Goal: Task Accomplishment & Management: Complete application form

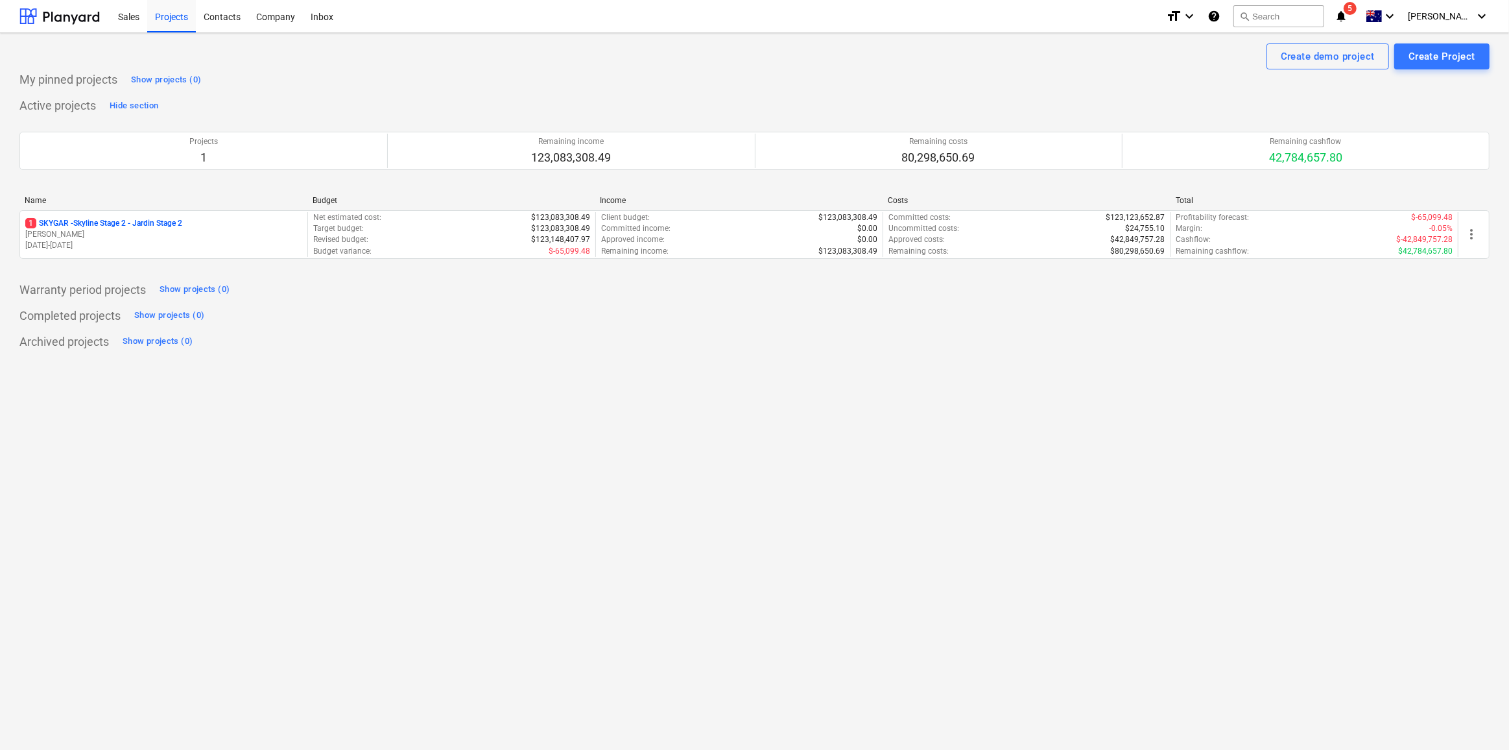
click at [171, 224] on p "1 SKYGAR - Skyline Stage 2 - Jardin Stage 2" at bounding box center [103, 223] width 157 height 11
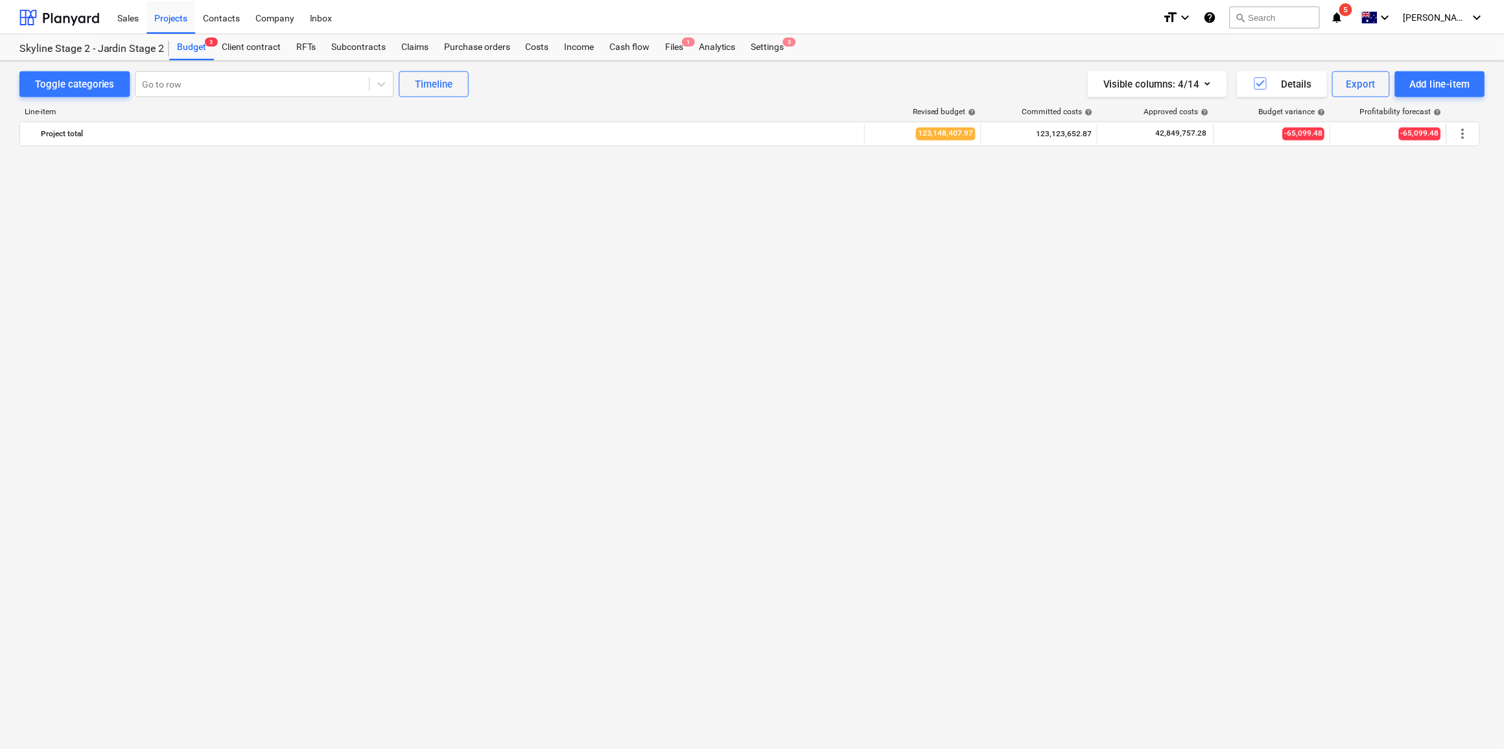
scroll to position [1443, 0]
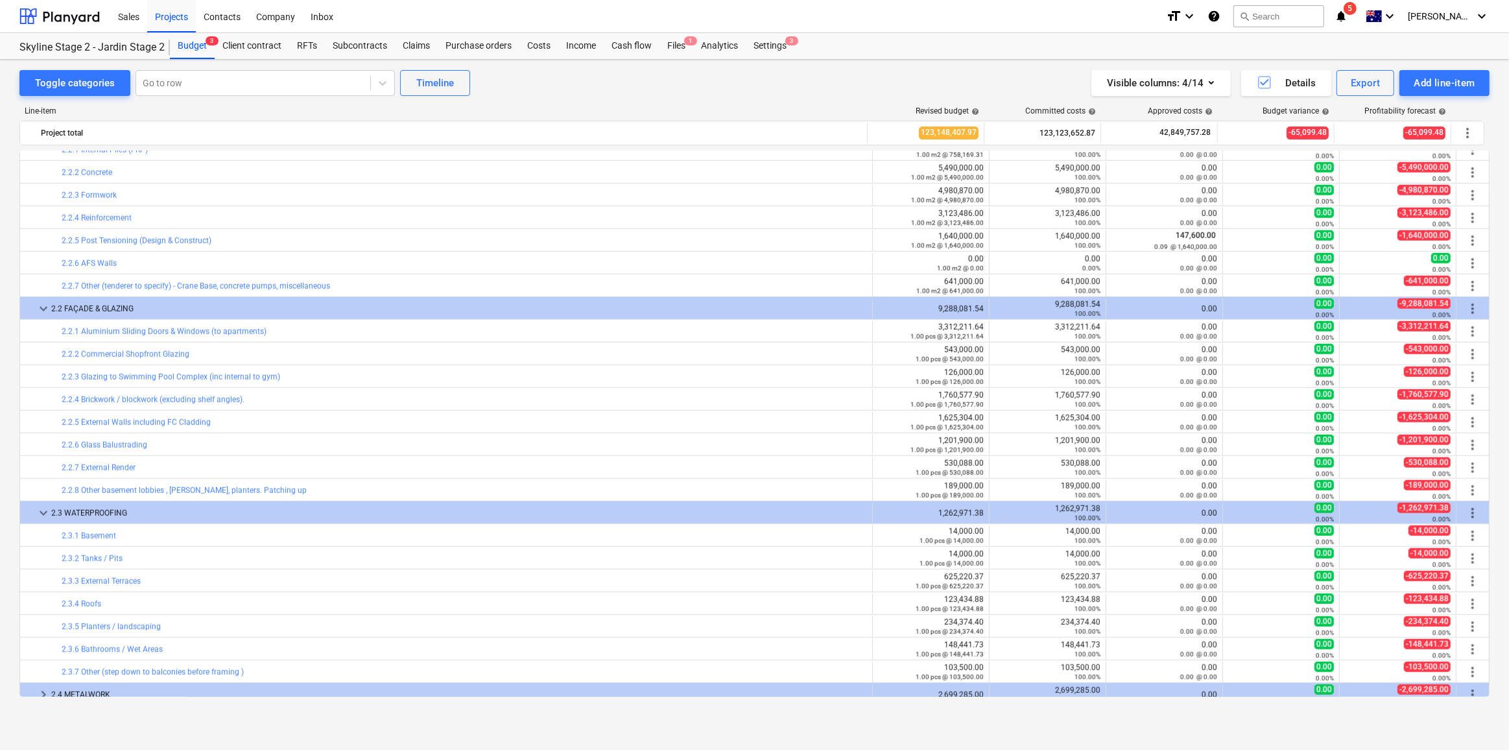
click at [1347, 14] on icon "notifications" at bounding box center [1340, 16] width 13 height 16
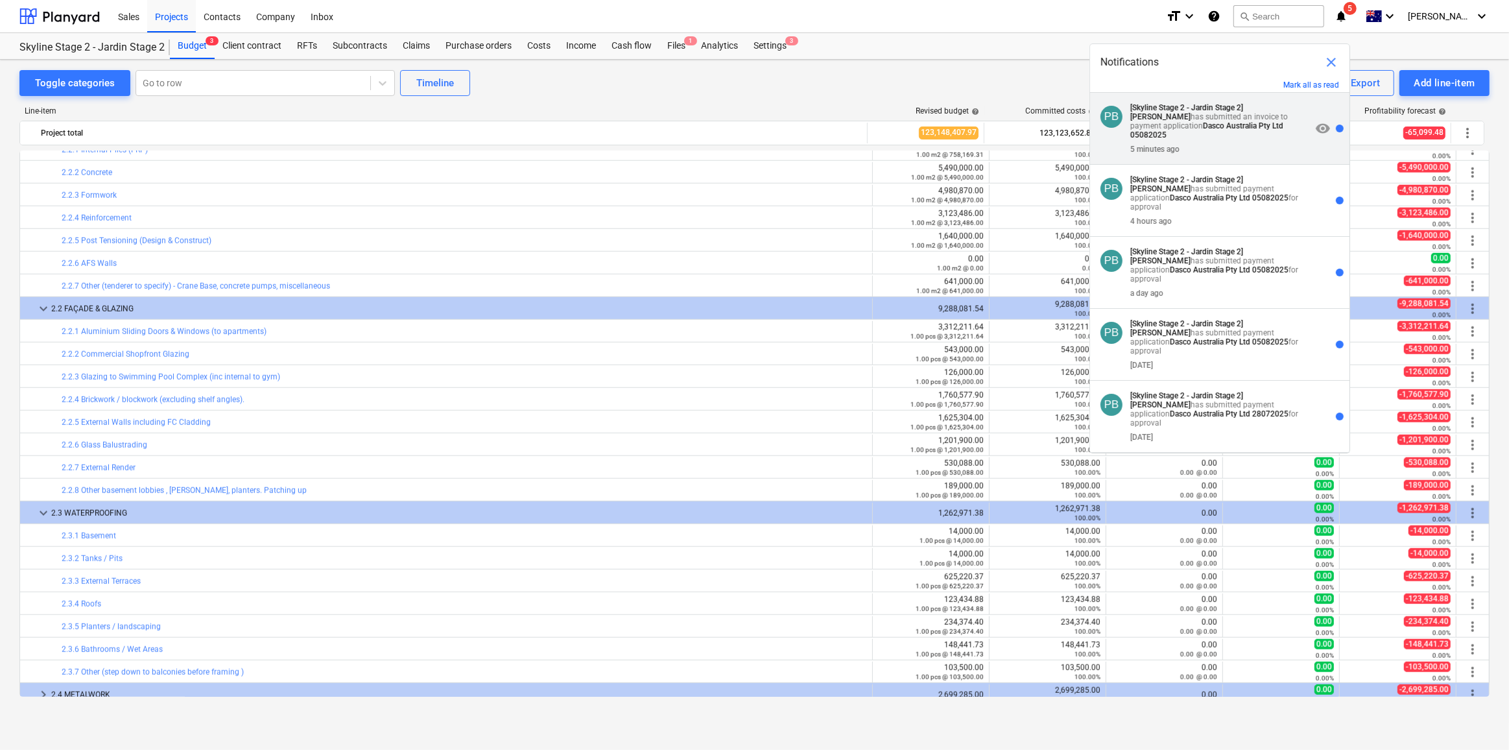
click at [1268, 139] on div "5 minutes ago" at bounding box center [1220, 146] width 181 height 14
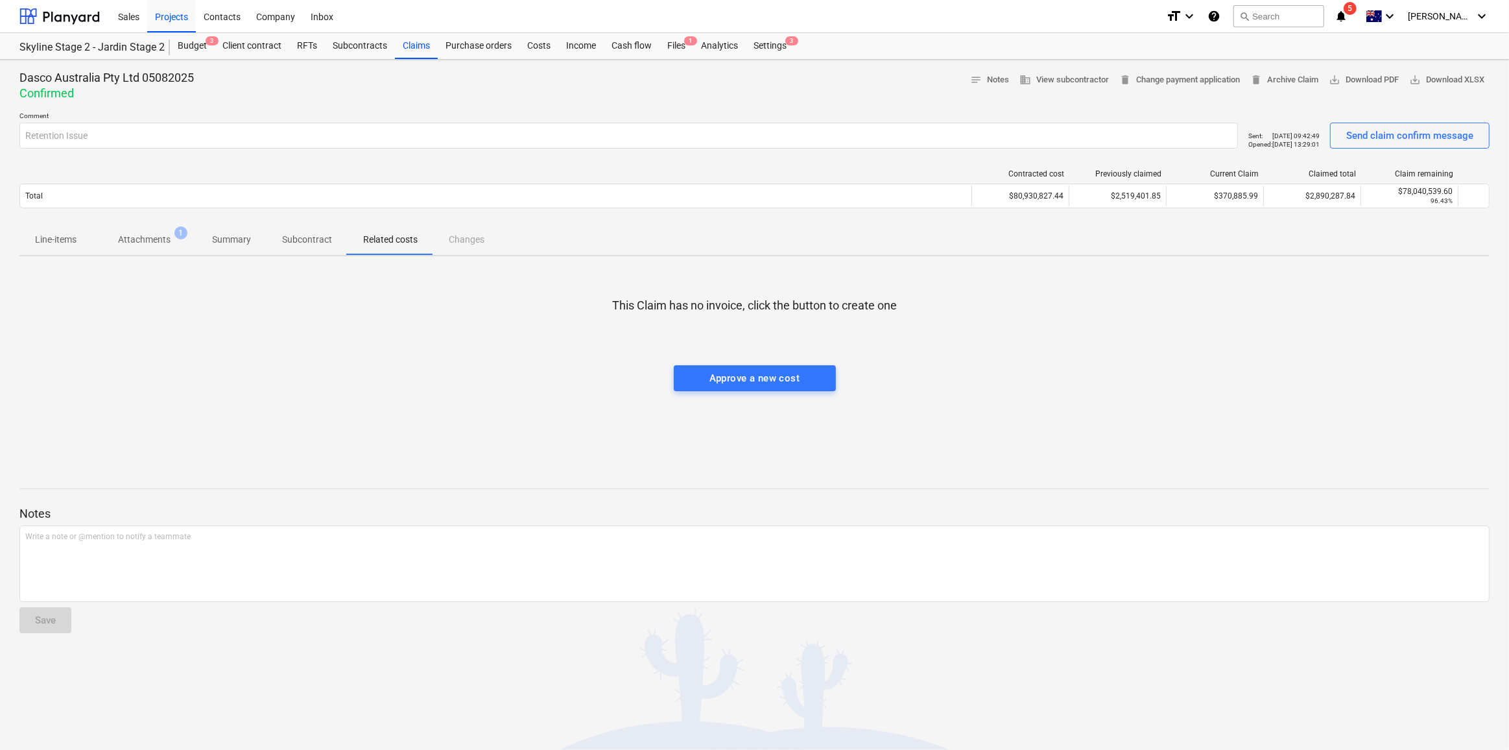
click at [180, 242] on span "Attachments 1" at bounding box center [144, 240] width 73 height 14
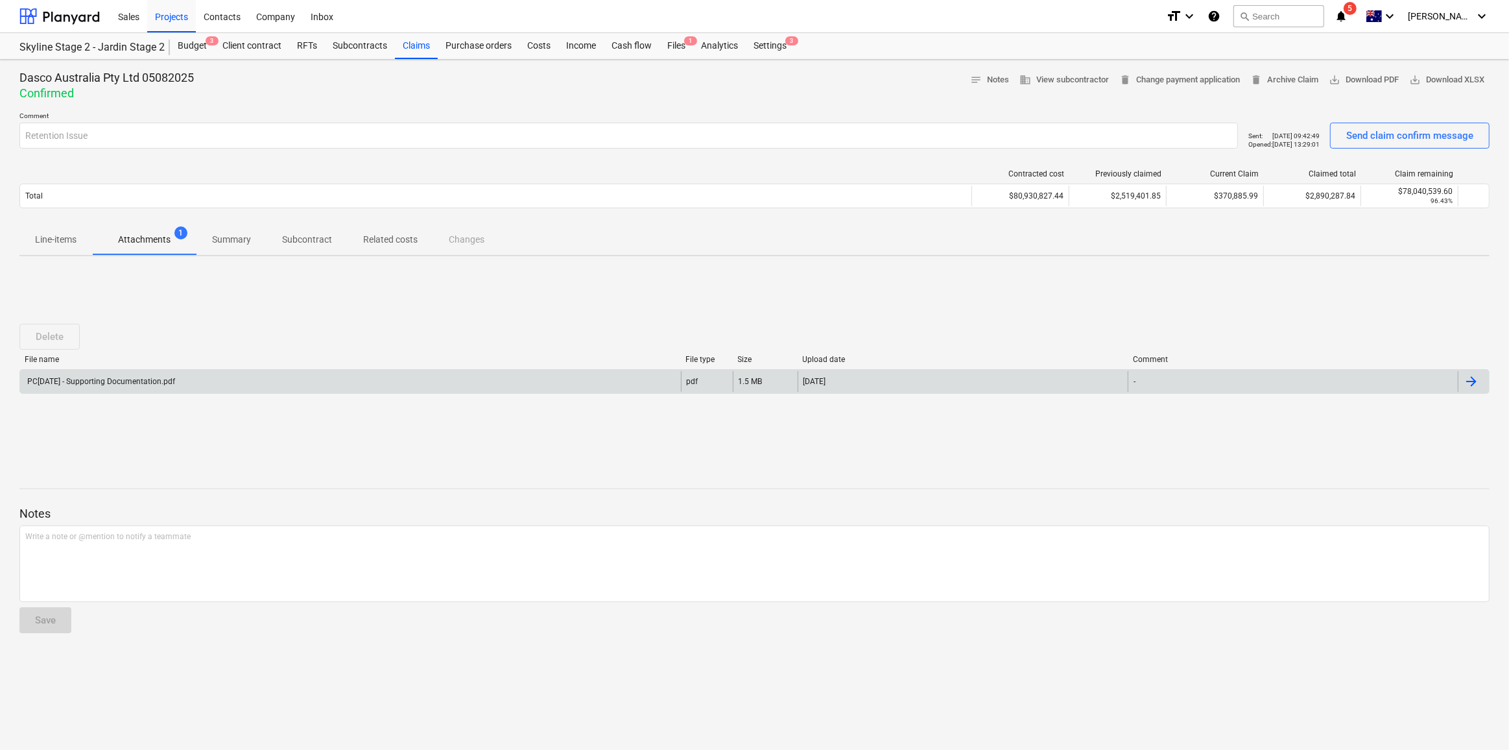
click at [1482, 374] on div at bounding box center [1473, 381] width 31 height 21
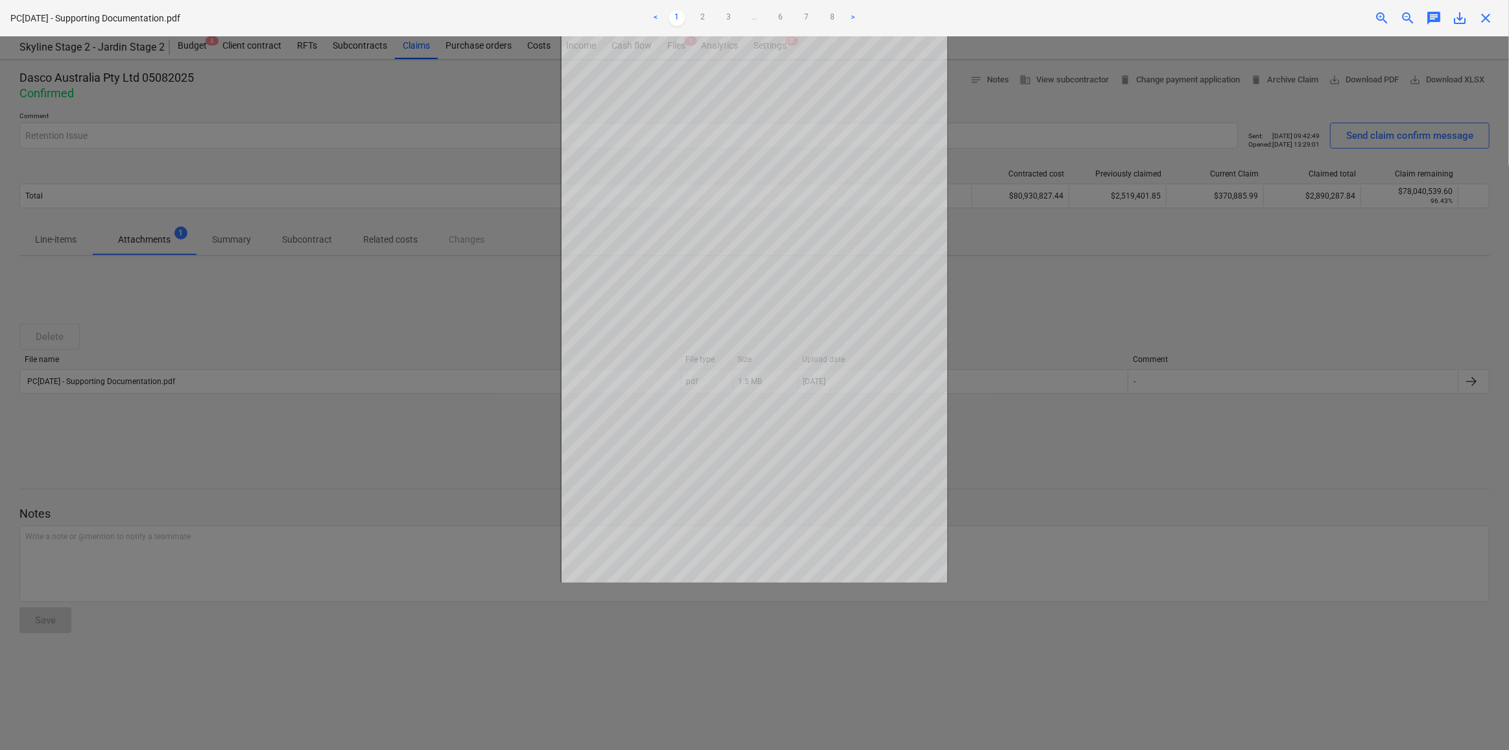
click at [857, 19] on link ">" at bounding box center [854, 18] width 16 height 16
click at [856, 20] on ul "< 1 2 3 ... 6 7 8 >" at bounding box center [754, 18] width 496 height 16
click at [856, 20] on ul "< 1 2 3 4 ... 6 7 8 >" at bounding box center [754, 18] width 496 height 16
click at [647, 19] on link "<" at bounding box center [643, 18] width 16 height 16
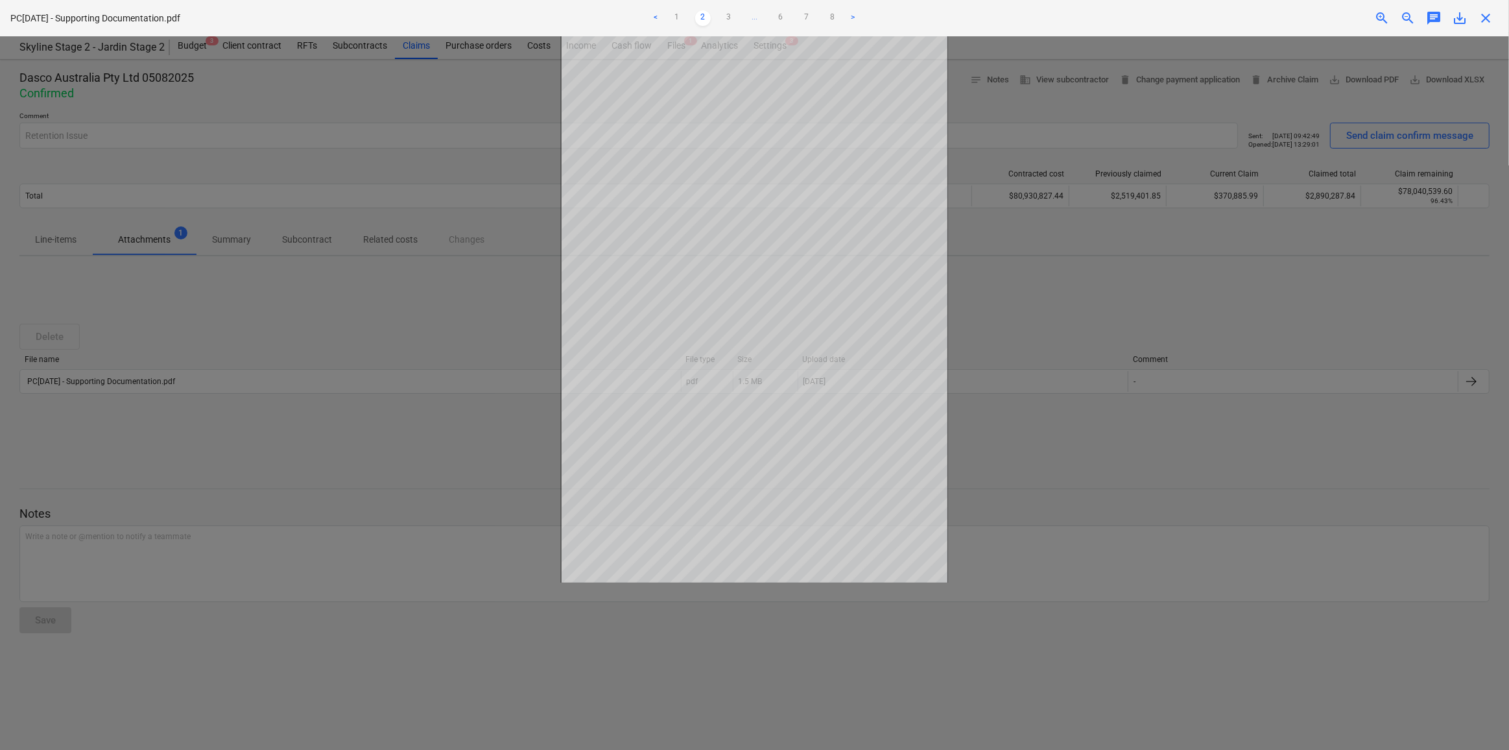
click at [647, 19] on ul "< 1 2 3 ... 6 7 8 >" at bounding box center [754, 18] width 496 height 16
click at [658, 17] on link "<" at bounding box center [656, 18] width 16 height 16
click at [656, 20] on link "<" at bounding box center [656, 18] width 16 height 16
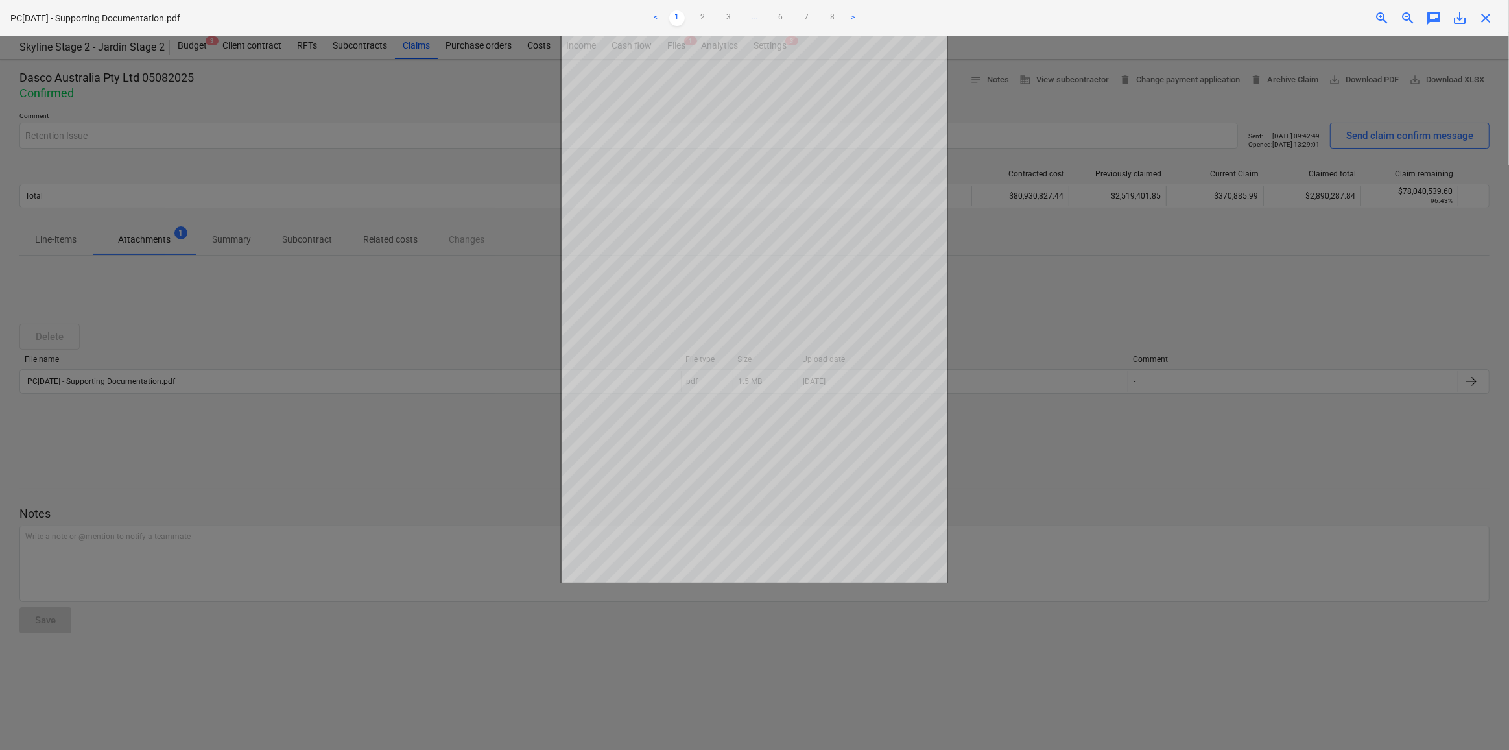
click at [445, 276] on div at bounding box center [754, 392] width 1509 height 713
click at [853, 21] on link ">" at bounding box center [854, 18] width 16 height 16
click at [853, 21] on link "8" at bounding box center [846, 18] width 16 height 16
click at [853, 21] on link ">" at bounding box center [854, 18] width 16 height 16
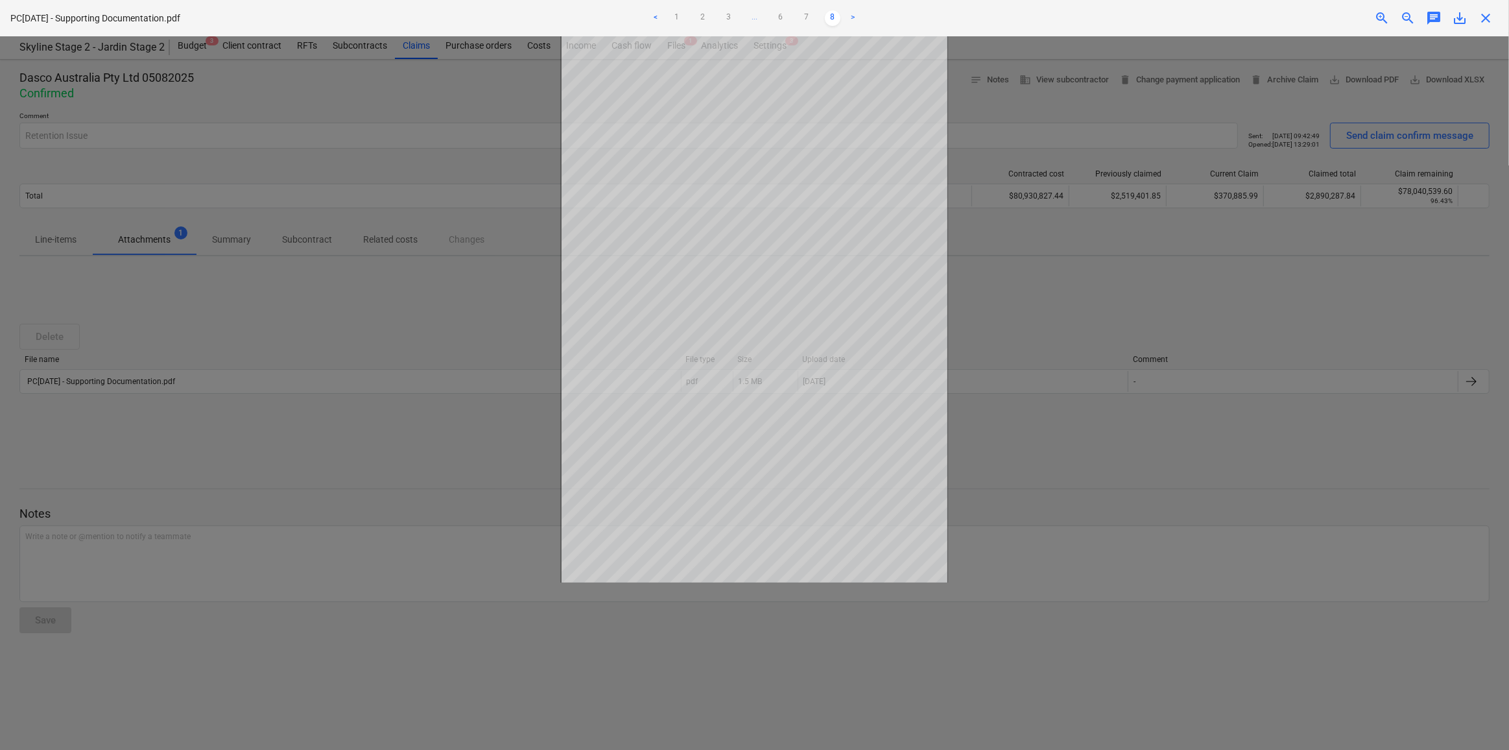
click at [853, 21] on link ">" at bounding box center [854, 18] width 16 height 16
click at [855, 17] on link ">" at bounding box center [854, 18] width 16 height 16
click at [806, 18] on link "7" at bounding box center [807, 18] width 16 height 16
click at [787, 18] on link "6" at bounding box center [781, 18] width 16 height 16
click at [761, 22] on link "5" at bounding box center [768, 18] width 16 height 16
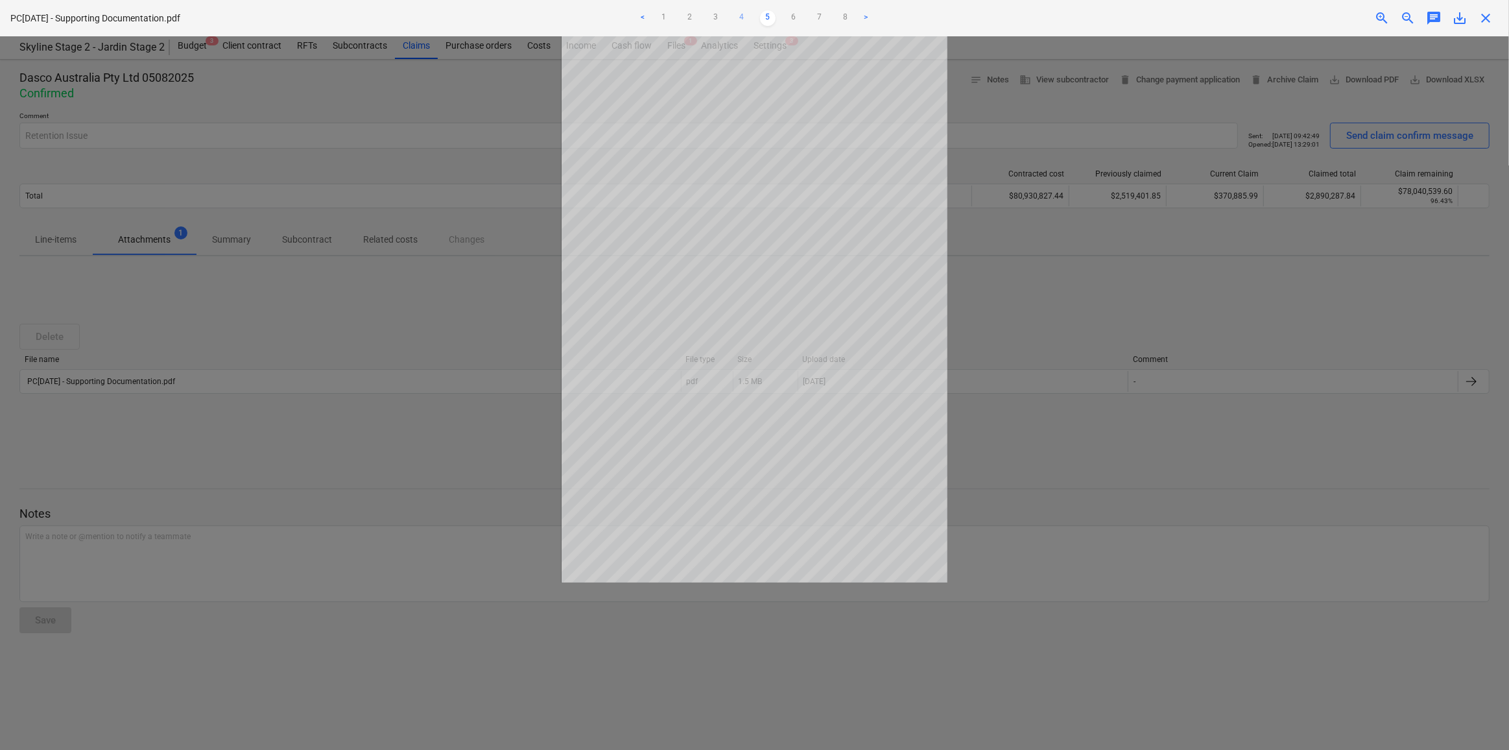
click at [741, 19] on link "4" at bounding box center [742, 18] width 16 height 16
click at [713, 18] on link "3" at bounding box center [716, 18] width 16 height 16
click at [693, 16] on link "2" at bounding box center [690, 18] width 16 height 16
click at [670, 20] on link "1" at bounding box center [677, 18] width 16 height 16
click at [663, 16] on link "<" at bounding box center [656, 18] width 16 height 16
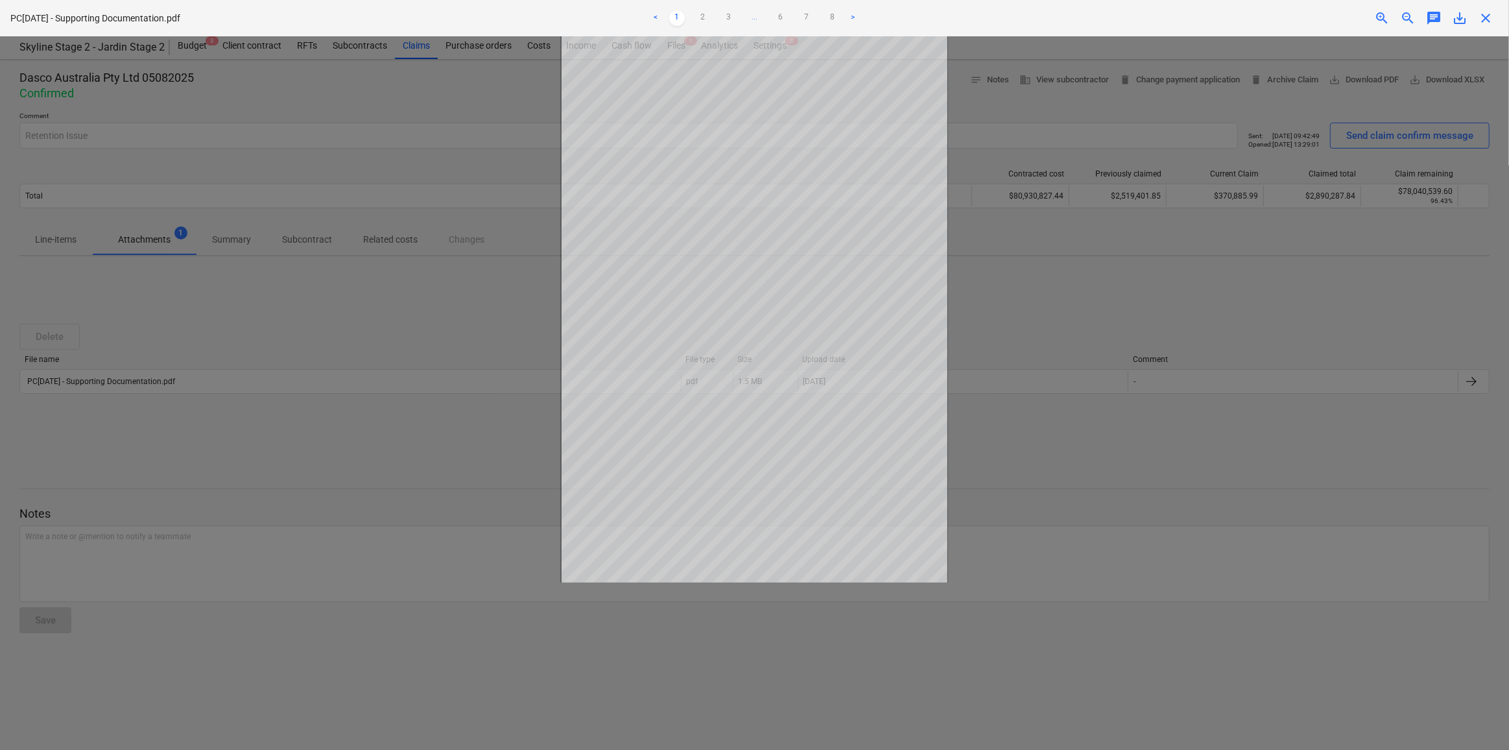
click at [658, 19] on link "<" at bounding box center [656, 18] width 16 height 16
click at [298, 489] on div at bounding box center [754, 392] width 1509 height 713
click at [1481, 23] on span "close" at bounding box center [1486, 18] width 16 height 16
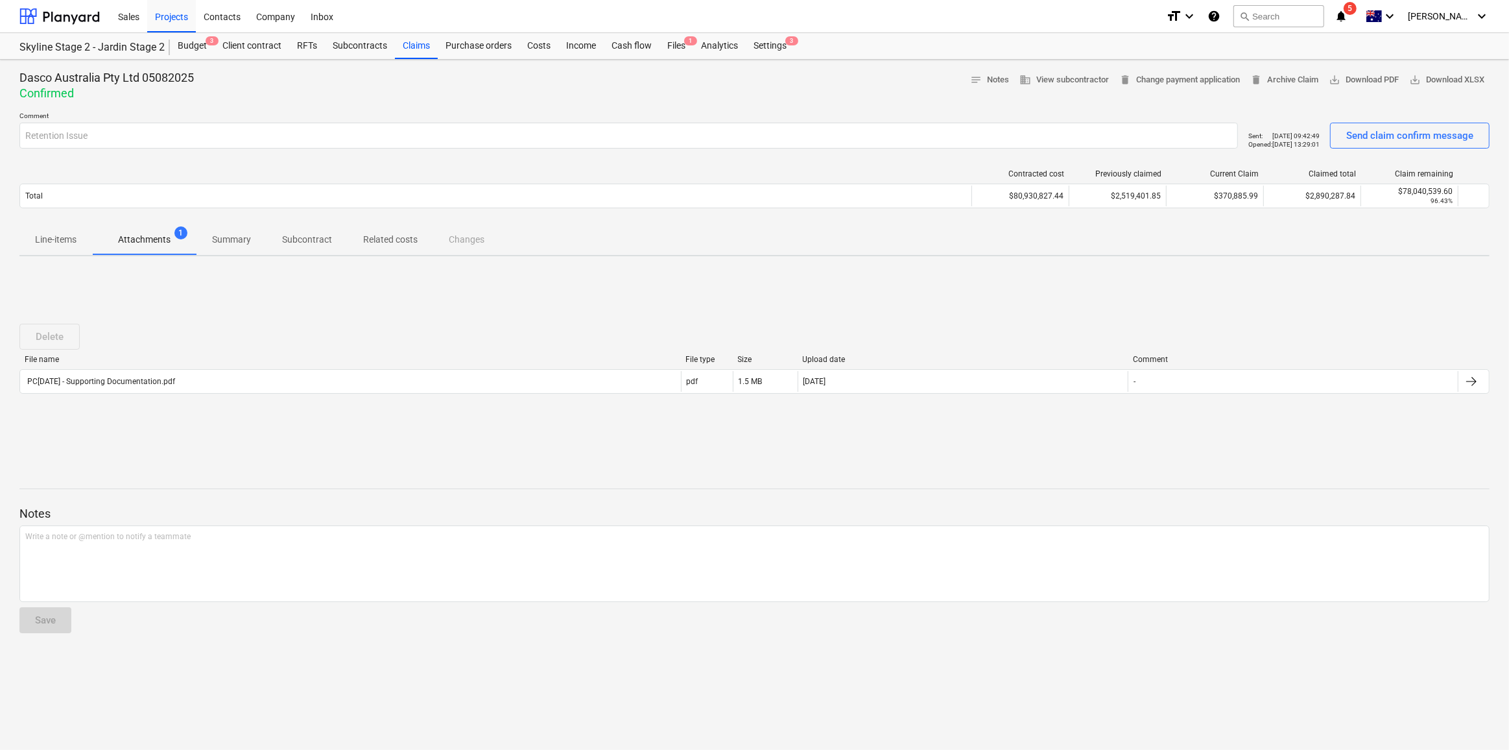
click at [74, 243] on p "Line-items" at bounding box center [55, 240] width 41 height 14
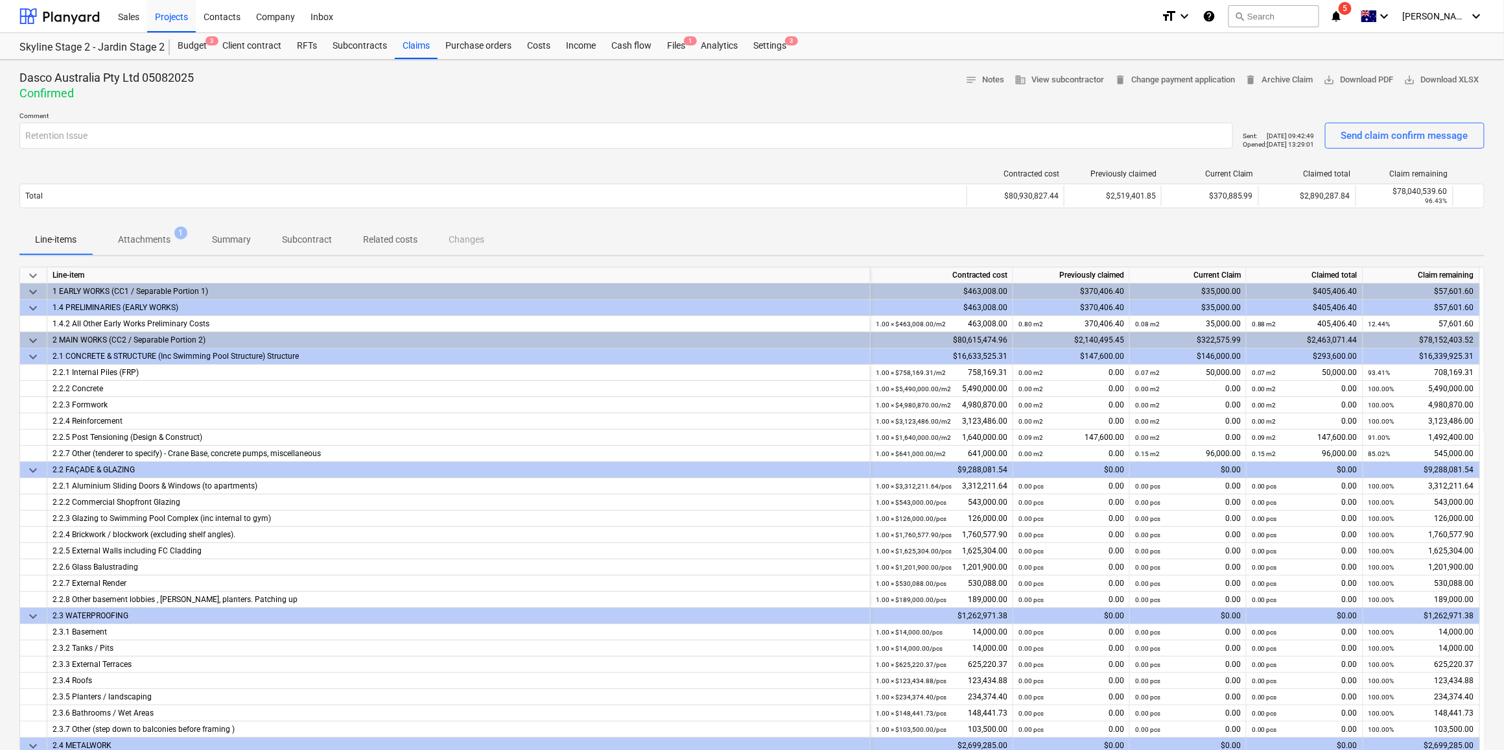
click at [1343, 19] on icon "notifications" at bounding box center [1336, 16] width 13 height 16
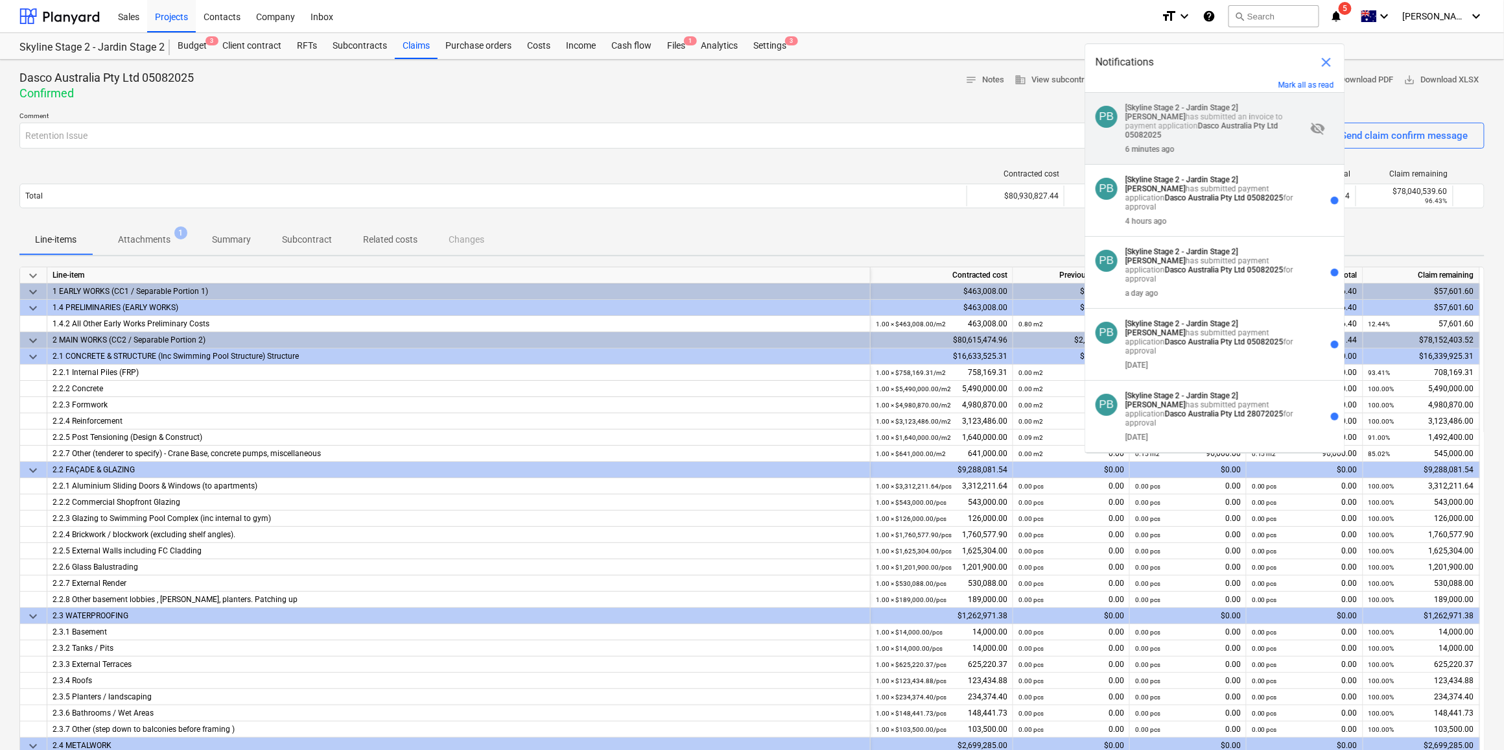
click at [1249, 127] on p "[Skyline Stage 2 - Jardin Stage 2] [PERSON_NAME] has submitted an invoice to pa…" at bounding box center [1216, 121] width 181 height 36
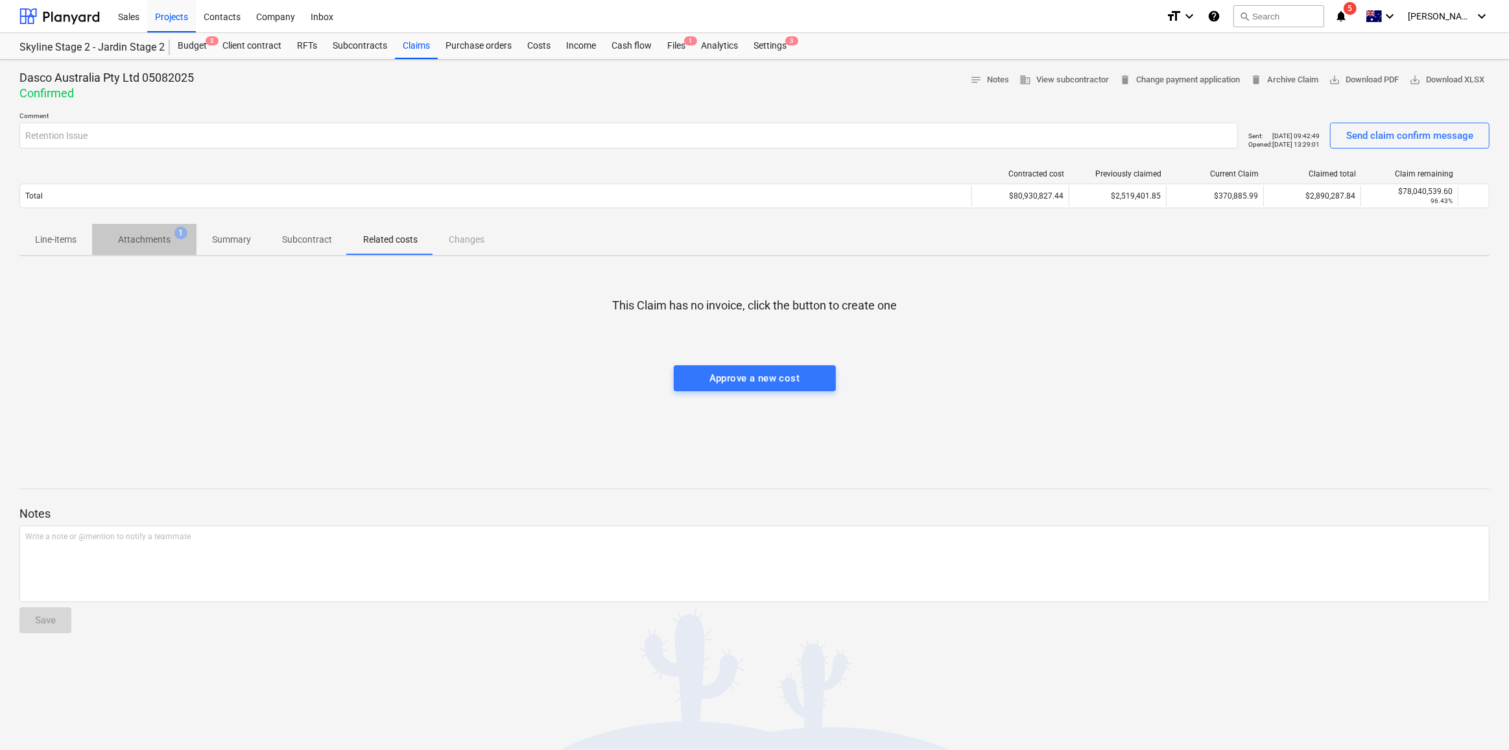
click at [147, 241] on p "Attachments" at bounding box center [144, 240] width 53 height 14
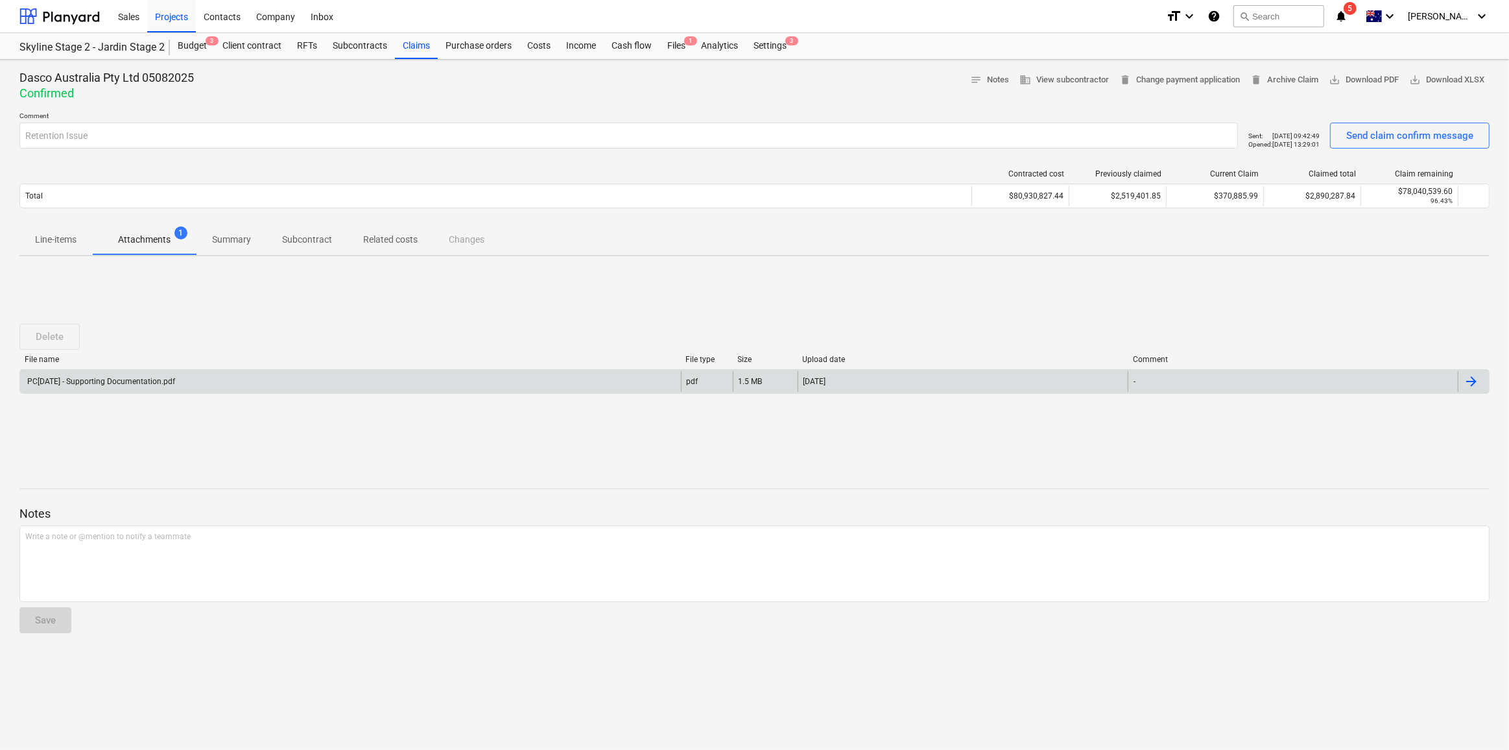
click at [603, 388] on div "PC[DATE] - Supporting Documentation.pdf" at bounding box center [350, 381] width 661 height 21
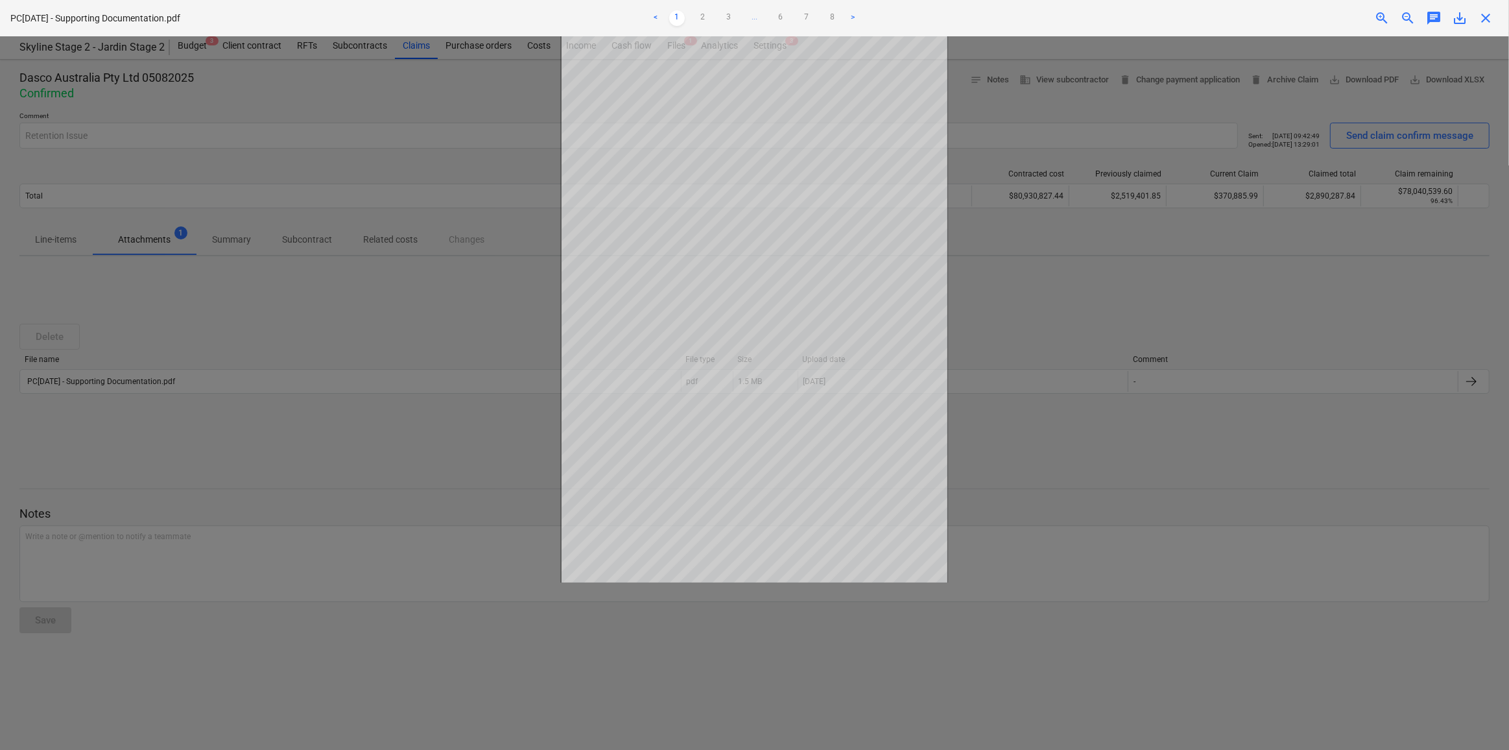
click at [652, 21] on link "<" at bounding box center [656, 18] width 16 height 16
click at [1081, 295] on div at bounding box center [754, 392] width 1509 height 713
click at [1487, 25] on span "close" at bounding box center [1486, 18] width 16 height 16
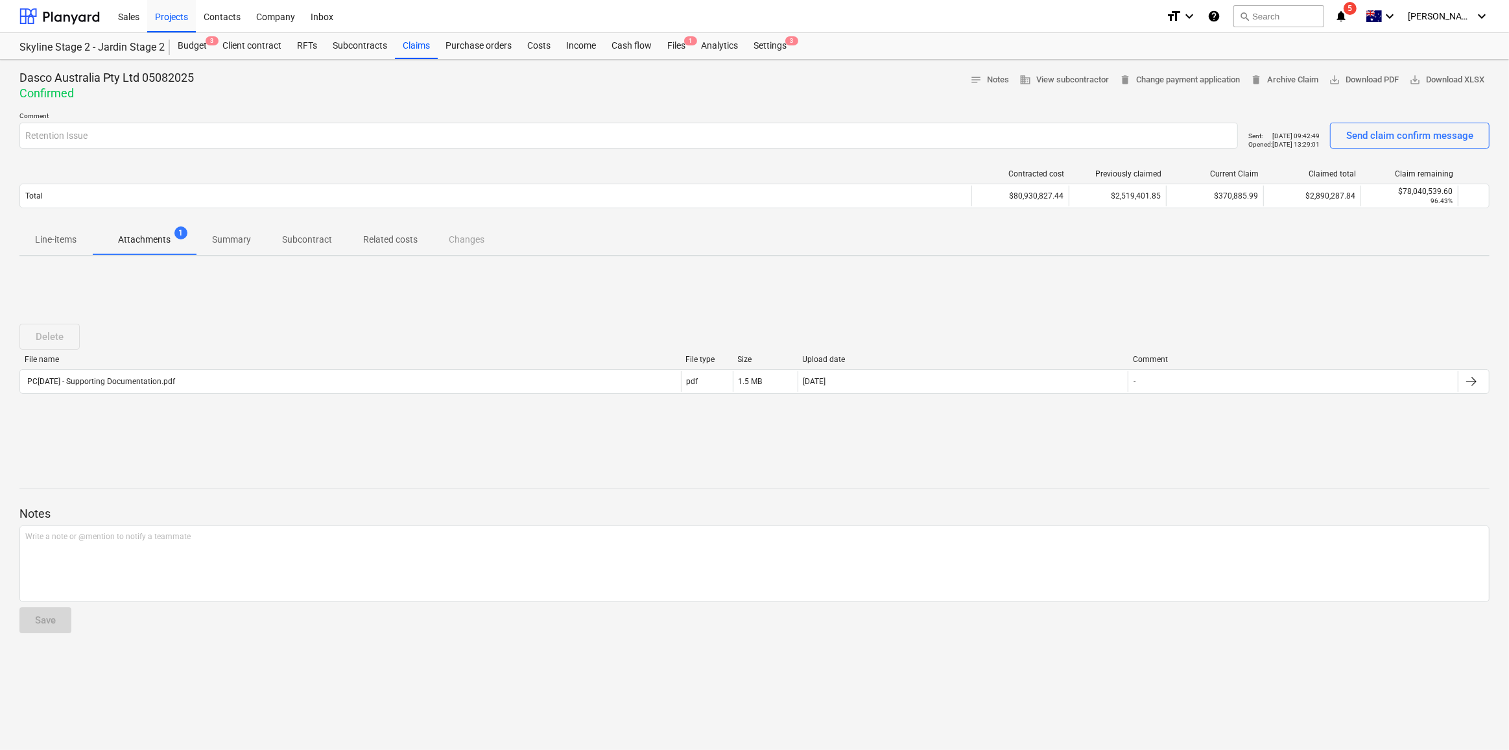
click at [1347, 12] on icon "notifications" at bounding box center [1340, 16] width 13 height 16
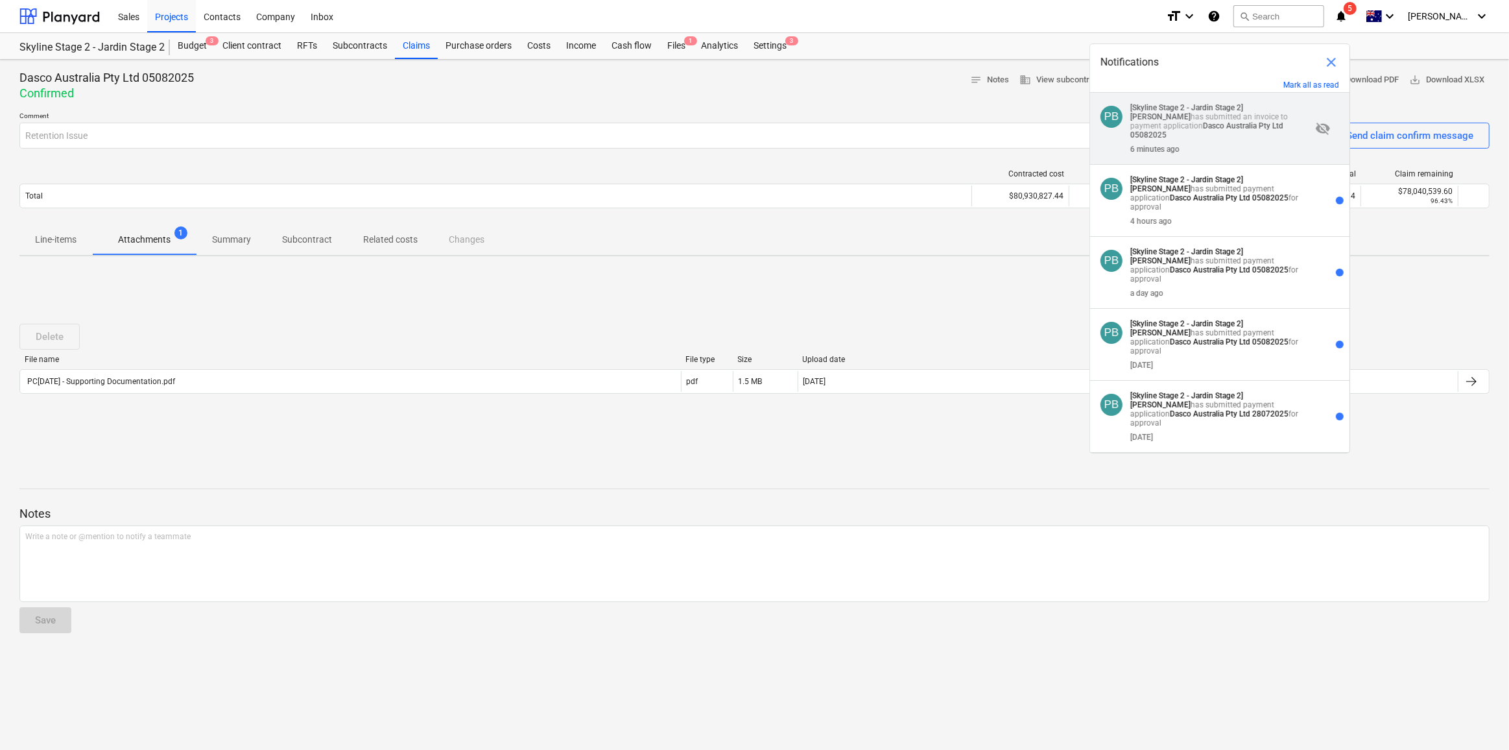
click at [1201, 127] on strong "Dasco Australia Pty Ltd 05082025" at bounding box center [1206, 130] width 153 height 18
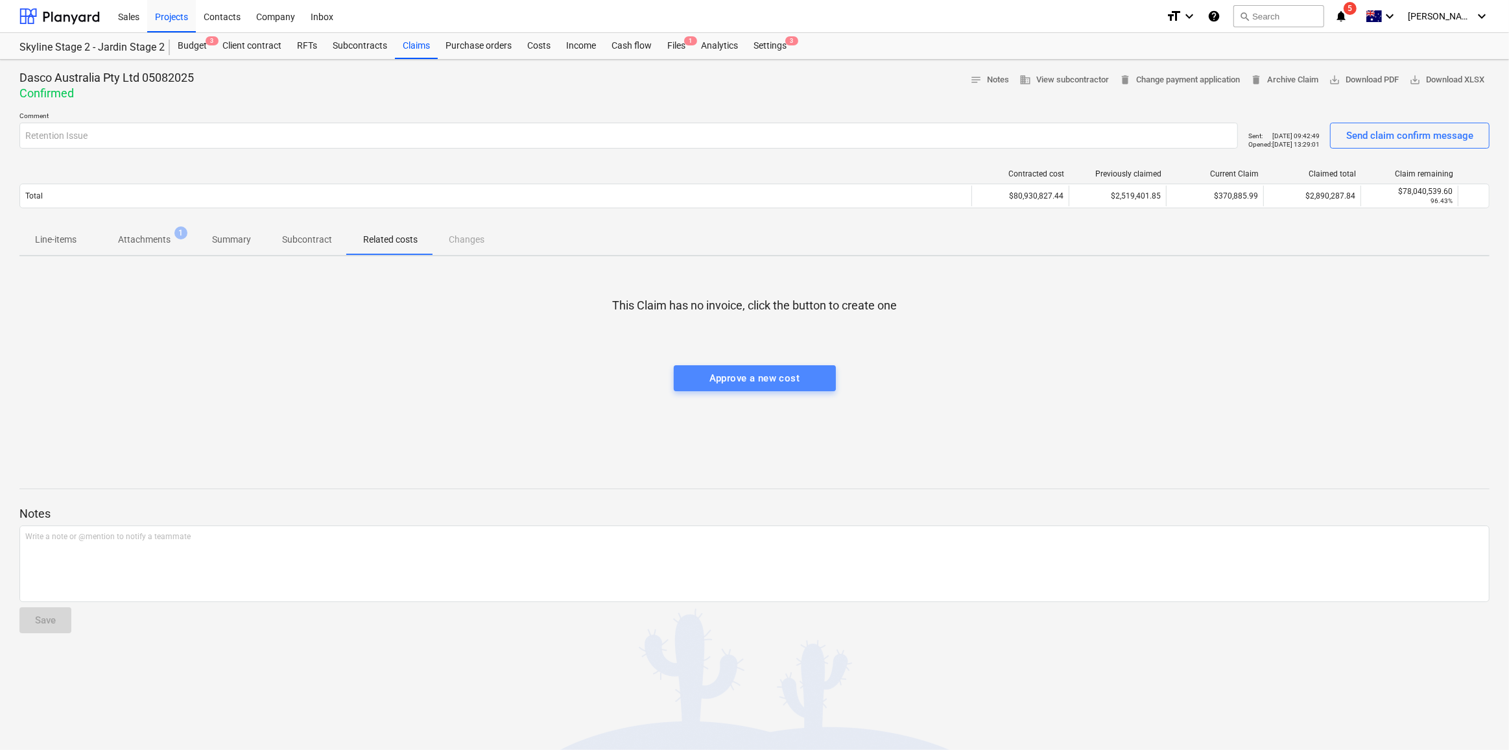
click at [771, 380] on div "Approve a new cost" at bounding box center [754, 378] width 91 height 17
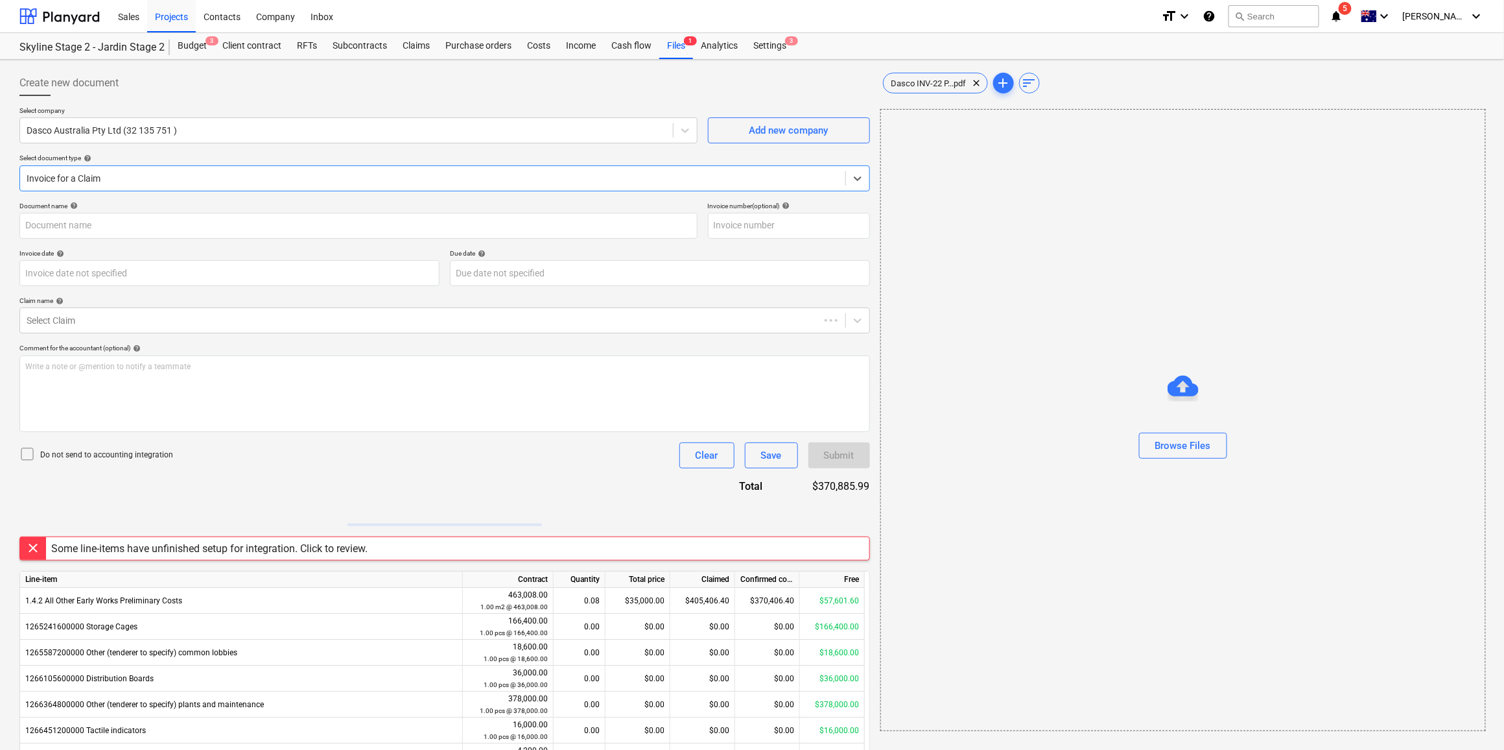
type input "Dasco INV-22 PC7 Frenches Forest.pdf"
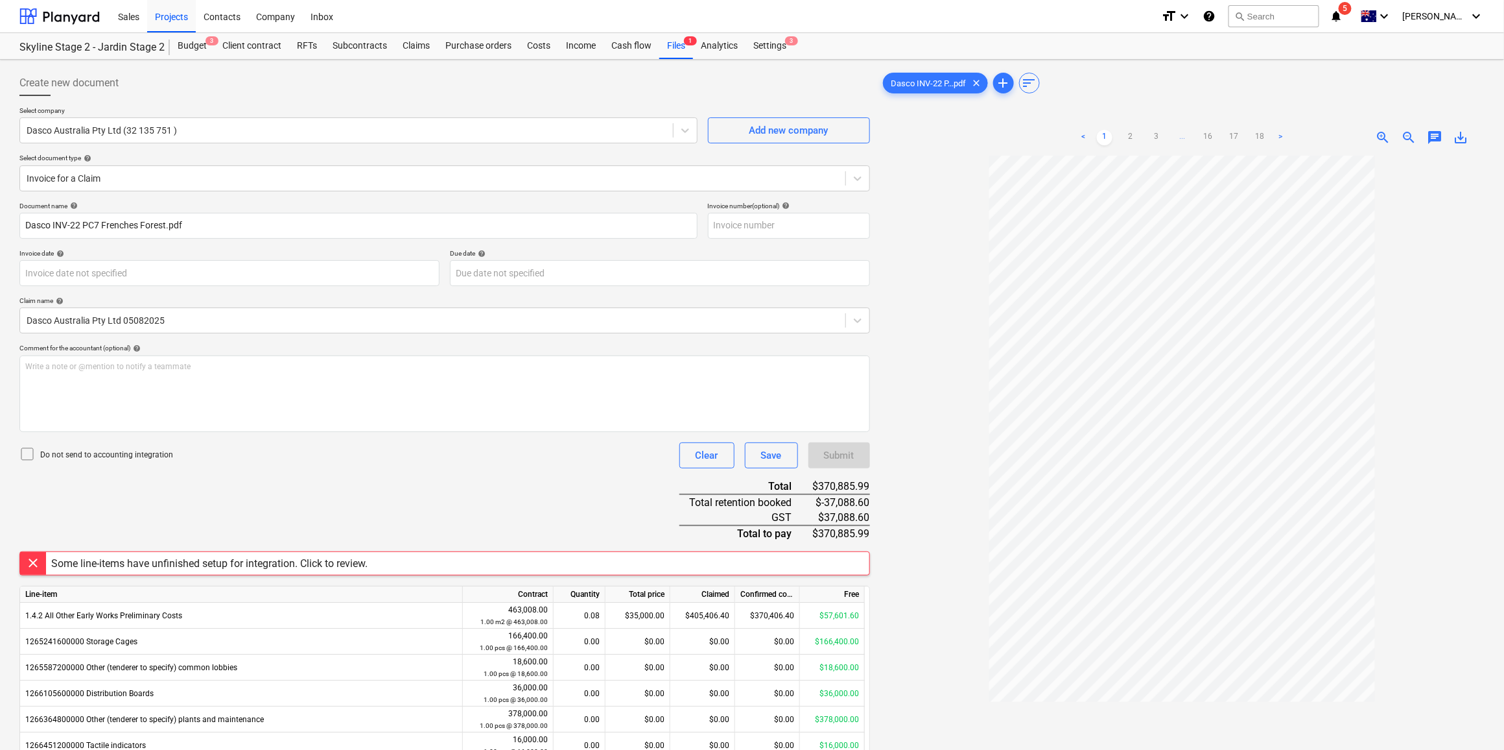
click at [444, 558] on div "Some line-items have unfinished setup for integration. Click to review." at bounding box center [444, 563] width 851 height 24
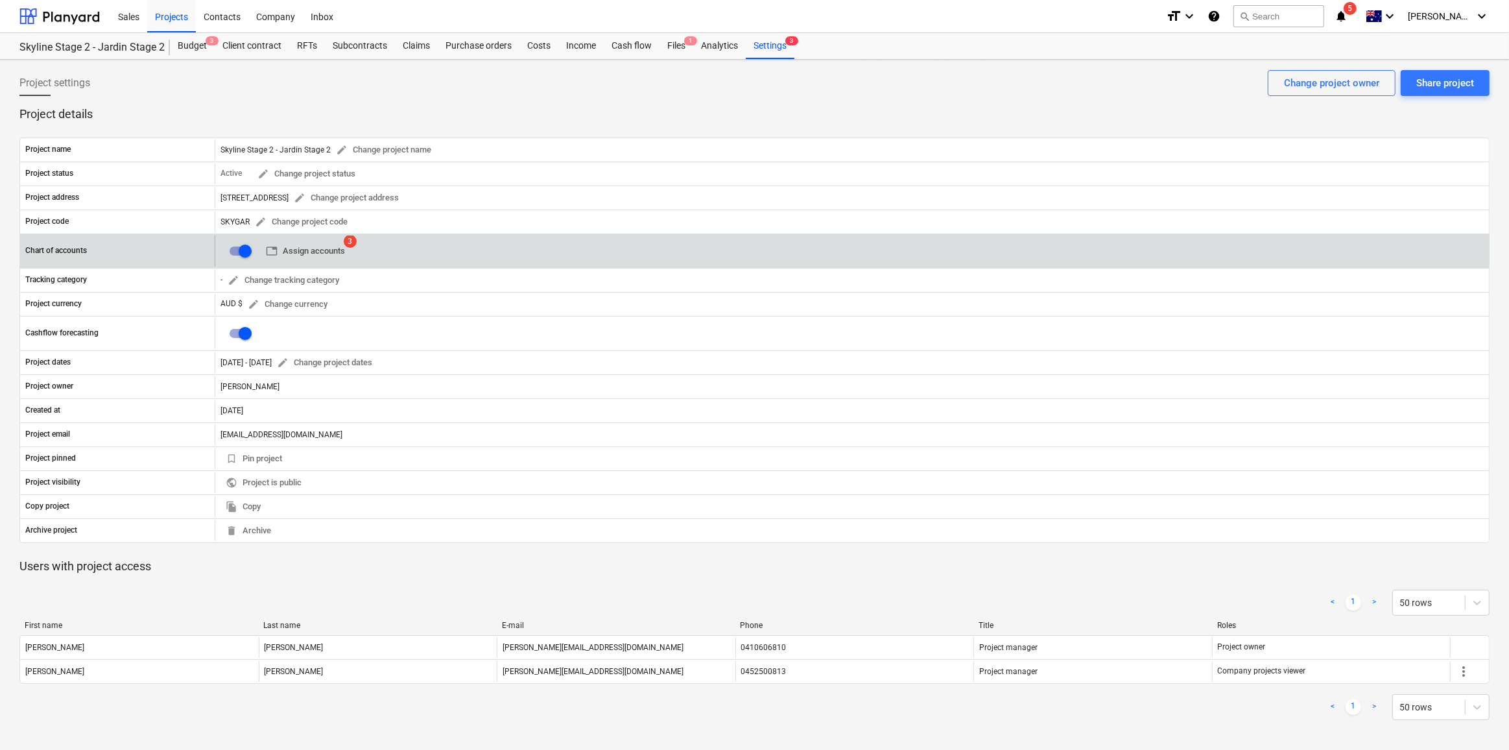
click at [298, 255] on span "table Assign accounts" at bounding box center [305, 251] width 79 height 15
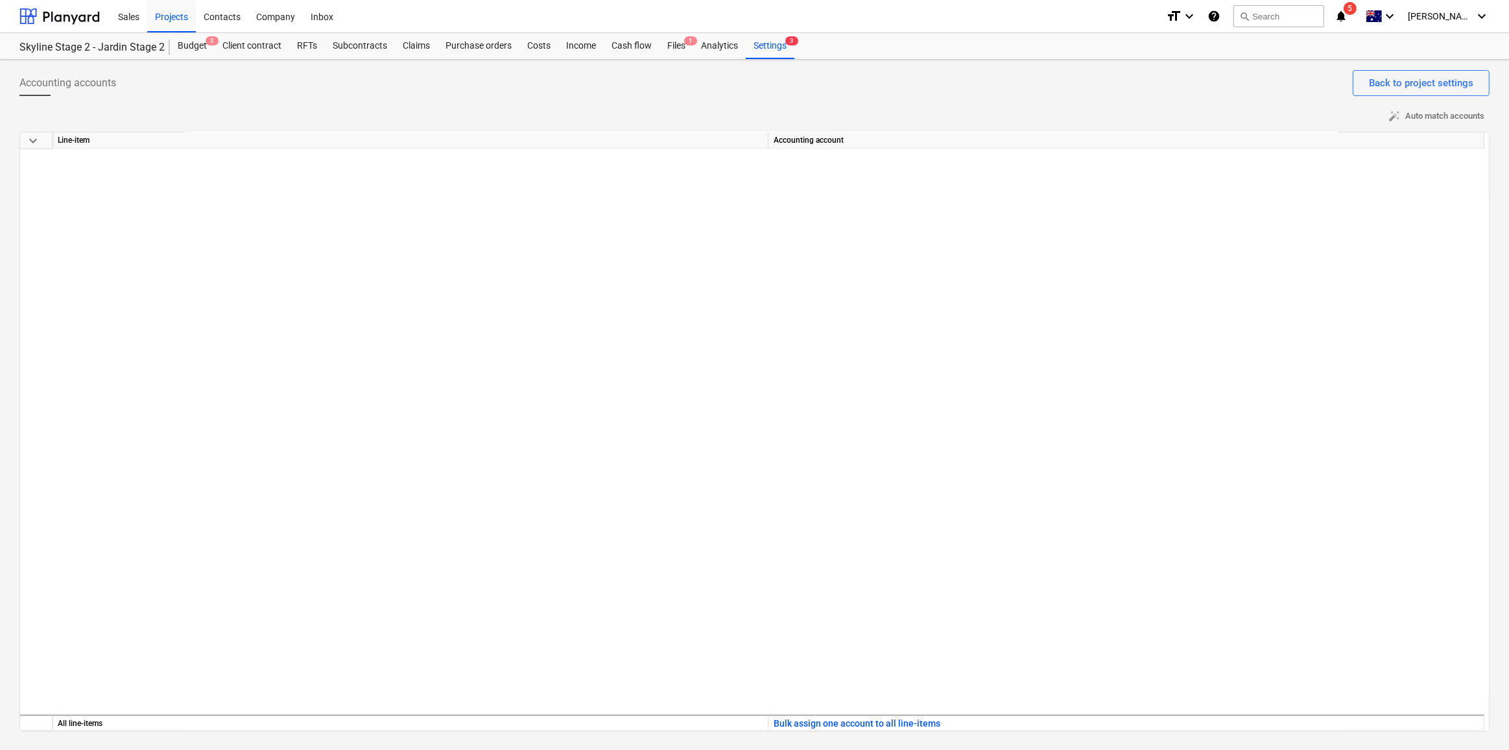
scroll to position [3778, 0]
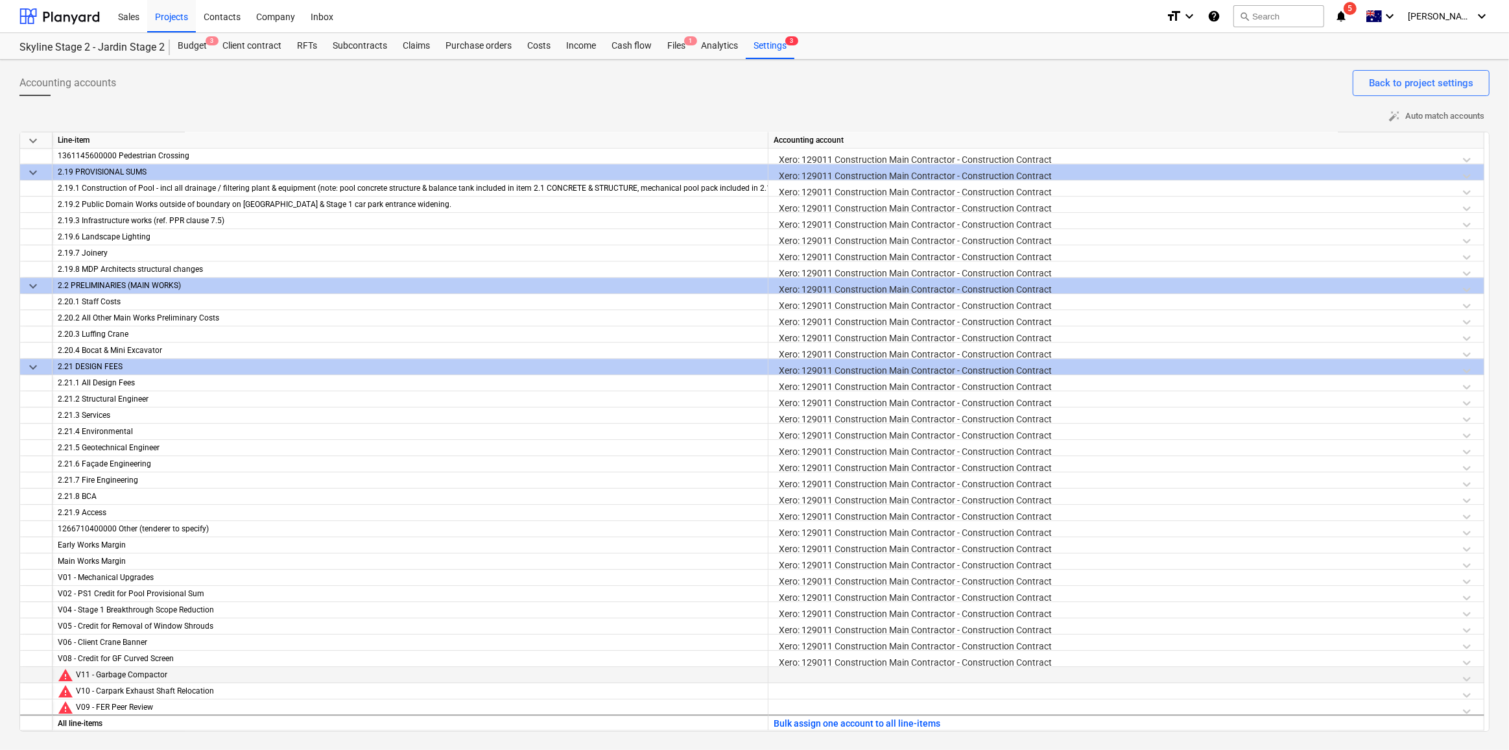
click at [1454, 678] on div at bounding box center [1126, 678] width 705 height 23
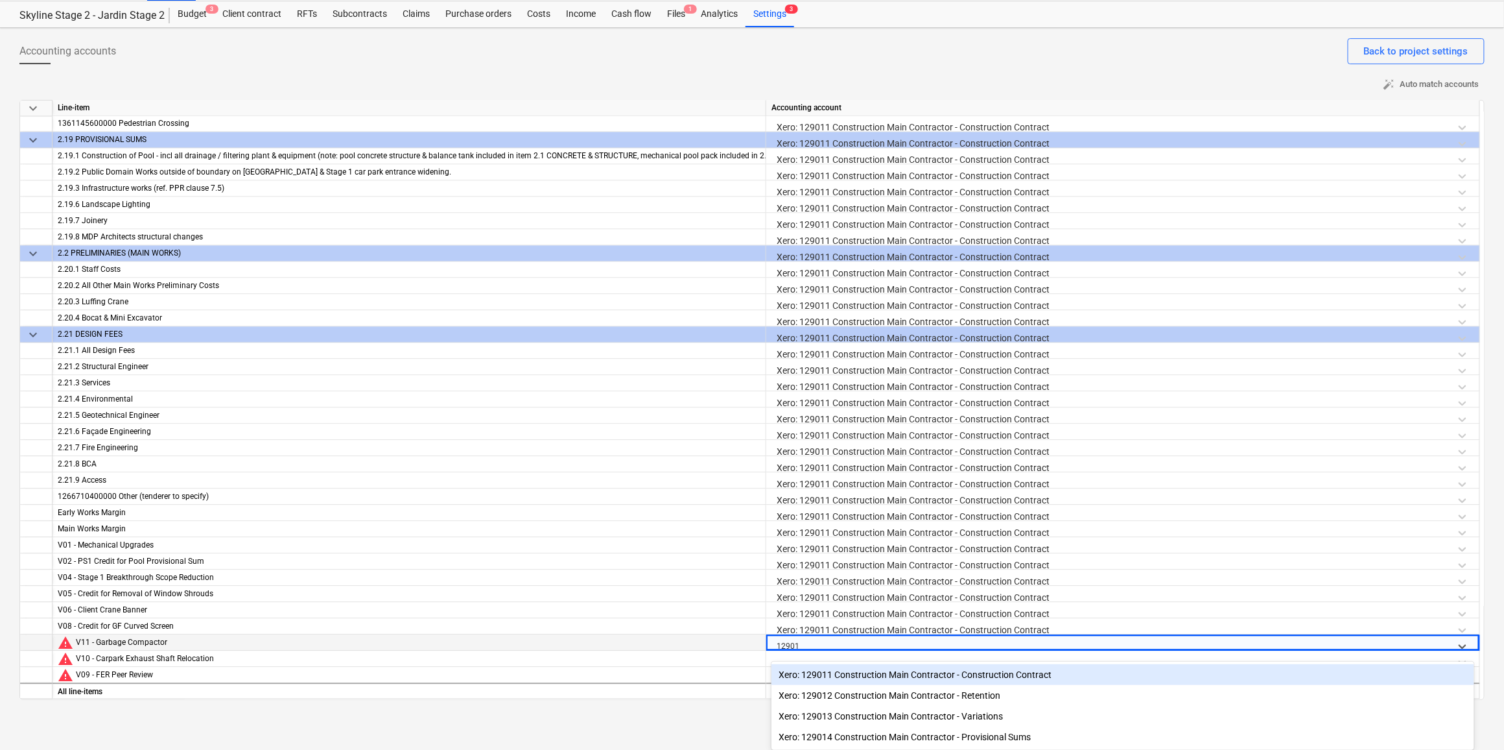
scroll to position [34, 0]
type input "129011"
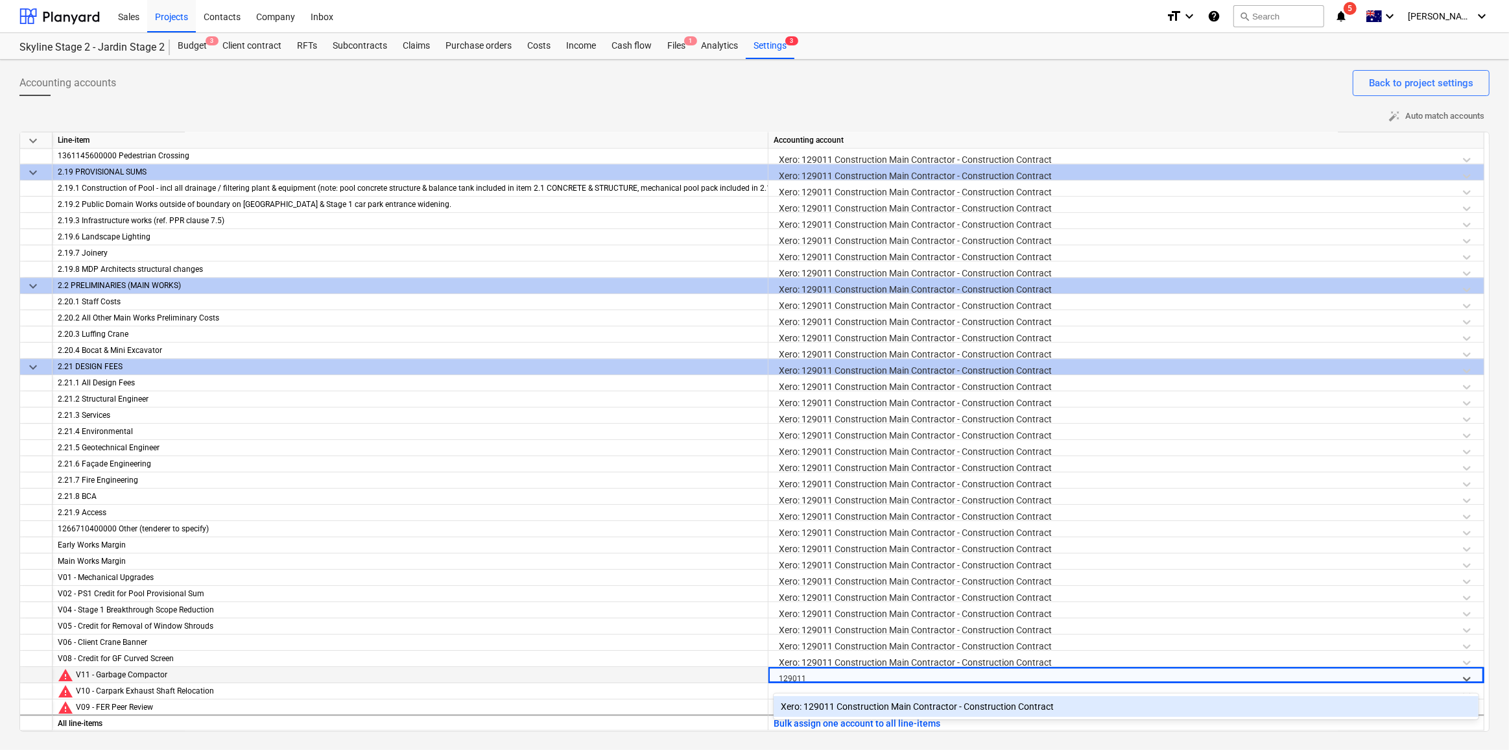
click at [854, 704] on div "Xero: 129011 Construction Main Contractor - Construction Contract" at bounding box center [1126, 706] width 705 height 21
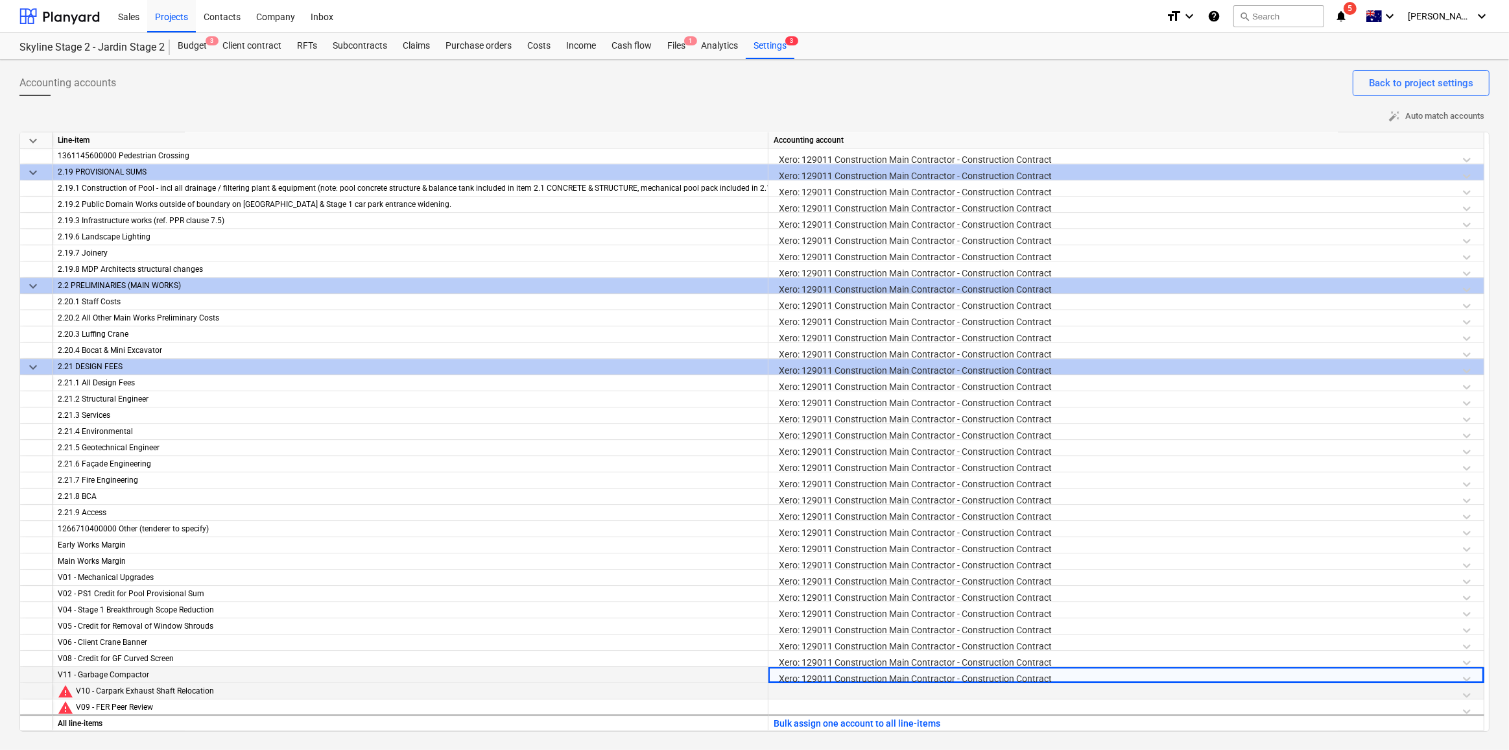
click at [853, 690] on div at bounding box center [1126, 694] width 705 height 23
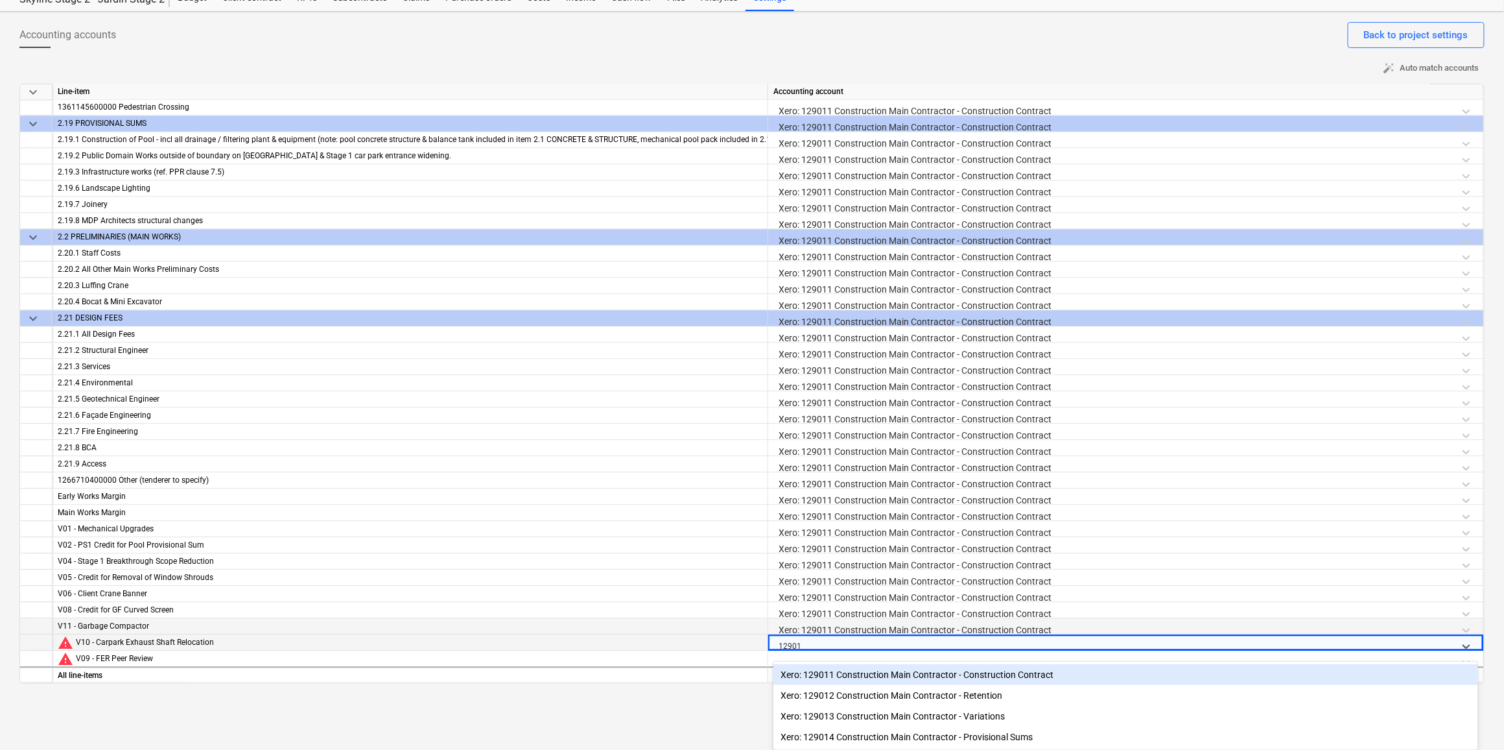
scroll to position [51, 0]
type input "129011"
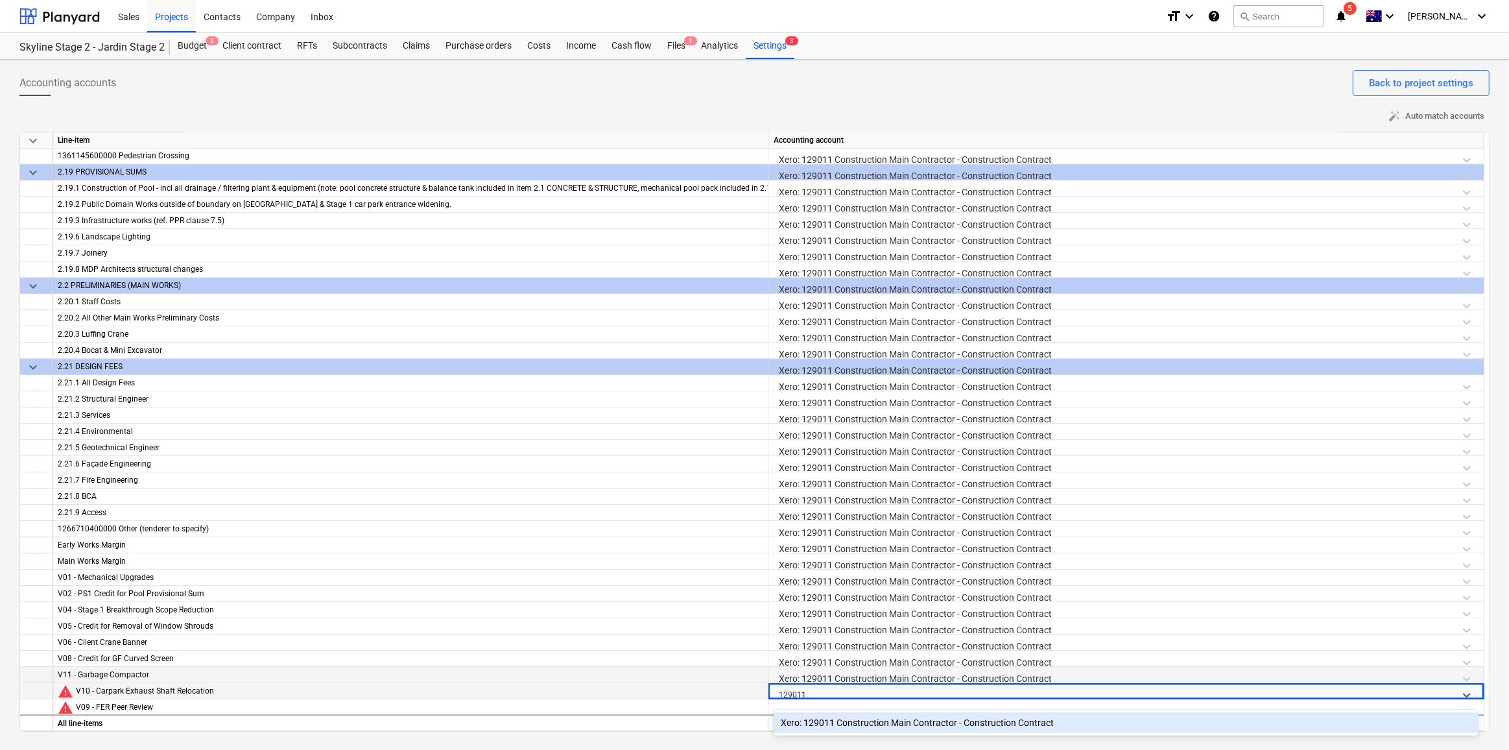
click at [863, 727] on div "Xero: 129011 Construction Main Contractor - Construction Contract" at bounding box center [1126, 722] width 705 height 21
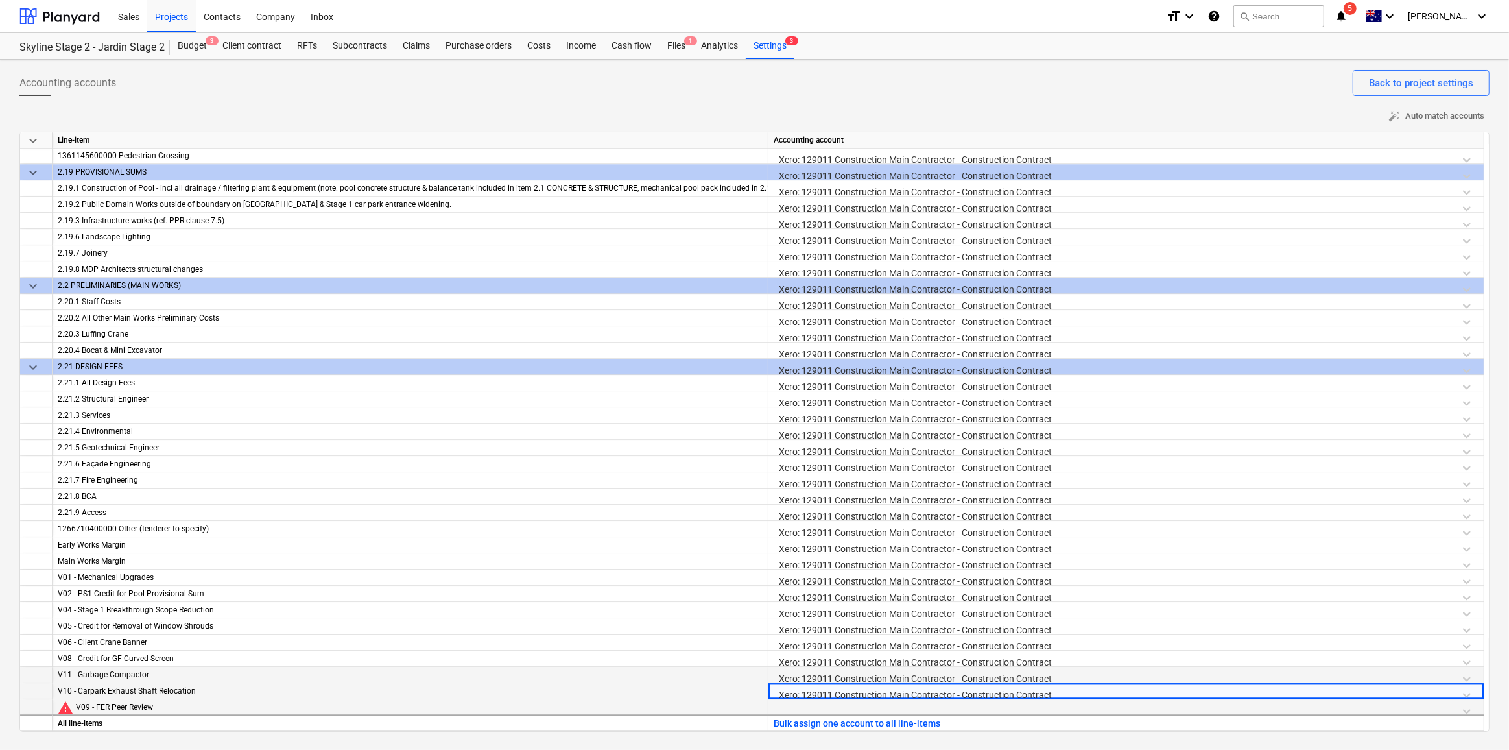
click at [861, 706] on div at bounding box center [1126, 710] width 705 height 23
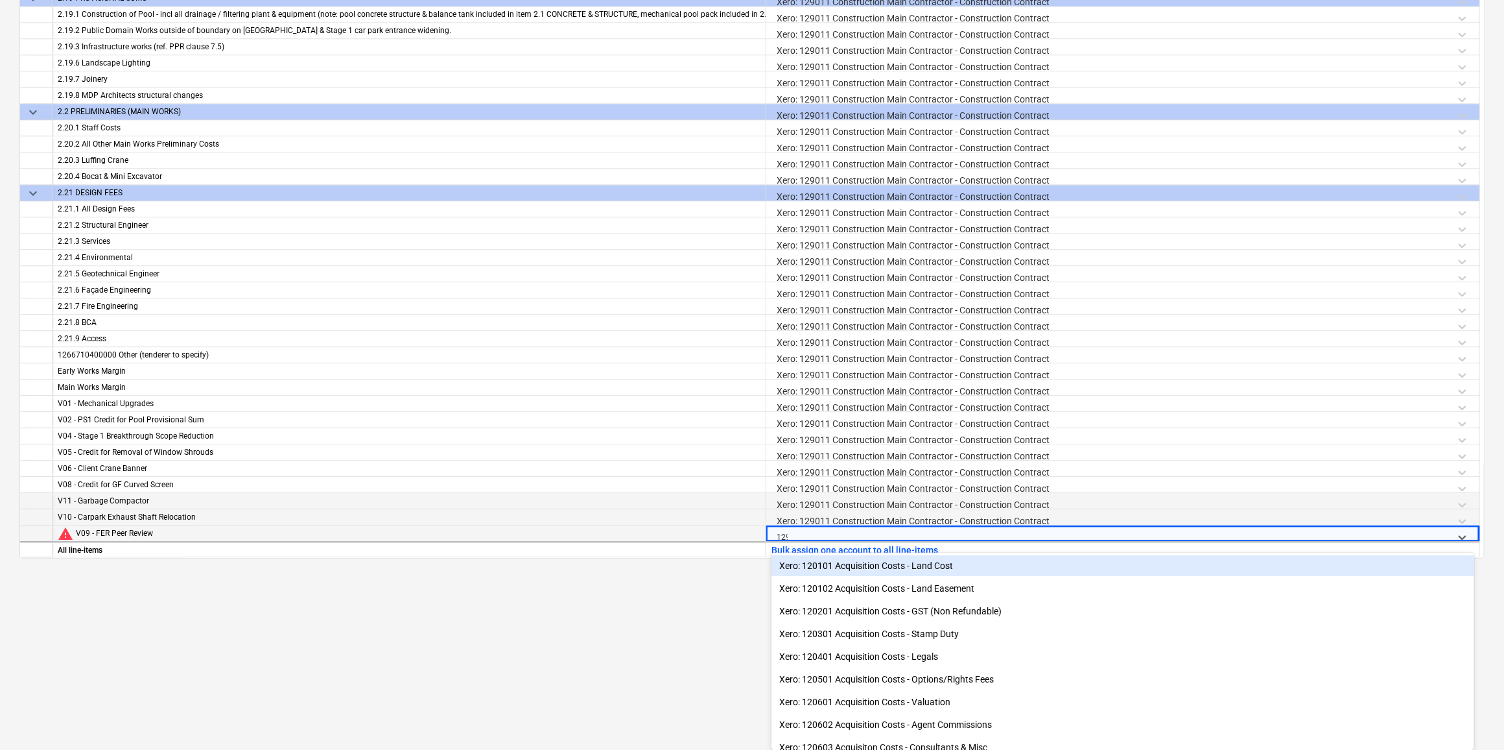
scroll to position [171, 0]
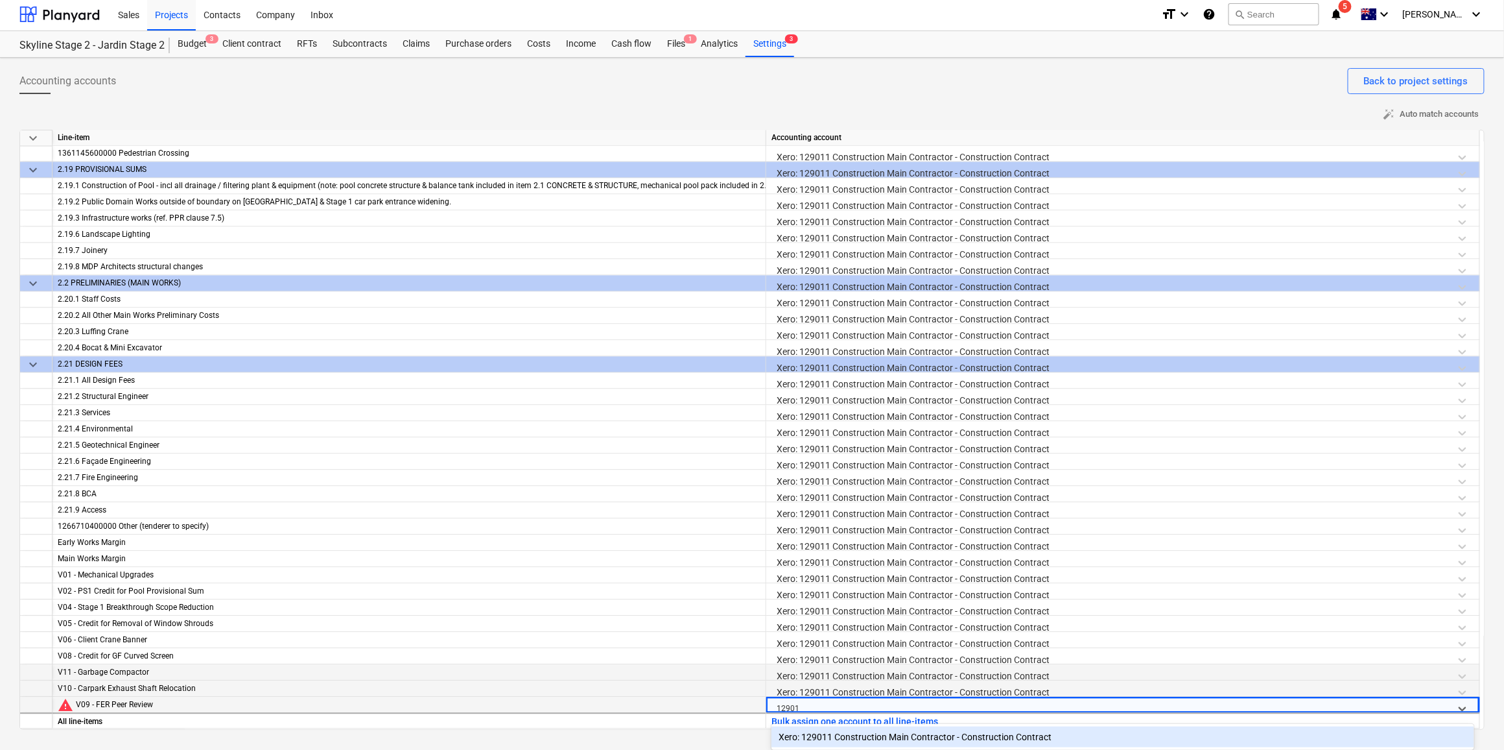
type input "129011"
click at [879, 733] on div "Xero: 129011 Construction Main Contractor - Construction Contract" at bounding box center [1123, 736] width 703 height 21
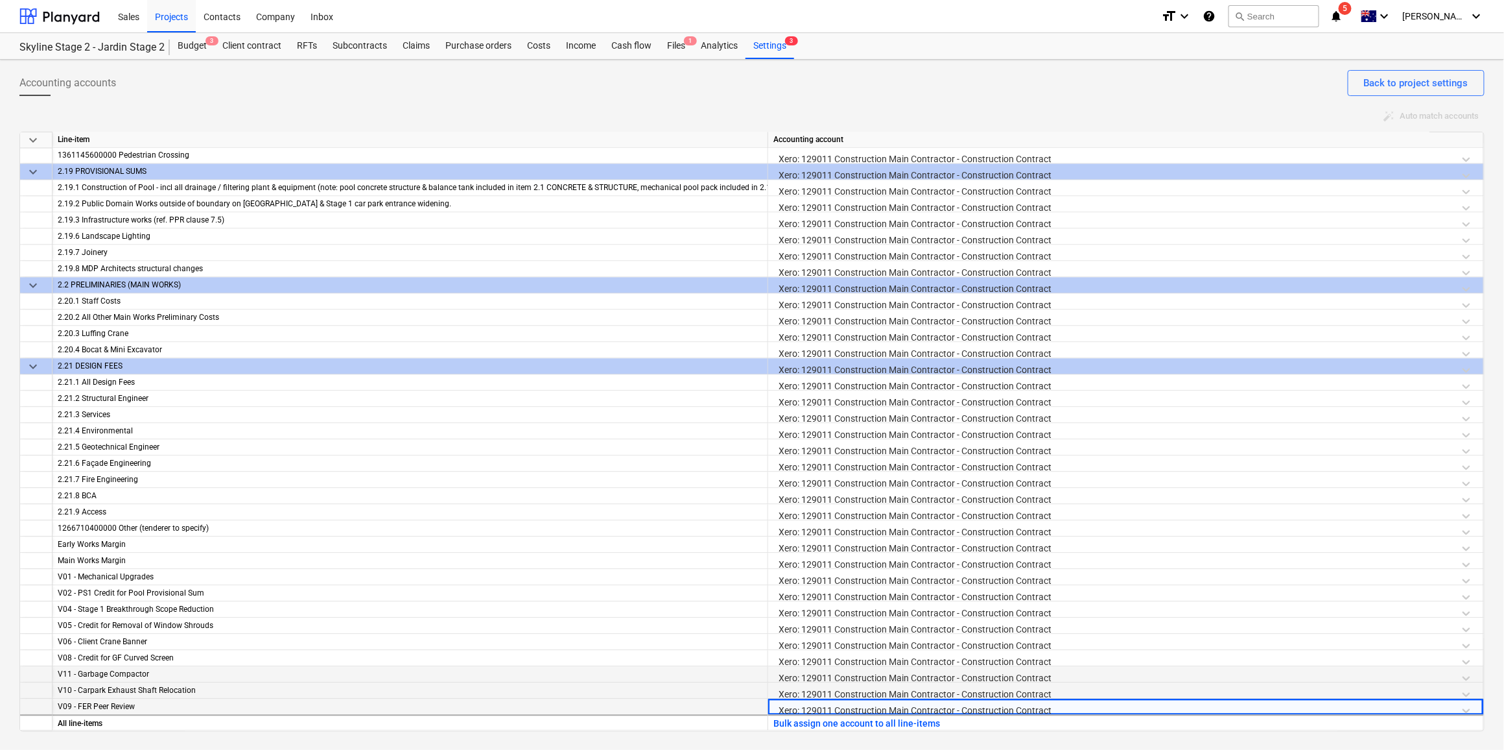
scroll to position [0, 0]
click at [1428, 86] on div "Back to project settings" at bounding box center [1421, 83] width 104 height 17
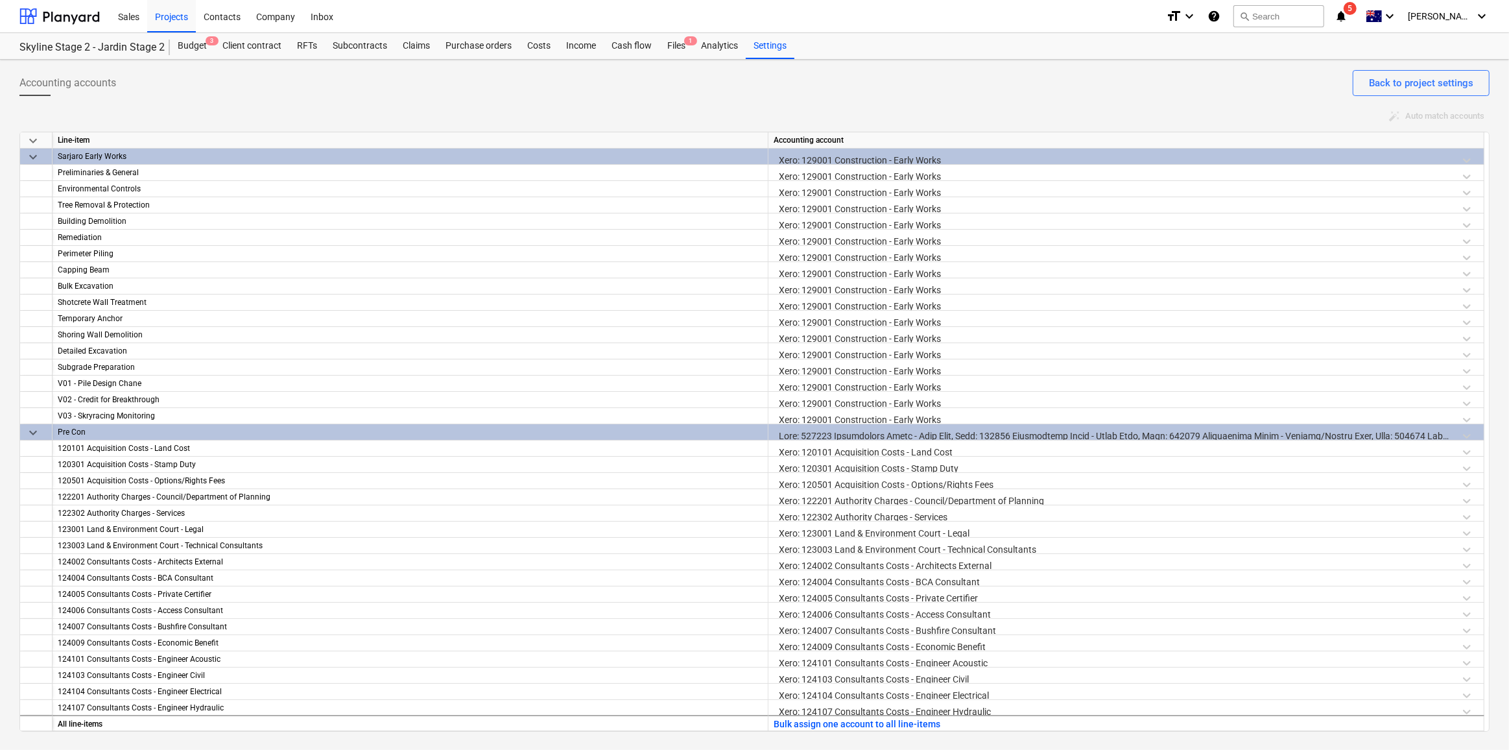
click at [1347, 23] on icon "notifications" at bounding box center [1340, 16] width 13 height 16
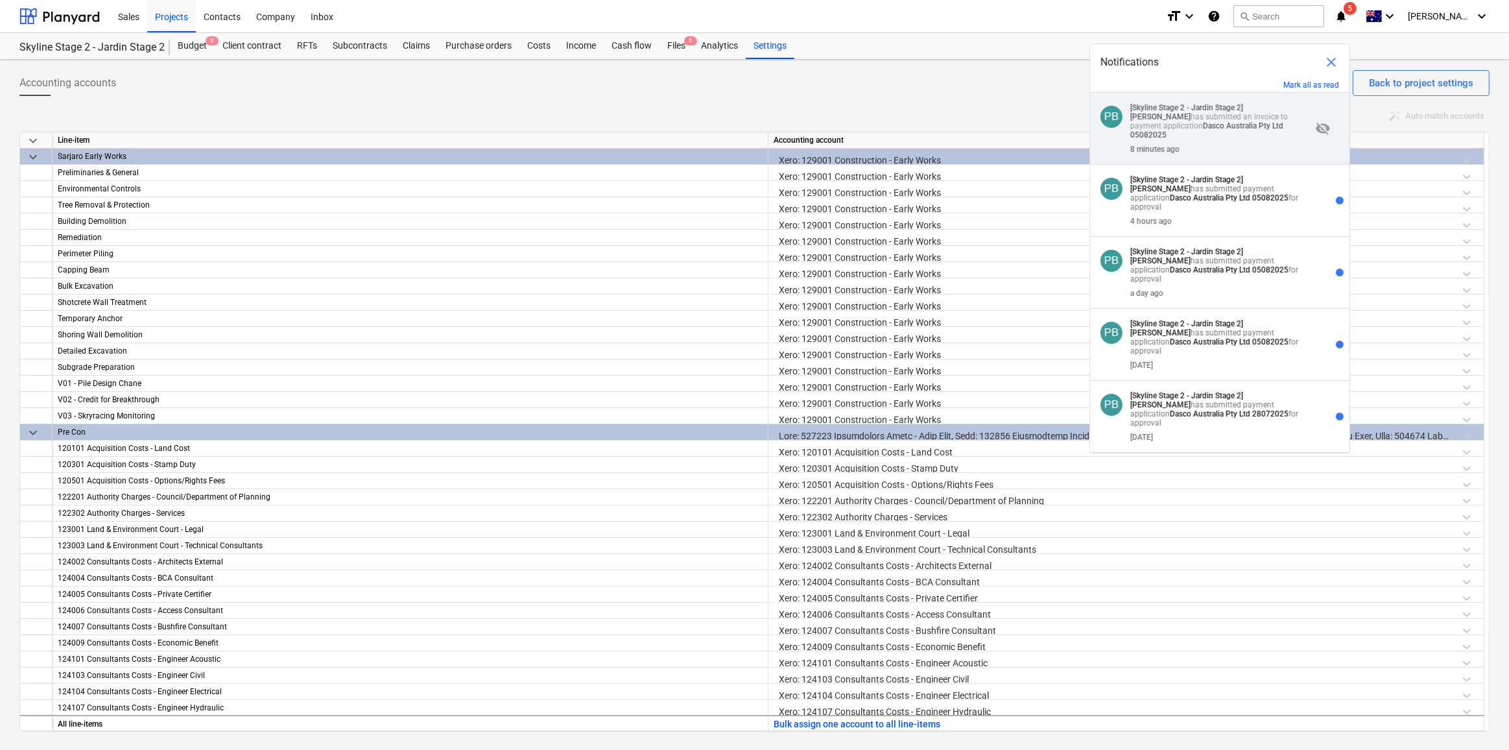
click at [1261, 115] on p "[Skyline Stage 2 - Jardin Stage 2] [PERSON_NAME] has submitted an invoice to pa…" at bounding box center [1220, 121] width 181 height 36
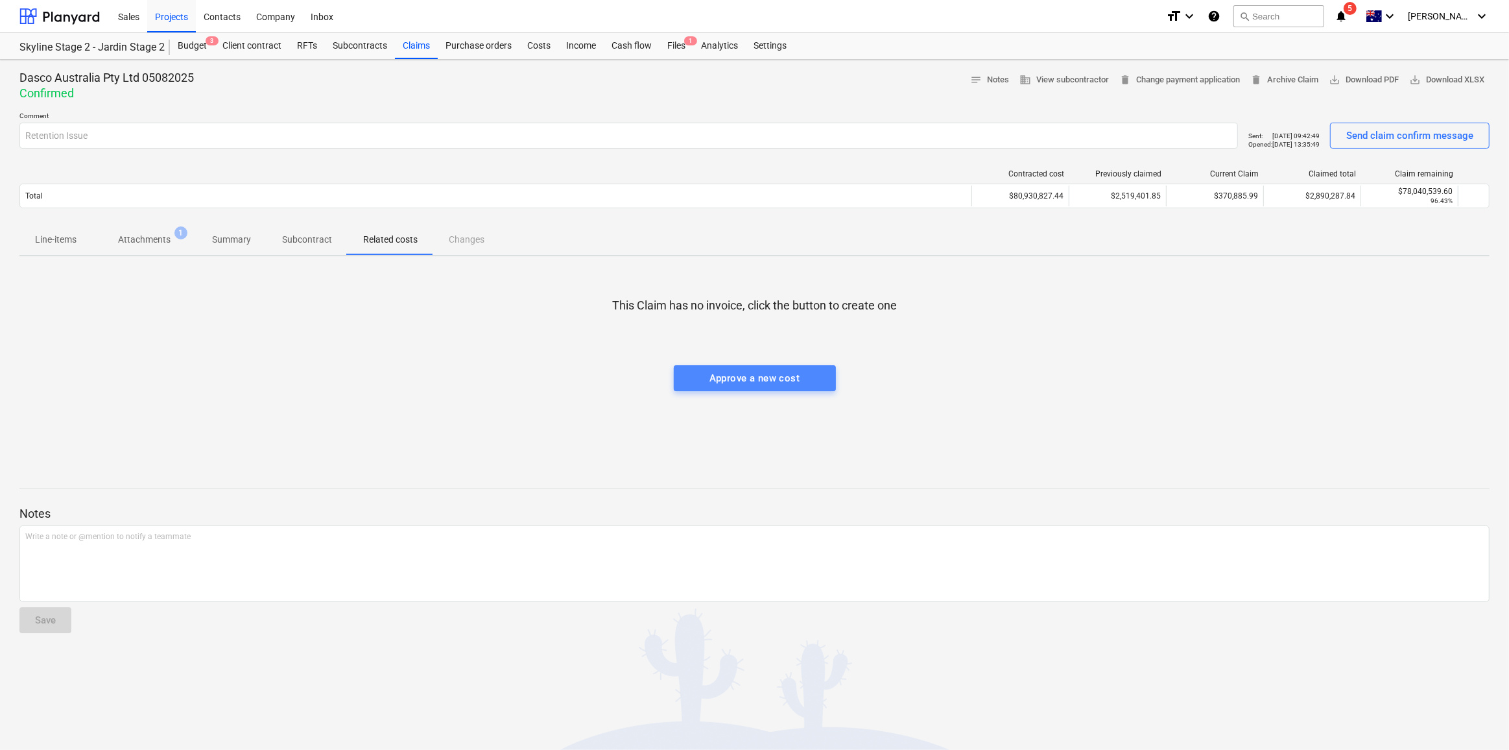
click at [779, 373] on div "Approve a new cost" at bounding box center [754, 378] width 91 height 17
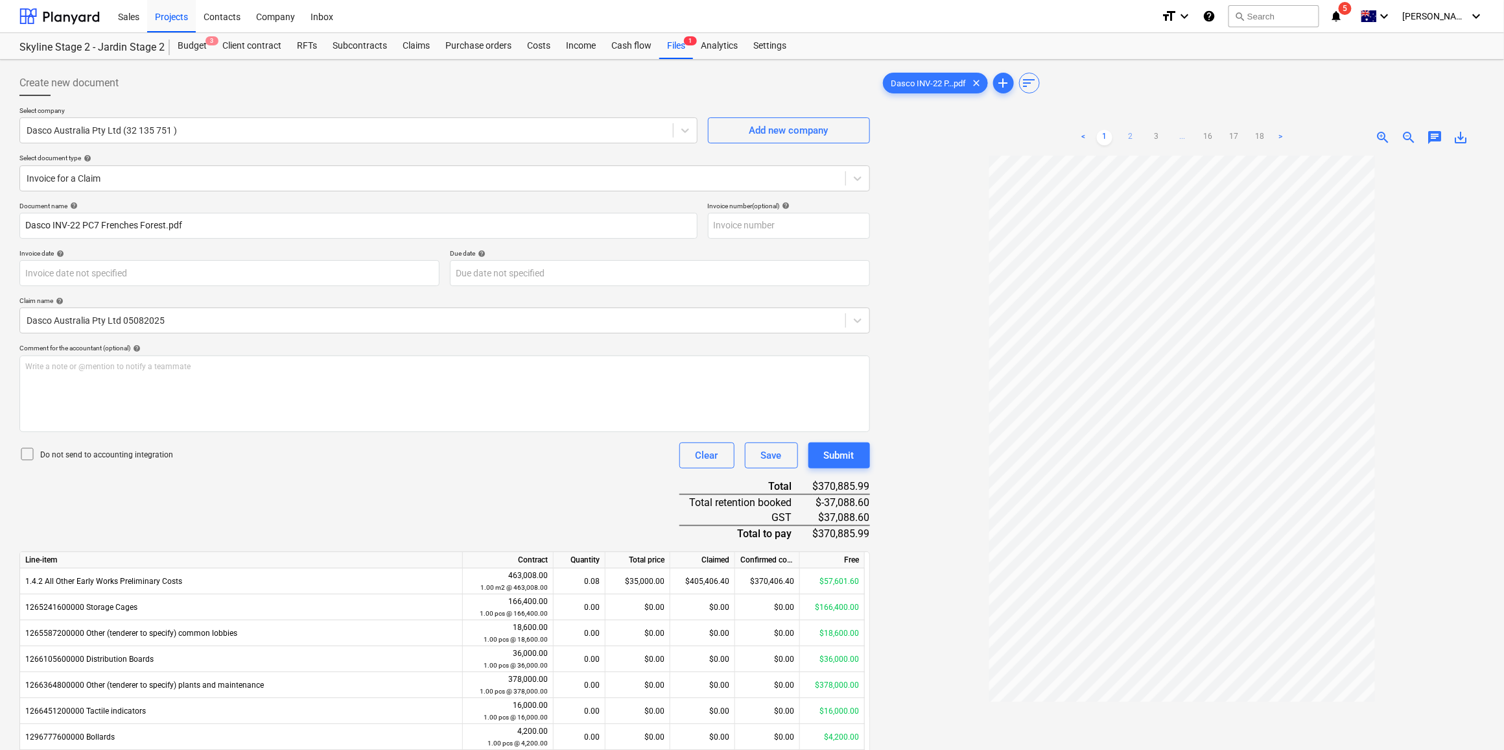
click at [1128, 134] on link "2" at bounding box center [1131, 138] width 16 height 16
click at [1154, 136] on link "3" at bounding box center [1157, 138] width 16 height 16
click at [1174, 137] on link "4" at bounding box center [1170, 138] width 16 height 16
click at [1183, 139] on link "5" at bounding box center [1183, 138] width 16 height 16
click at [1227, 136] on span "..." at bounding box center [1222, 138] width 16 height 16
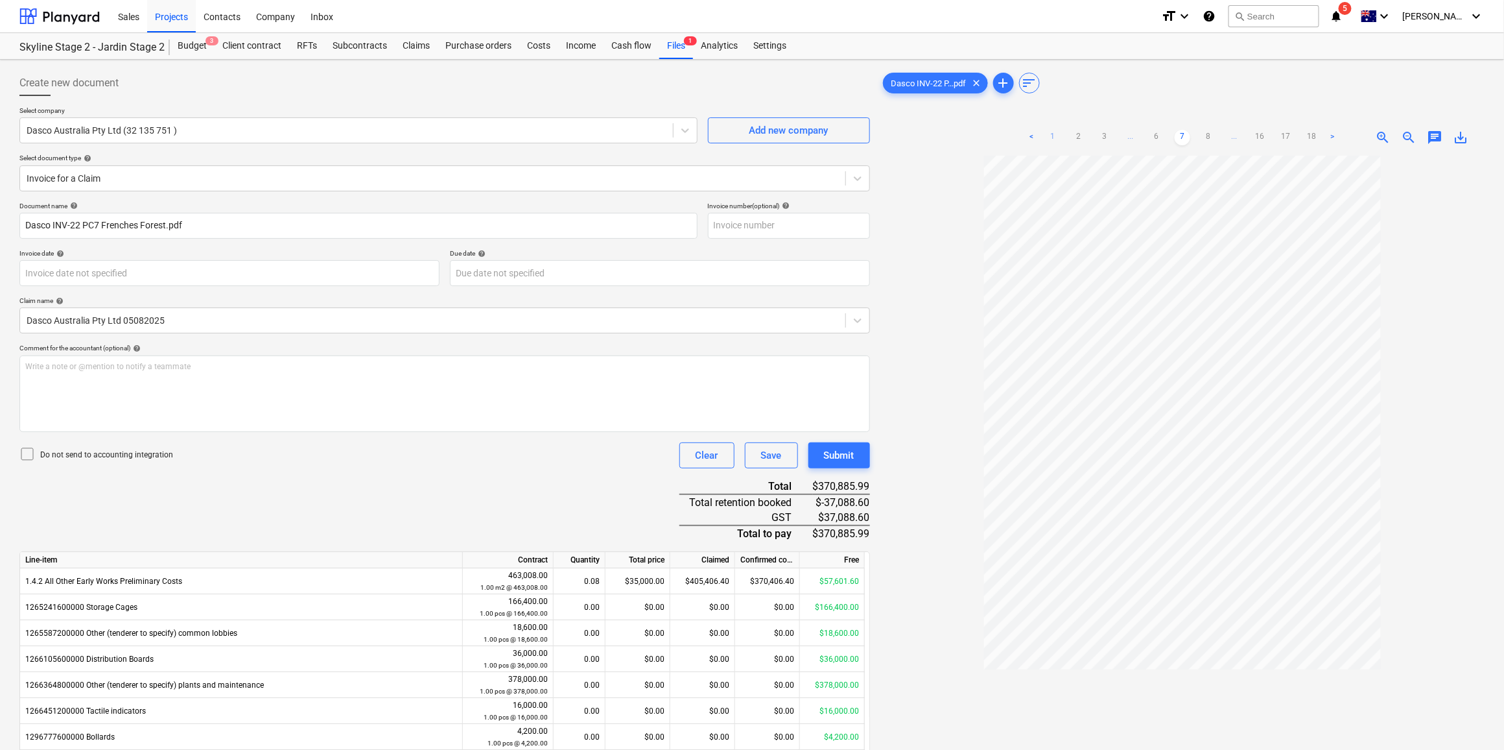
click at [1052, 138] on link "1" at bounding box center [1053, 138] width 16 height 16
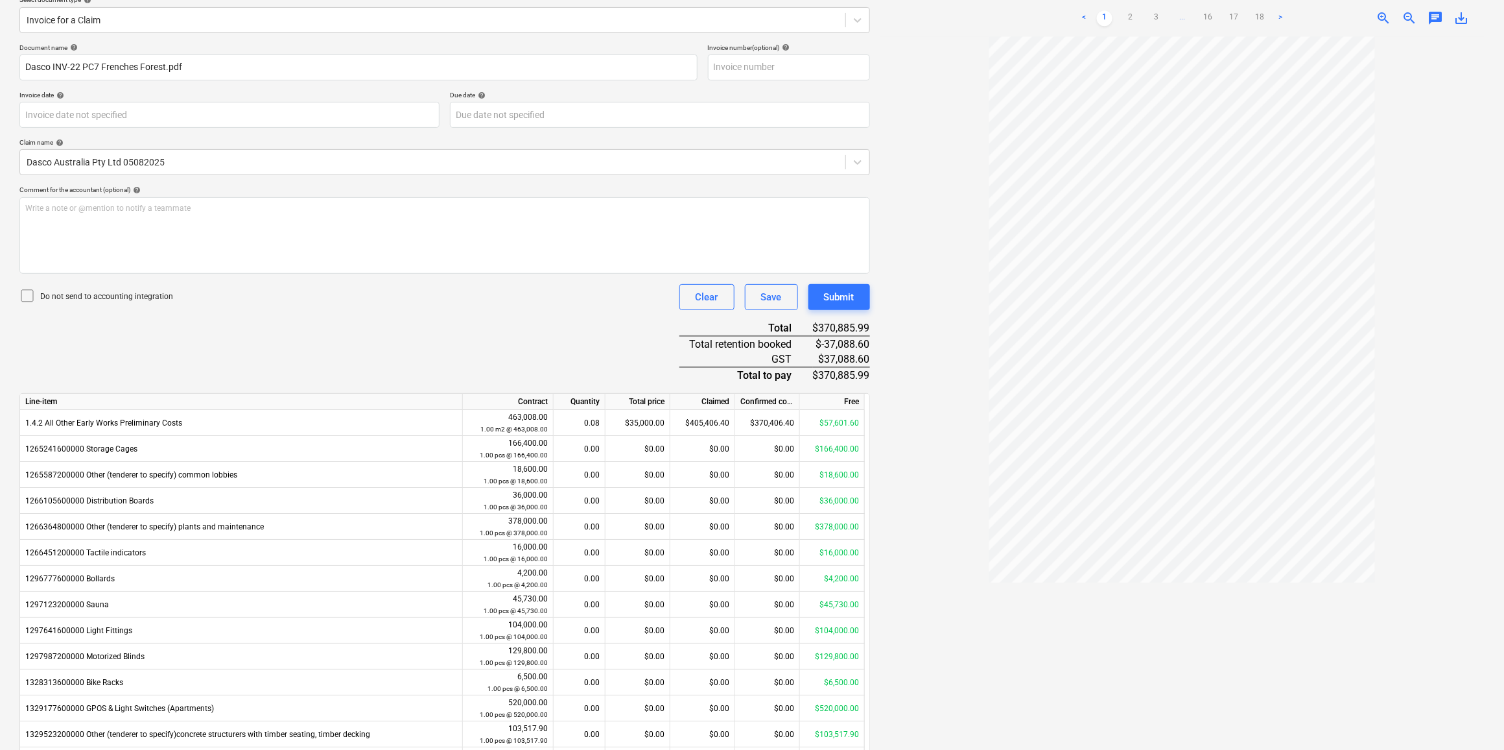
scroll to position [714, 0]
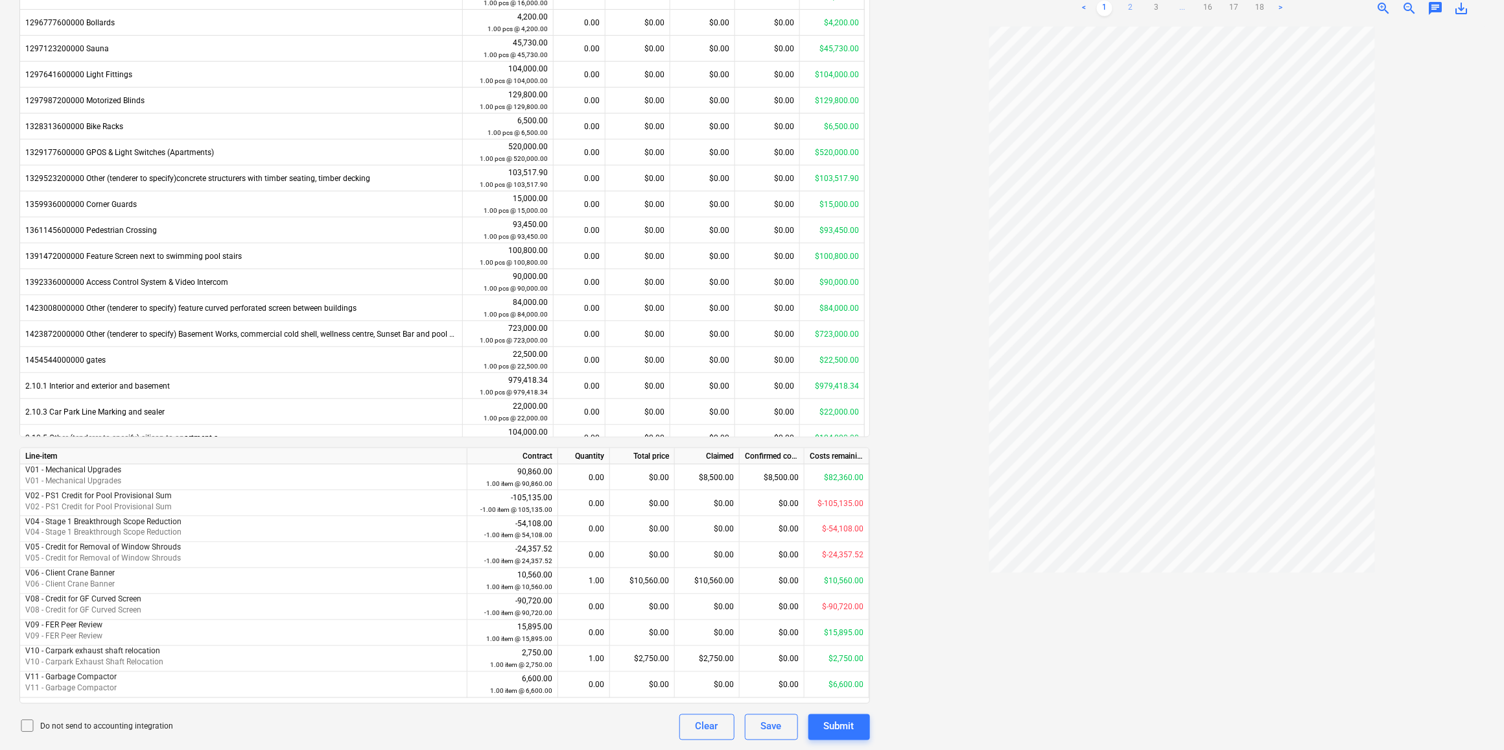
click at [1137, 11] on link "2" at bounding box center [1131, 9] width 16 height 16
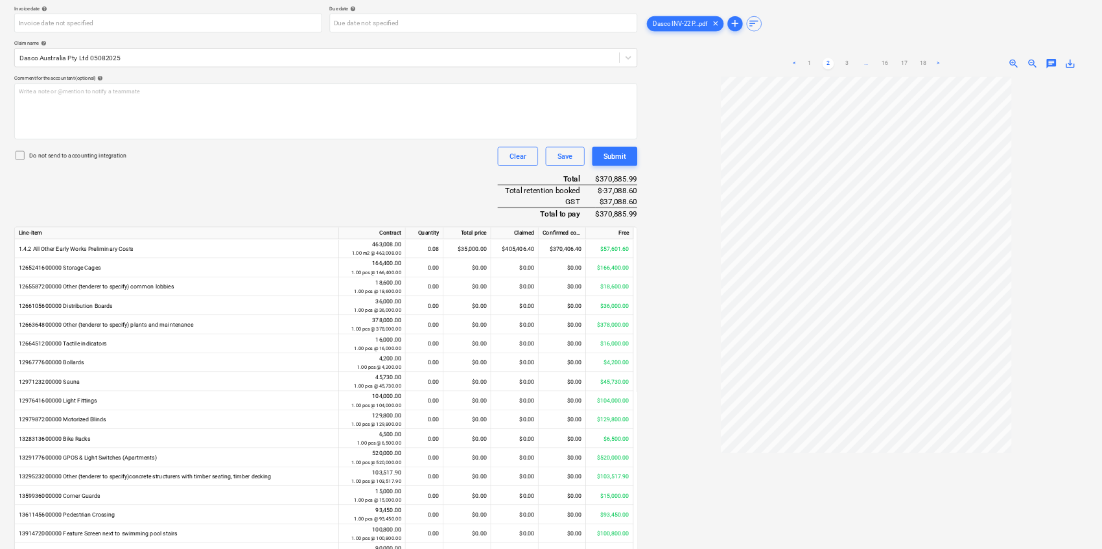
scroll to position [0, 0]
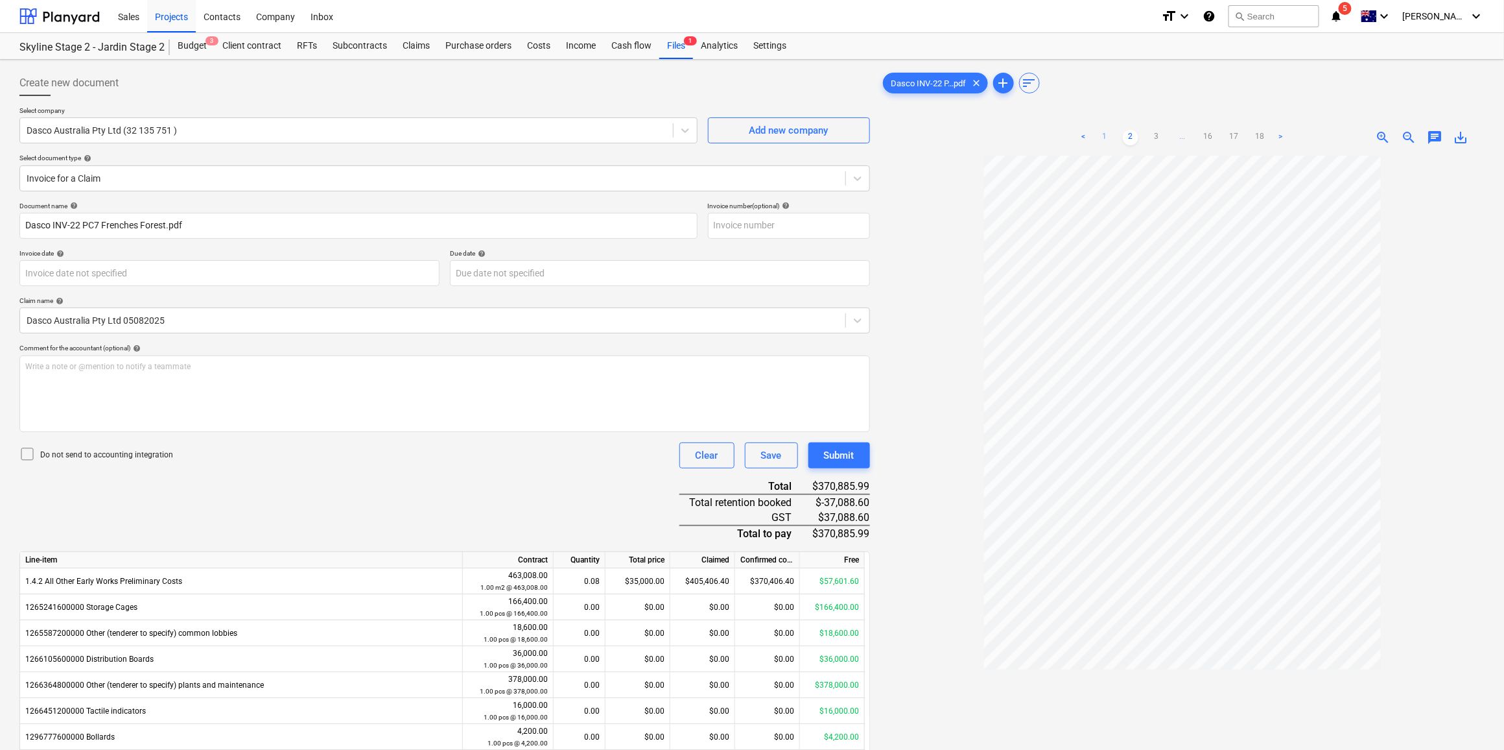
click at [1106, 141] on link "1" at bounding box center [1105, 138] width 16 height 16
click at [1129, 139] on link "2" at bounding box center [1131, 138] width 16 height 16
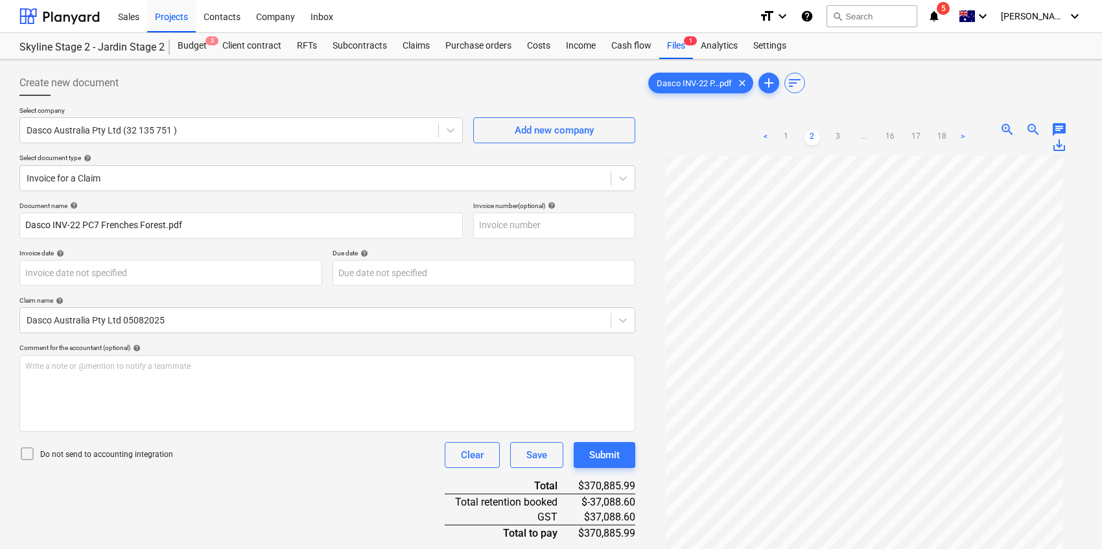
scroll to position [3, 0]
click at [782, 137] on link "1" at bounding box center [787, 138] width 16 height 16
click at [777, 47] on div "Settings" at bounding box center [770, 46] width 49 height 26
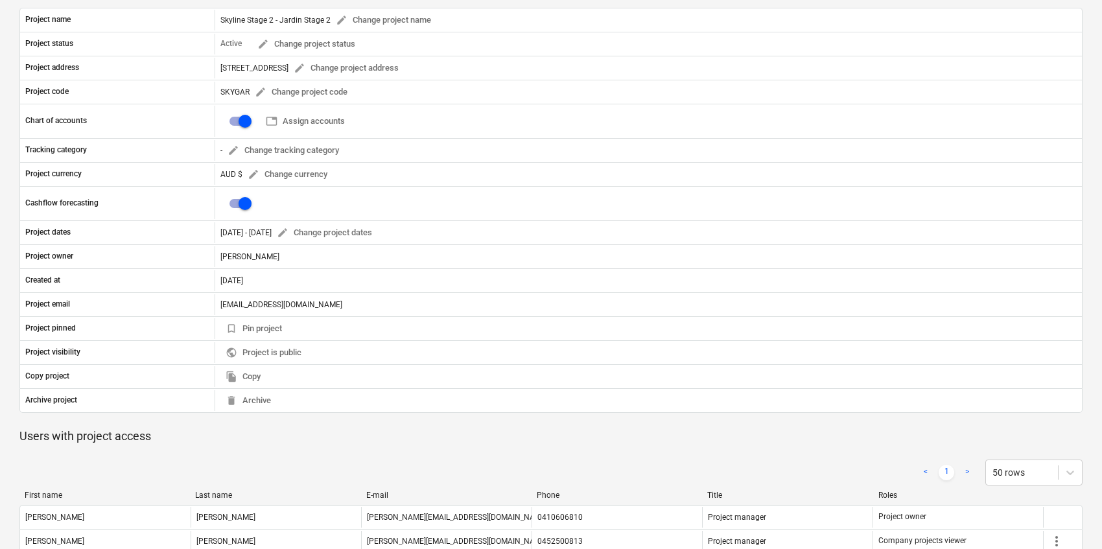
scroll to position [86, 0]
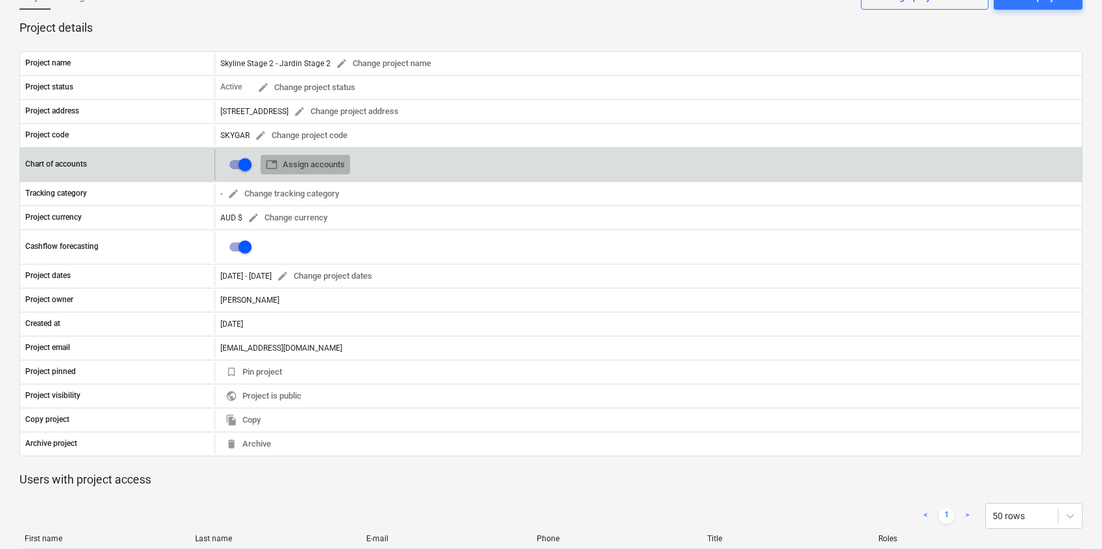
click at [304, 164] on span "table Assign accounts" at bounding box center [305, 165] width 79 height 15
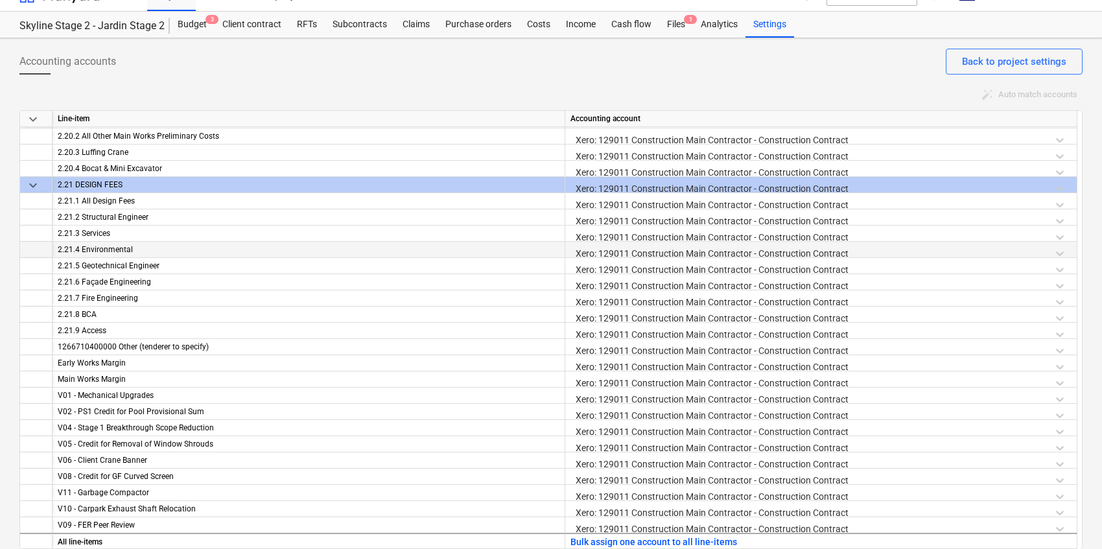
scroll to position [31, 0]
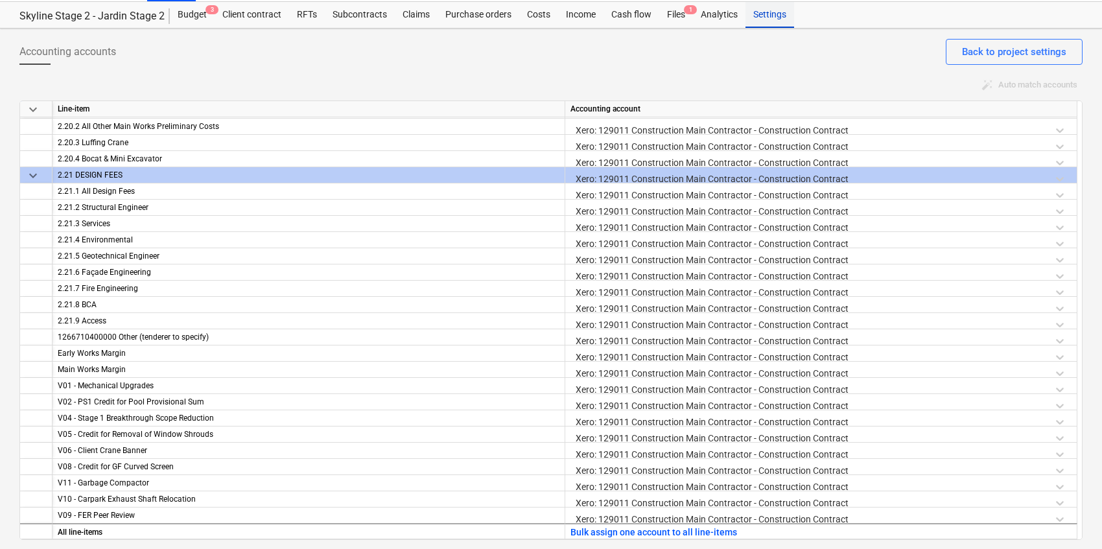
click at [771, 14] on div "Settings" at bounding box center [770, 15] width 49 height 26
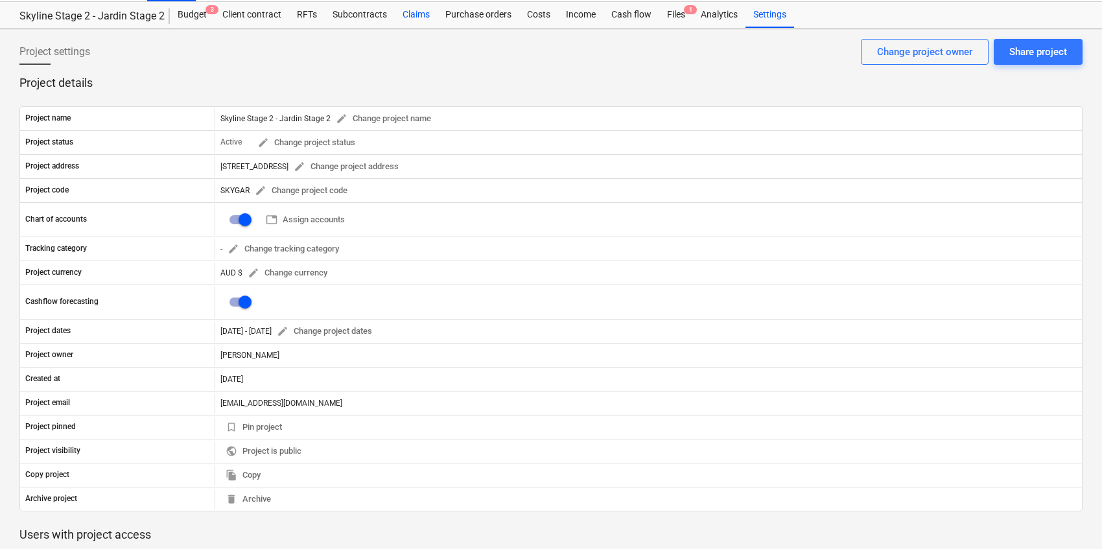
click at [412, 17] on div "Claims" at bounding box center [416, 15] width 43 height 26
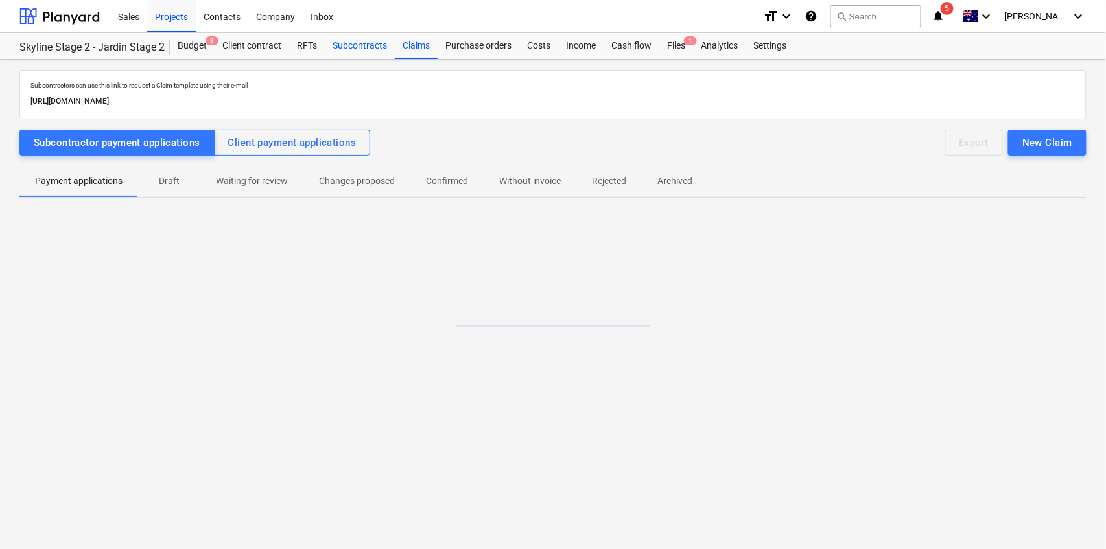
click at [367, 50] on div "Subcontracts" at bounding box center [360, 46] width 70 height 26
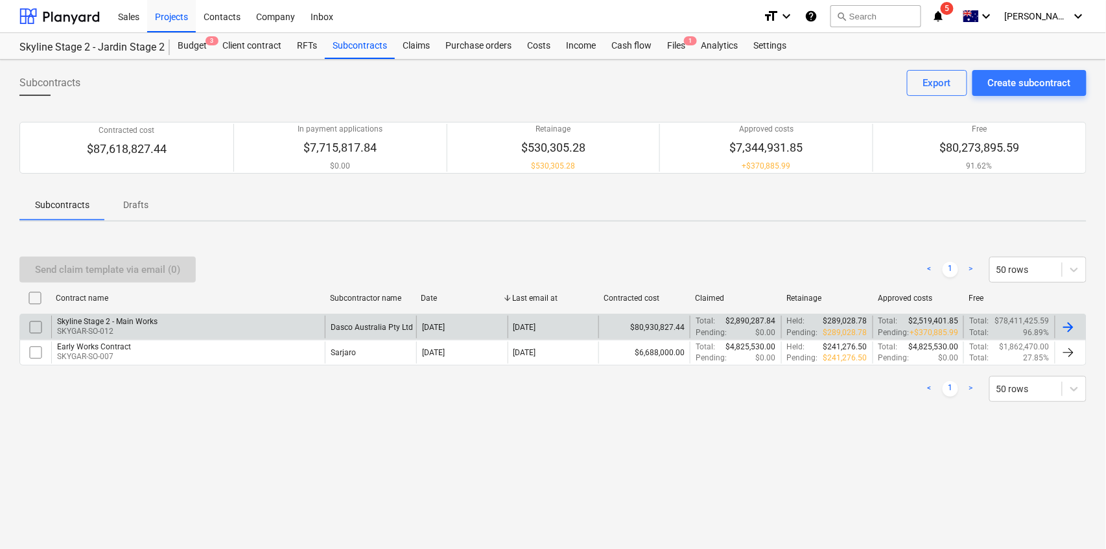
click at [1076, 331] on div at bounding box center [1070, 327] width 31 height 22
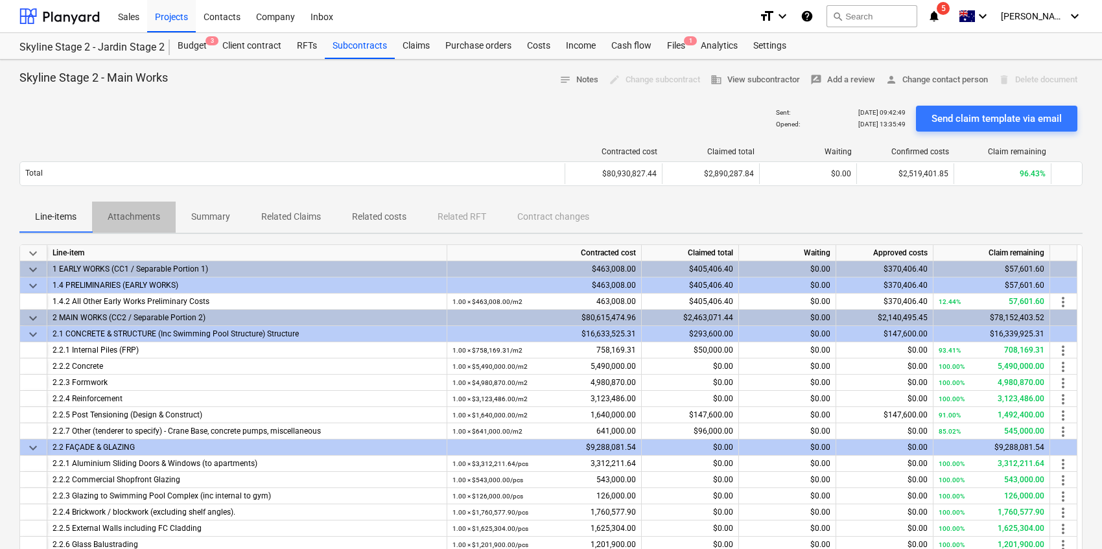
click at [151, 222] on p "Attachments" at bounding box center [134, 217] width 53 height 14
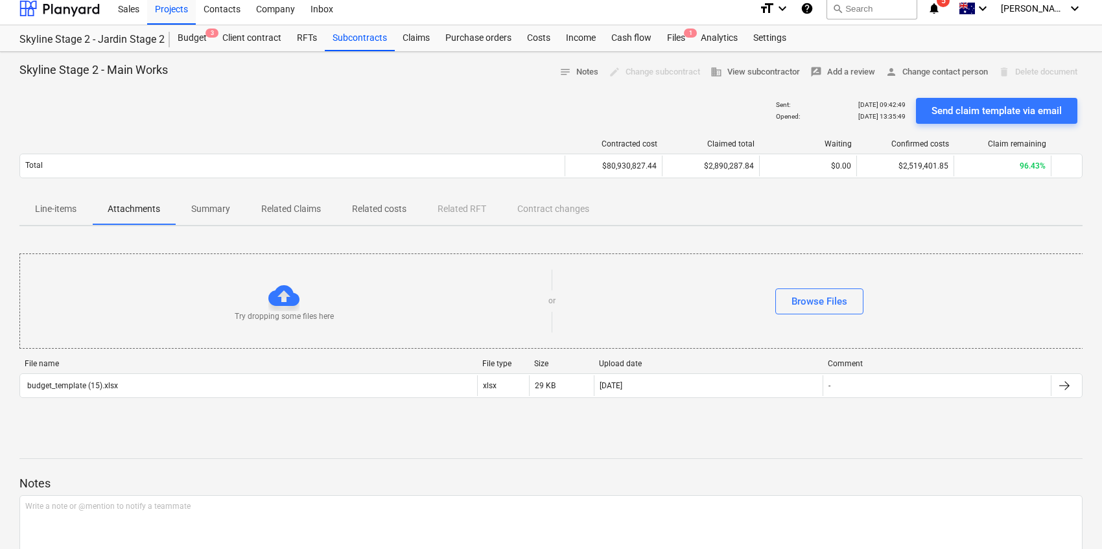
scroll to position [81, 0]
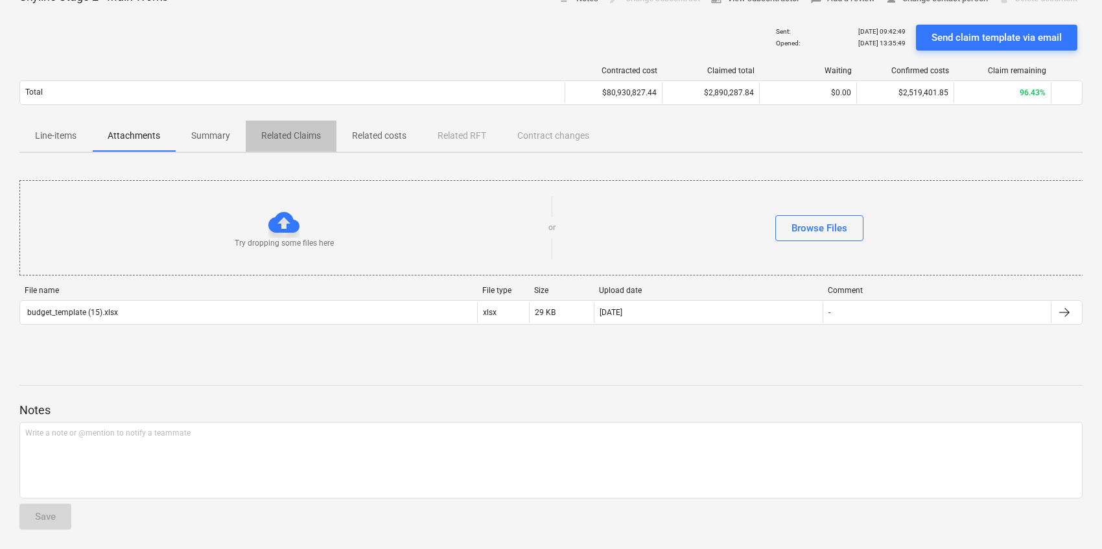
click at [293, 137] on p "Related Claims" at bounding box center [291, 136] width 60 height 14
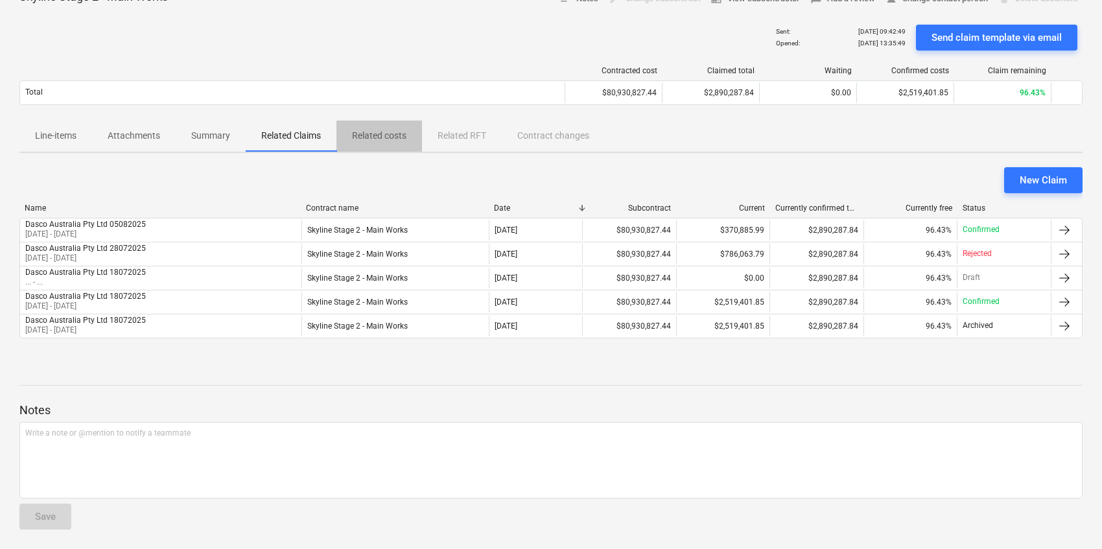
click at [368, 132] on p "Related costs" at bounding box center [379, 136] width 54 height 14
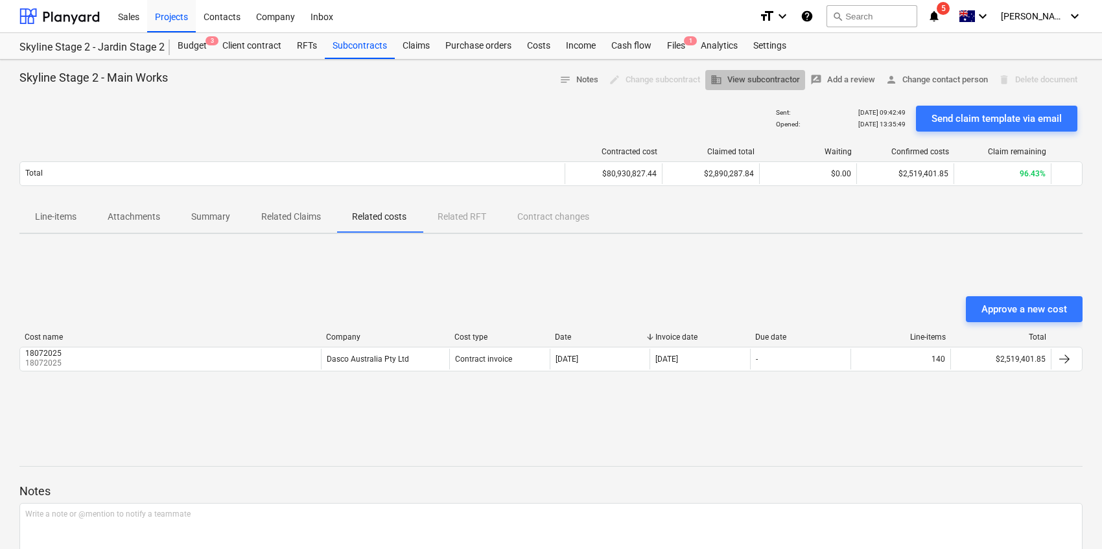
click at [744, 85] on span "business View subcontractor" at bounding box center [755, 80] width 89 height 15
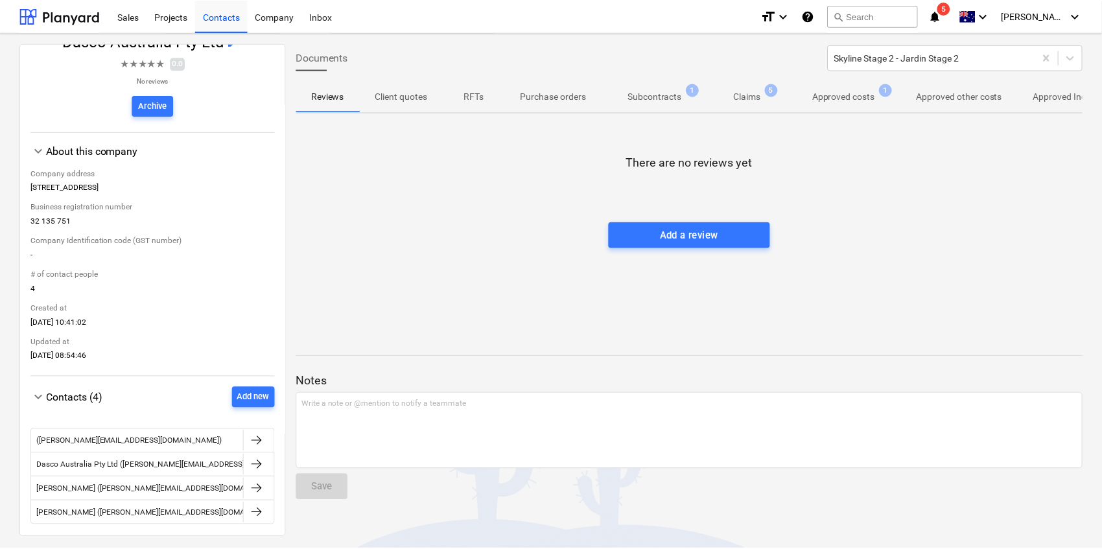
scroll to position [130, 0]
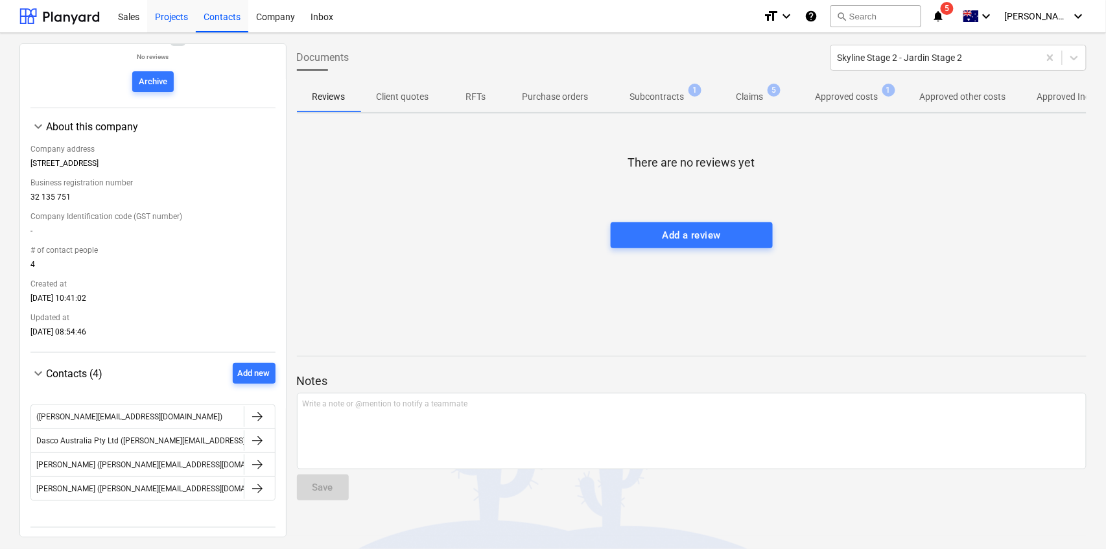
click at [183, 20] on div "Projects" at bounding box center [171, 15] width 49 height 33
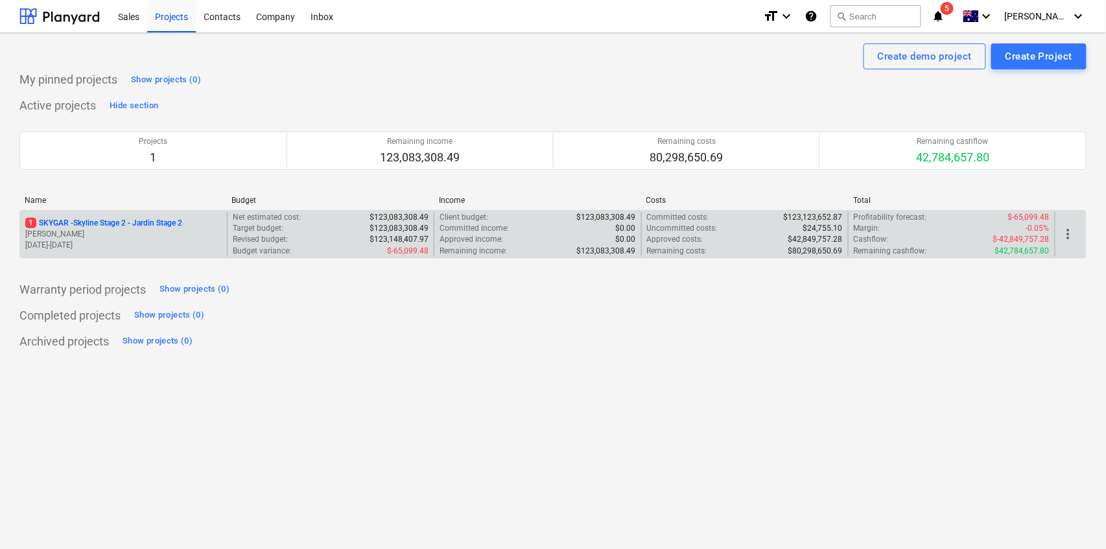
click at [1076, 237] on span "more_vert" at bounding box center [1069, 234] width 16 height 16
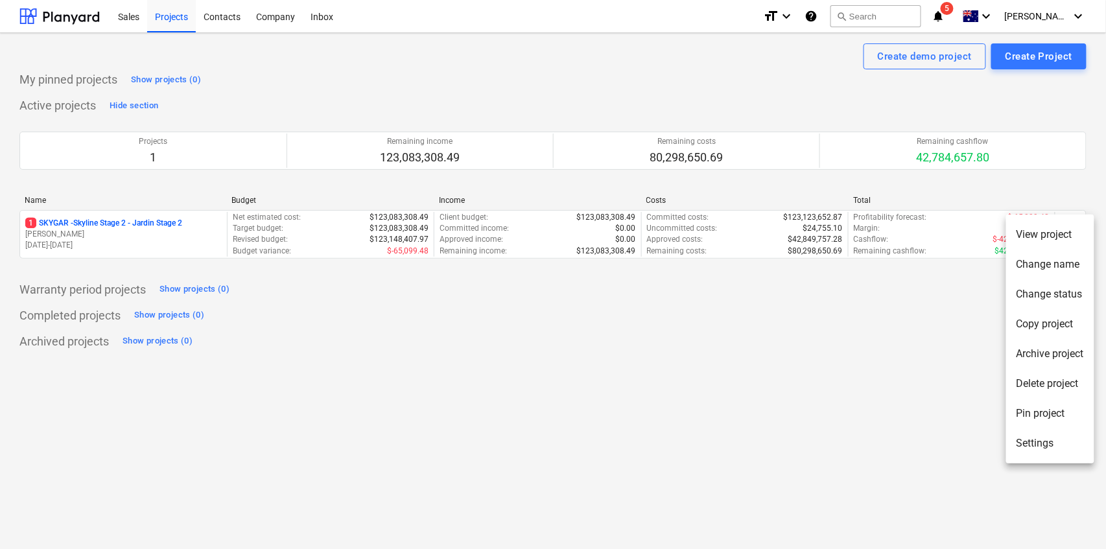
click at [1050, 439] on li "Settings" at bounding box center [1050, 444] width 88 height 30
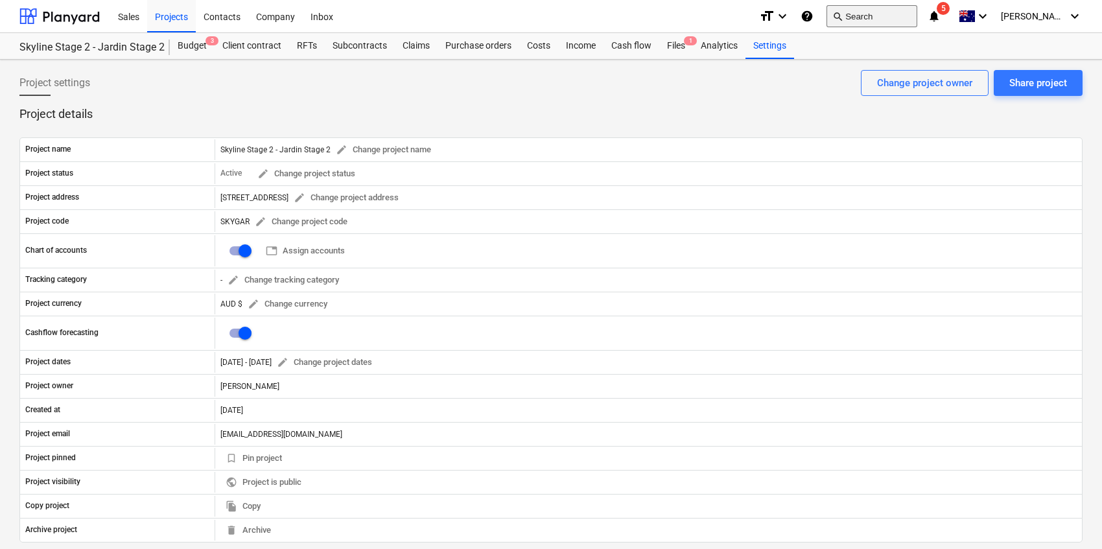
click at [865, 20] on button "search Search" at bounding box center [872, 16] width 91 height 22
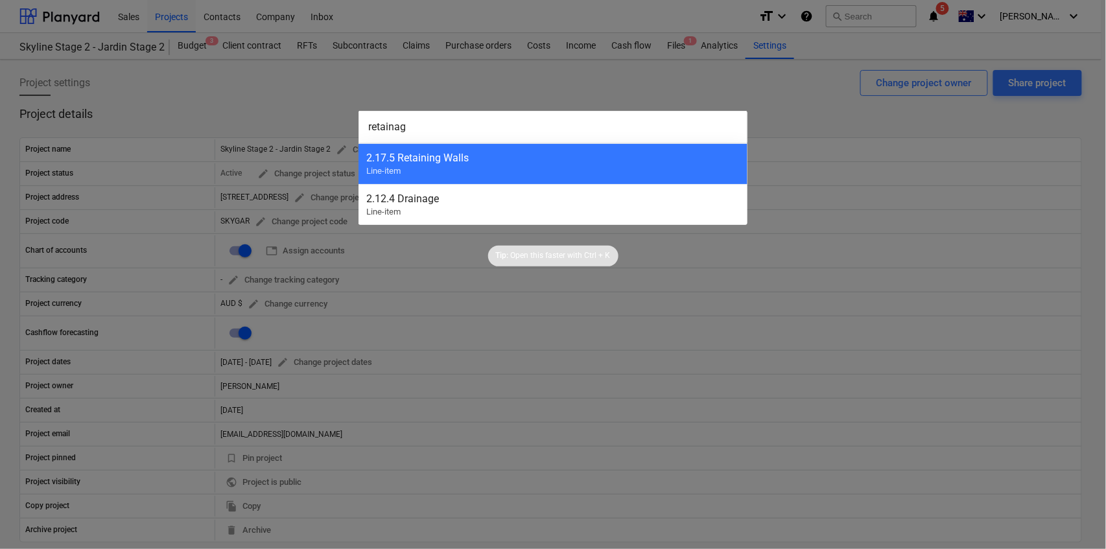
type input "retainage"
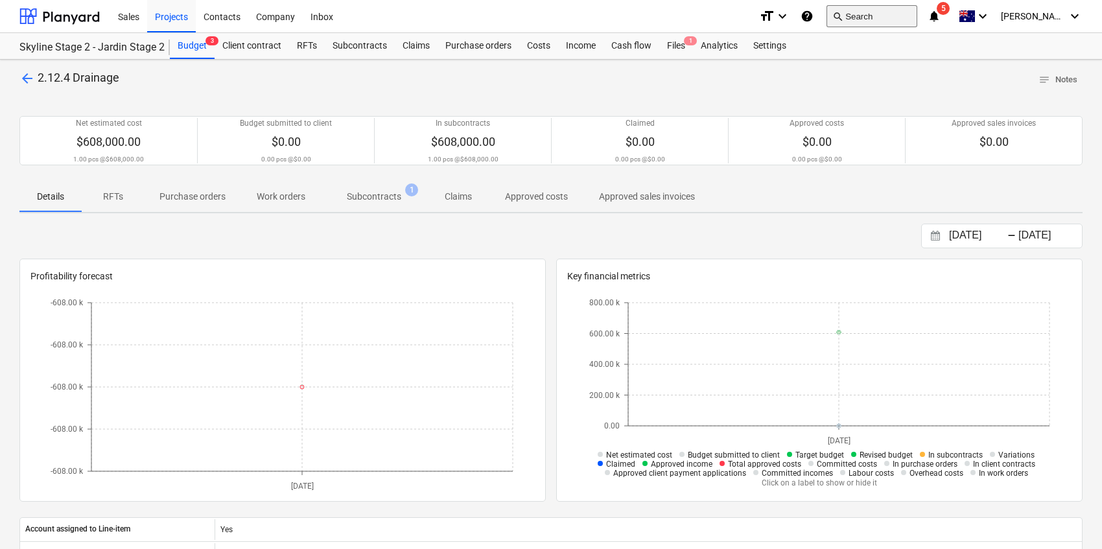
click at [888, 18] on button "search Search" at bounding box center [872, 16] width 91 height 22
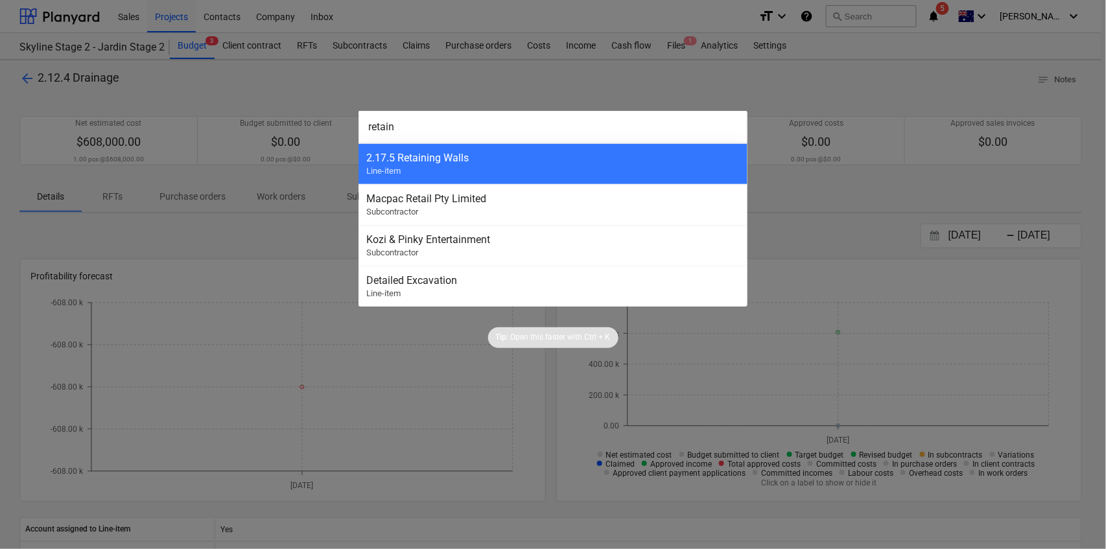
type input "retain"
click at [820, 18] on div at bounding box center [553, 274] width 1106 height 549
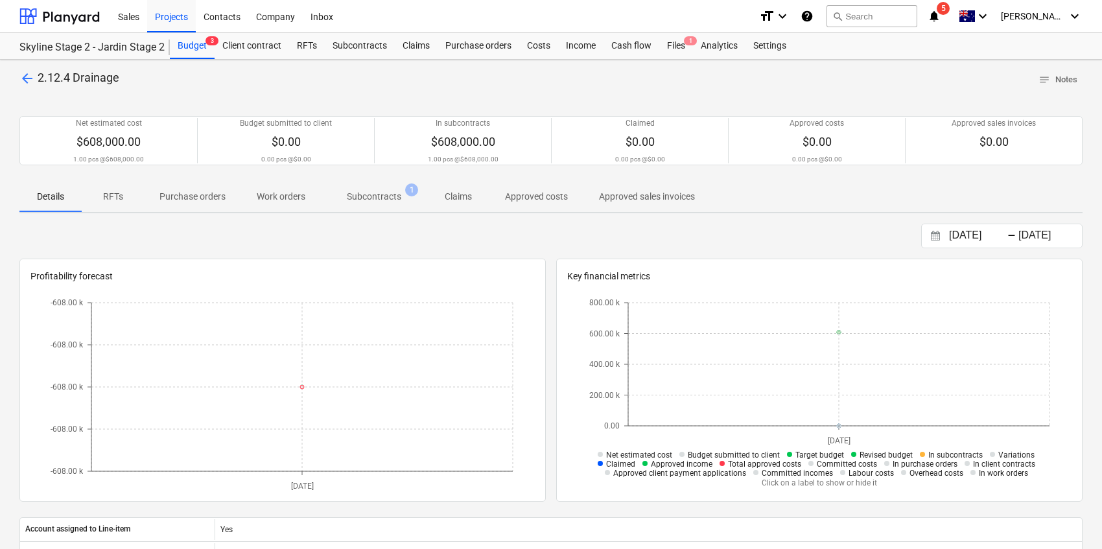
click at [814, 17] on icon "help" at bounding box center [807, 16] width 13 height 16
click at [366, 46] on div "Subcontracts" at bounding box center [360, 46] width 70 height 26
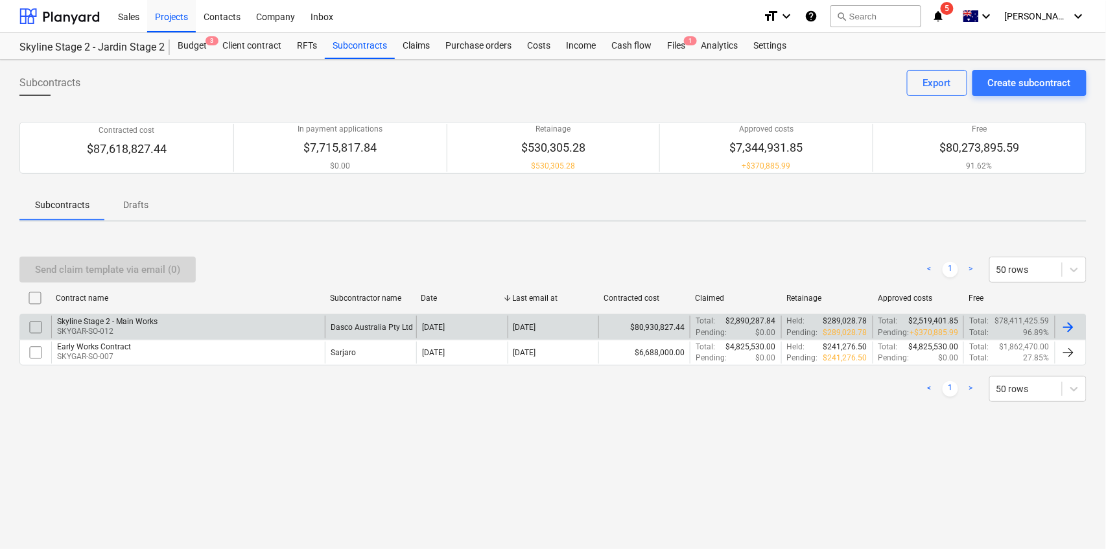
click at [127, 324] on div "Skyline Stage 2 - Main Works" at bounding box center [107, 321] width 101 height 9
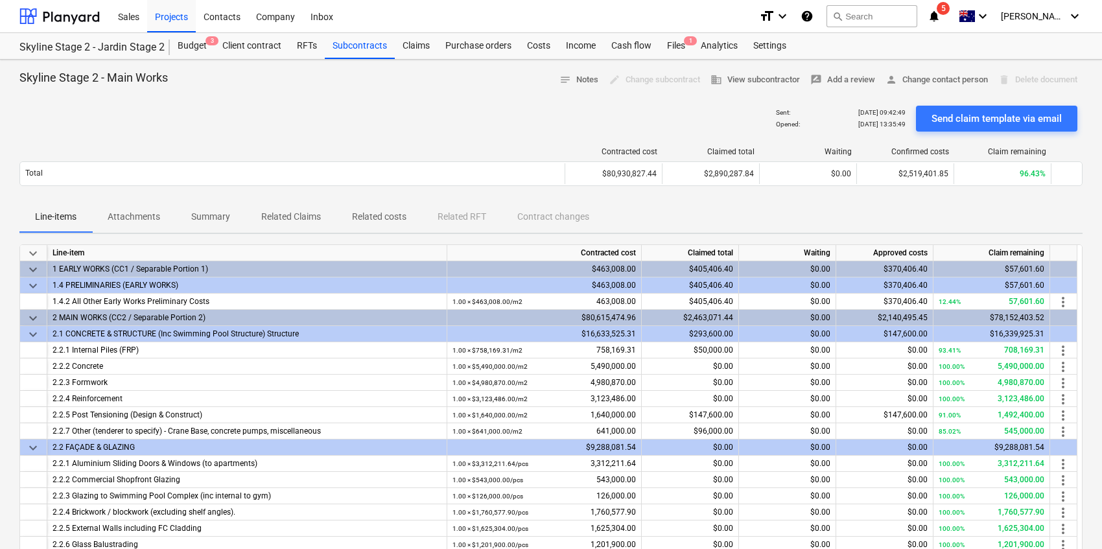
click at [219, 212] on p "Summary" at bounding box center [210, 217] width 39 height 14
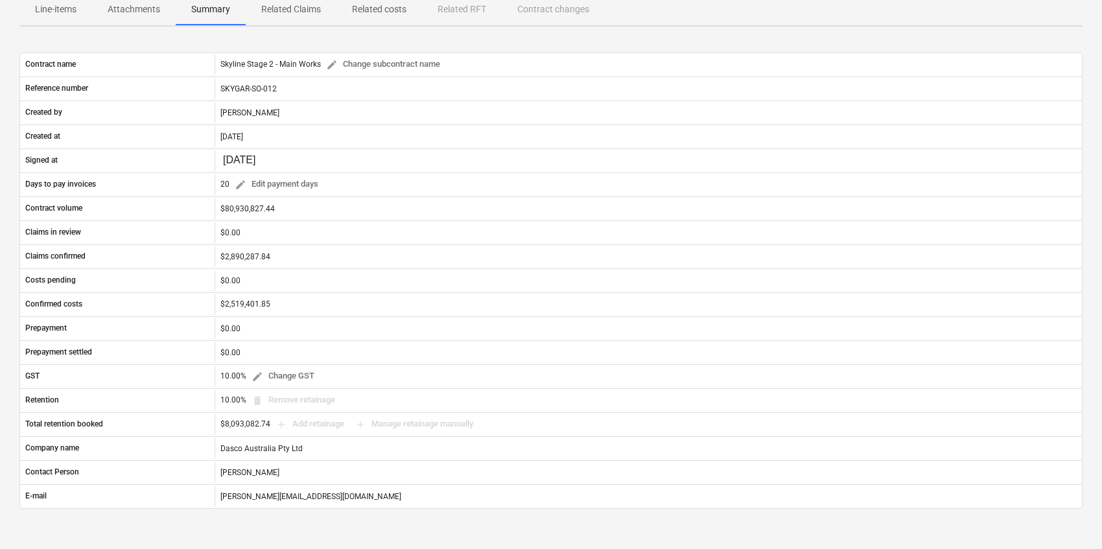
scroll to position [216, 0]
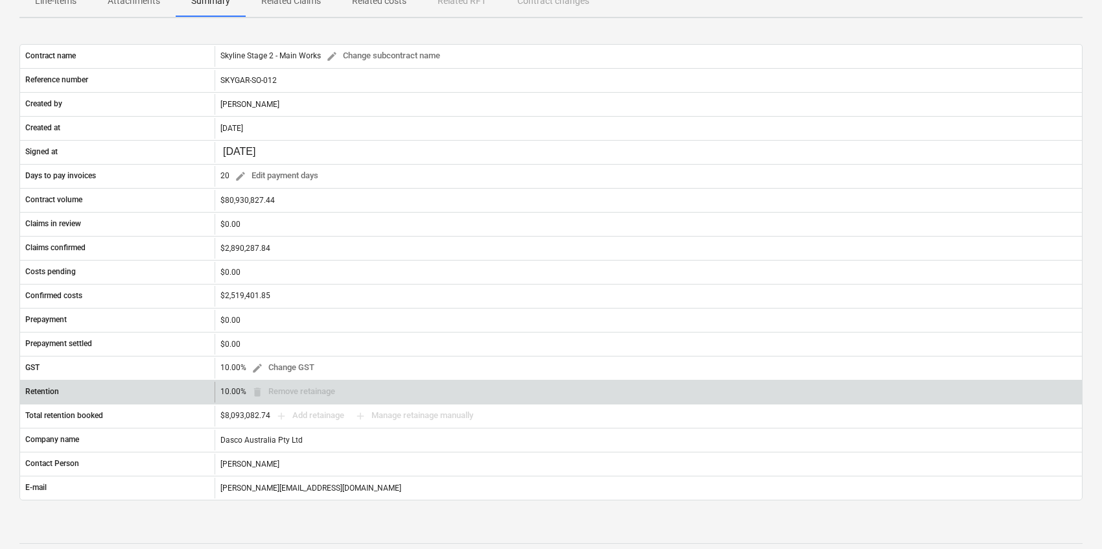
click at [239, 392] on div "10.00% delete Remove retainage" at bounding box center [280, 392] width 120 height 20
click at [288, 390] on div "10.00% delete Remove retainage" at bounding box center [280, 392] width 120 height 20
click at [291, 396] on div "10.00% delete Remove retainage" at bounding box center [280, 392] width 120 height 20
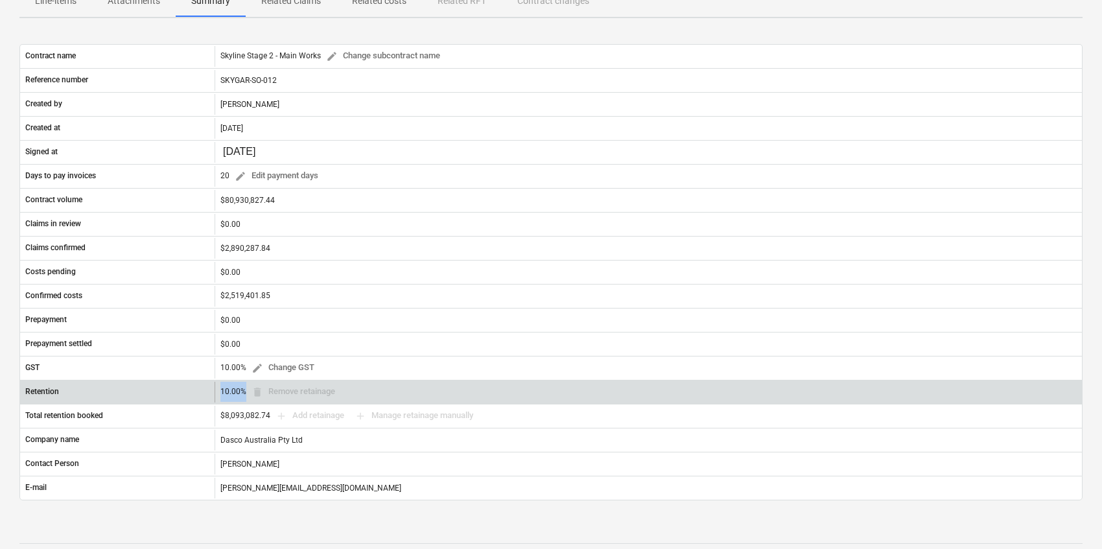
click at [291, 397] on div "10.00% delete Remove retainage" at bounding box center [280, 392] width 120 height 20
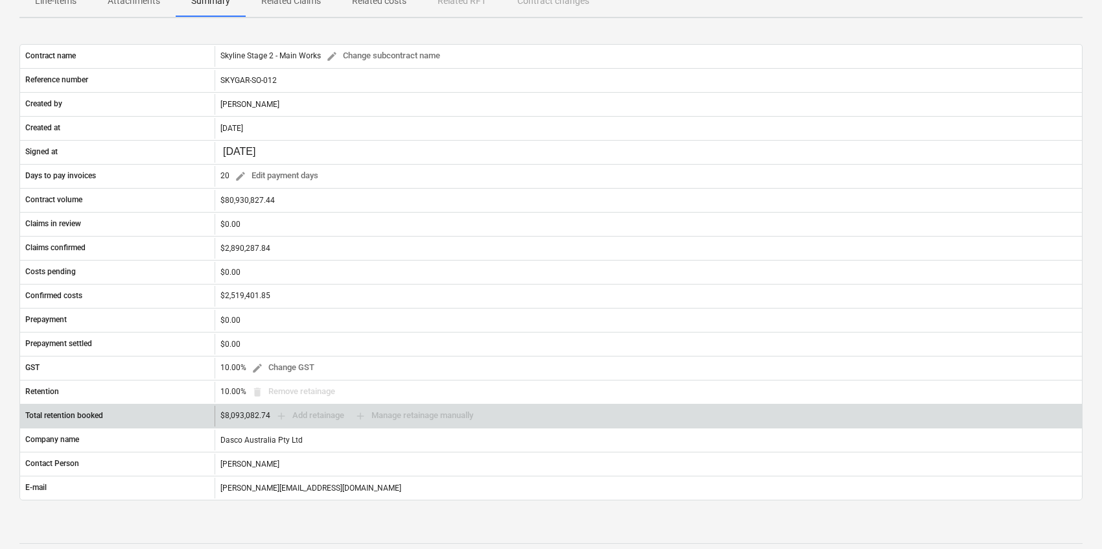
click at [297, 414] on div "$8,093,082.74 add Add retainage add Manage retainage manually" at bounding box center [349, 416] width 258 height 20
click at [298, 414] on div "$8,093,082.74 add Add retainage add Manage retainage manually" at bounding box center [349, 416] width 258 height 20
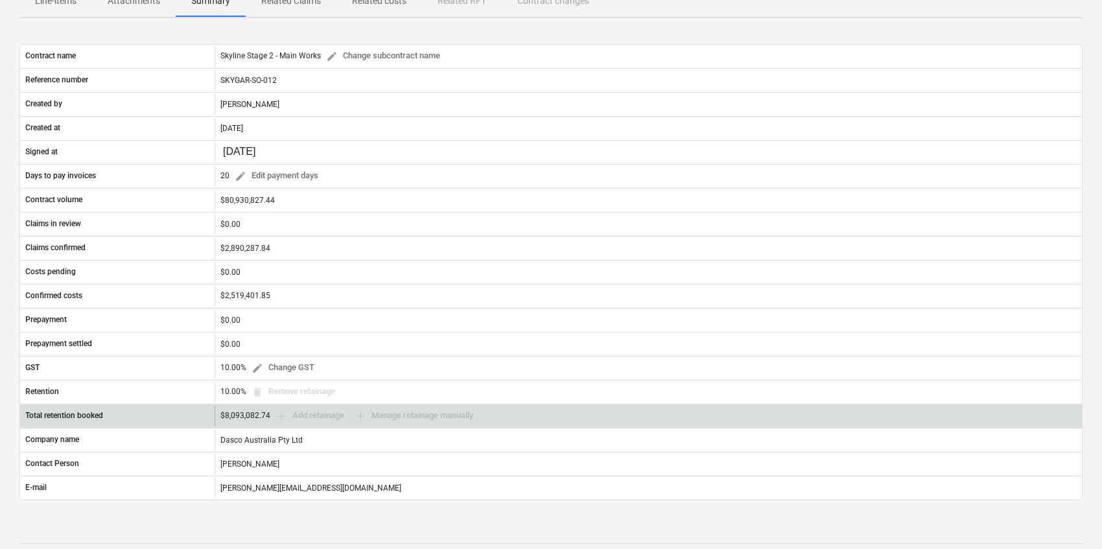
click at [299, 415] on div "$8,093,082.74 add Add retainage add Manage retainage manually" at bounding box center [349, 416] width 258 height 20
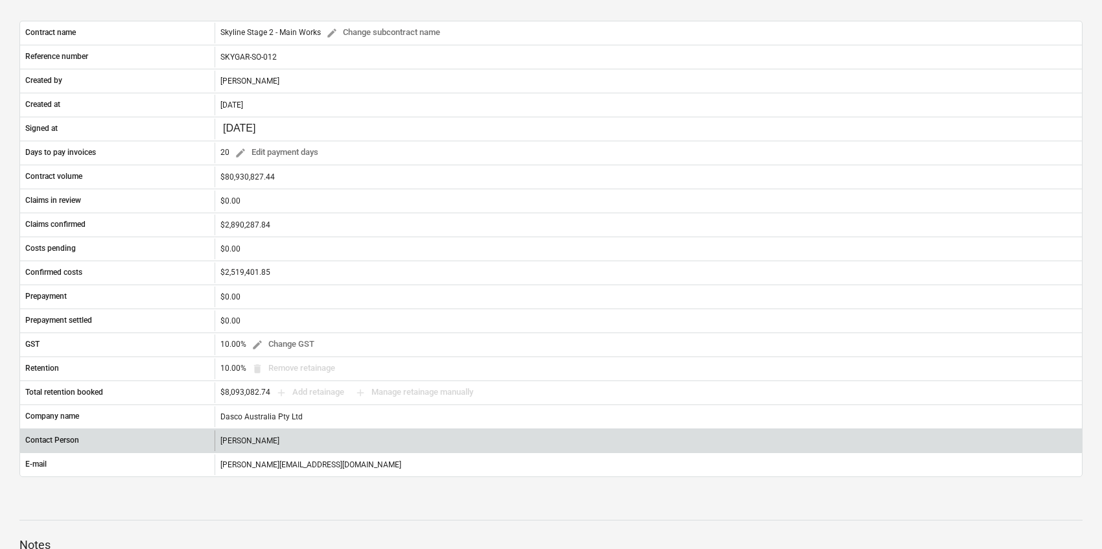
scroll to position [259, 0]
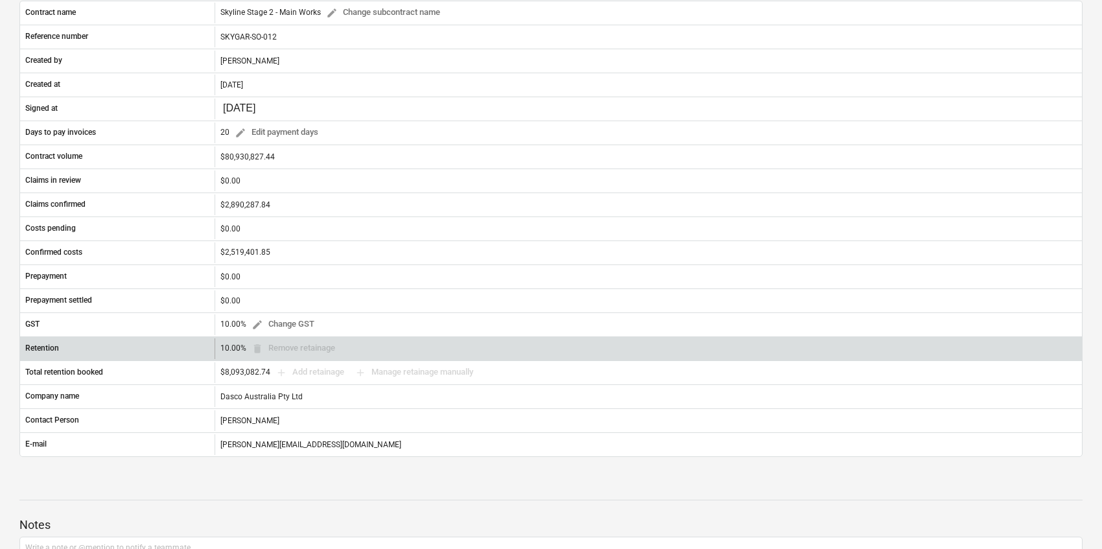
click at [242, 348] on div "10.00% delete Remove retainage" at bounding box center [280, 348] width 120 height 20
click at [190, 353] on div "Retention" at bounding box center [117, 348] width 195 height 21
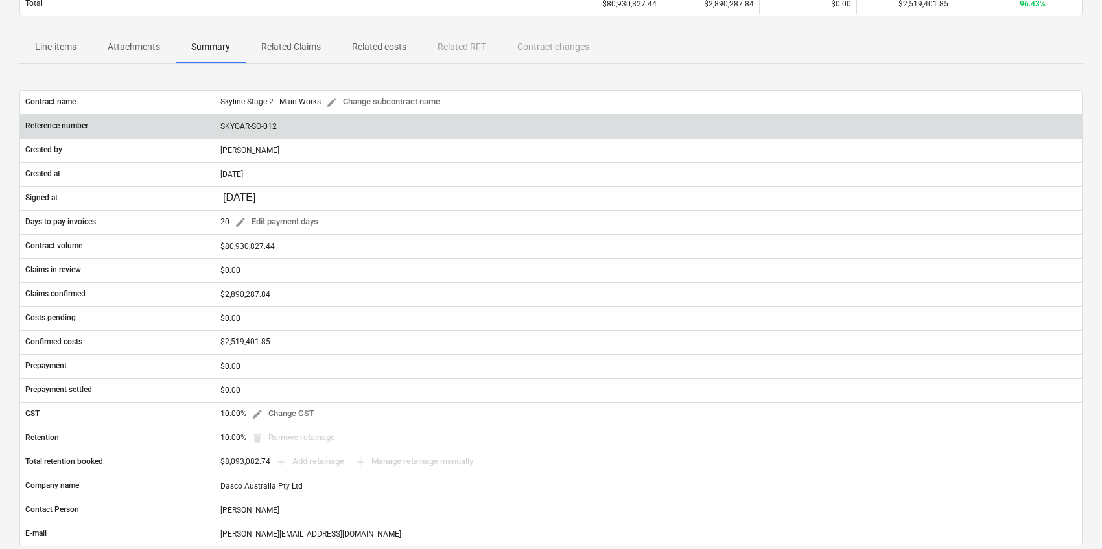
scroll to position [0, 0]
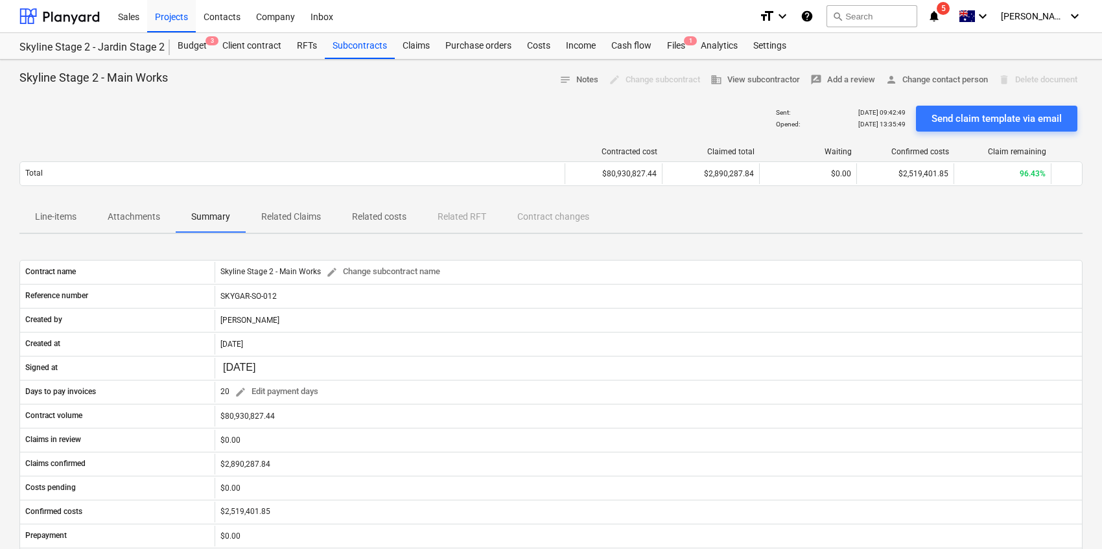
click at [943, 18] on span "notifications 5" at bounding box center [936, 16] width 16 height 16
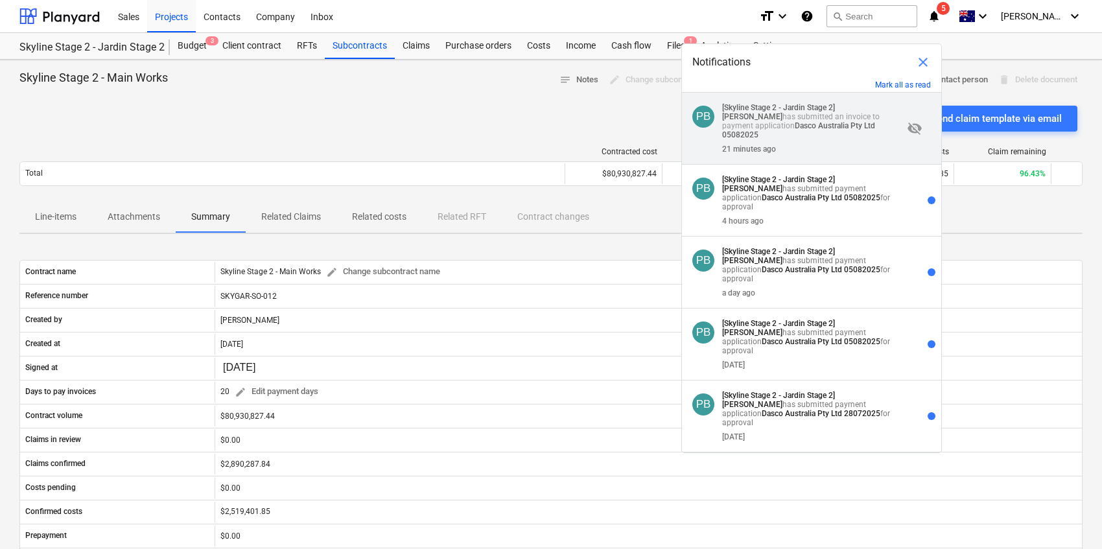
click at [811, 113] on p "[Skyline Stage 2 - Jardin Stage 2] [PERSON_NAME] has submitted an invoice to pa…" at bounding box center [812, 121] width 181 height 36
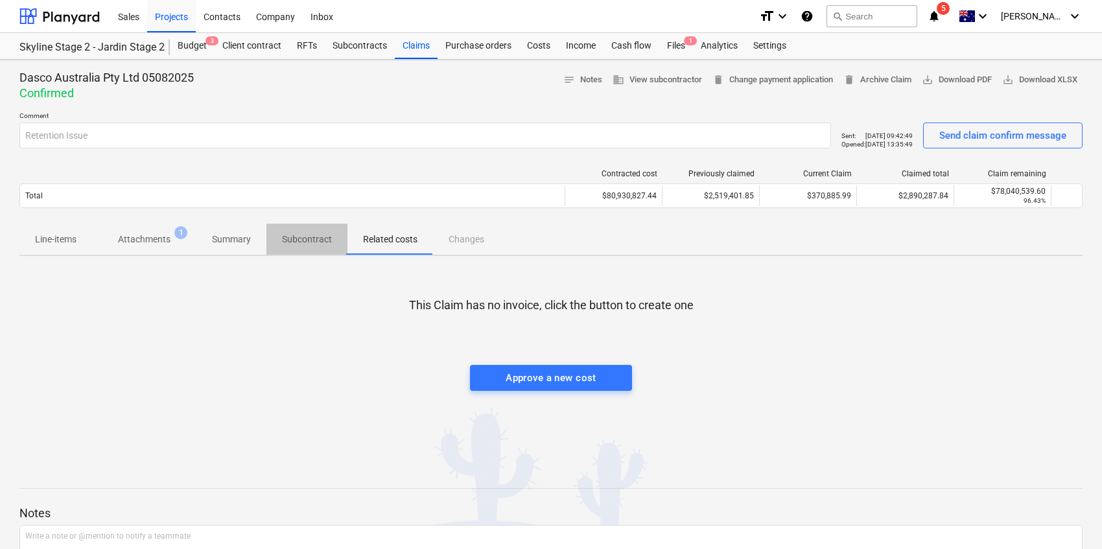
click at [288, 244] on p "Subcontract" at bounding box center [307, 240] width 50 height 14
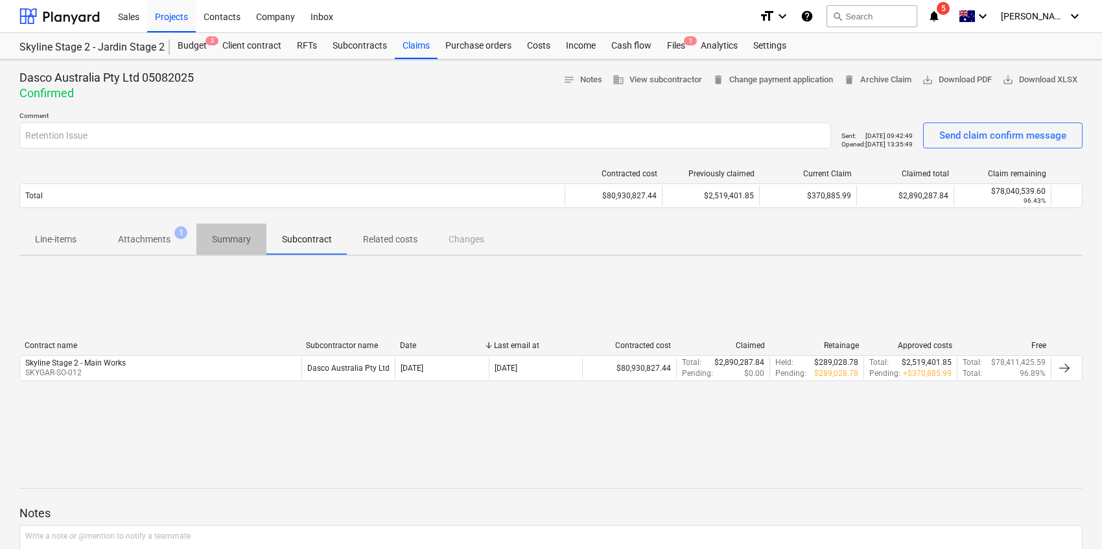
click at [237, 246] on span "Summary" at bounding box center [231, 239] width 70 height 21
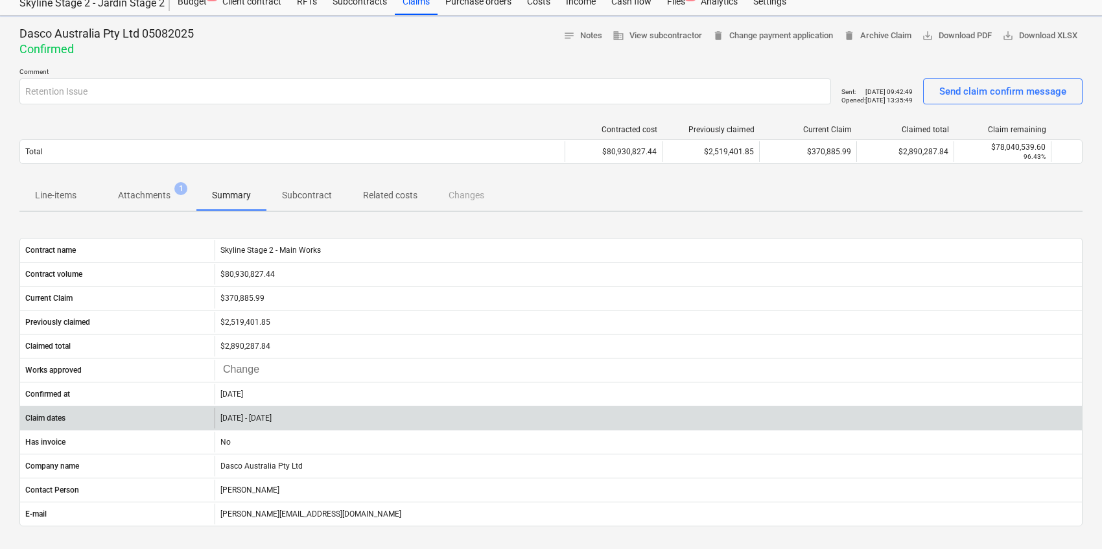
scroll to position [86, 0]
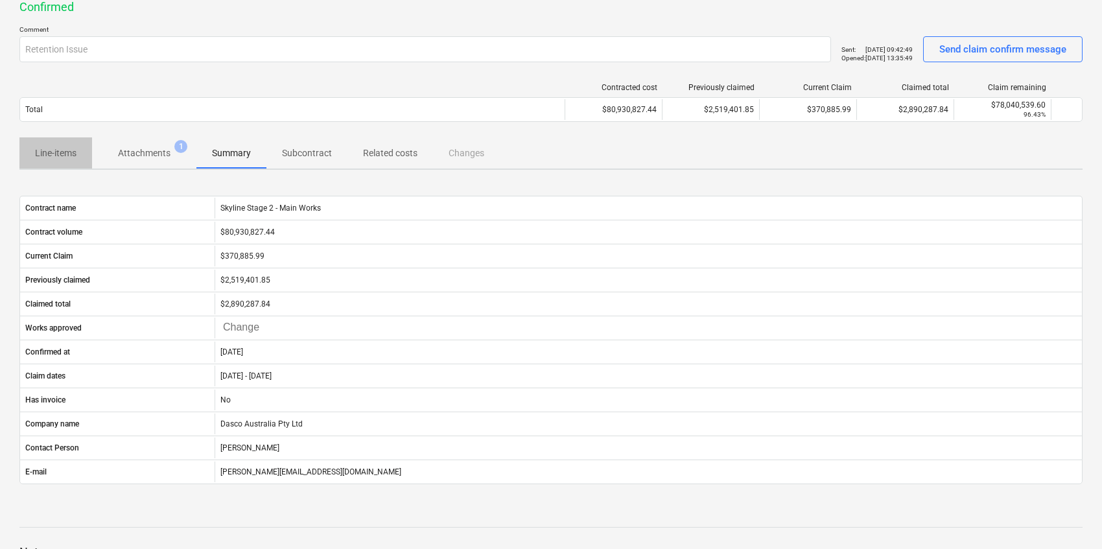
click at [60, 155] on p "Line-items" at bounding box center [55, 154] width 41 height 14
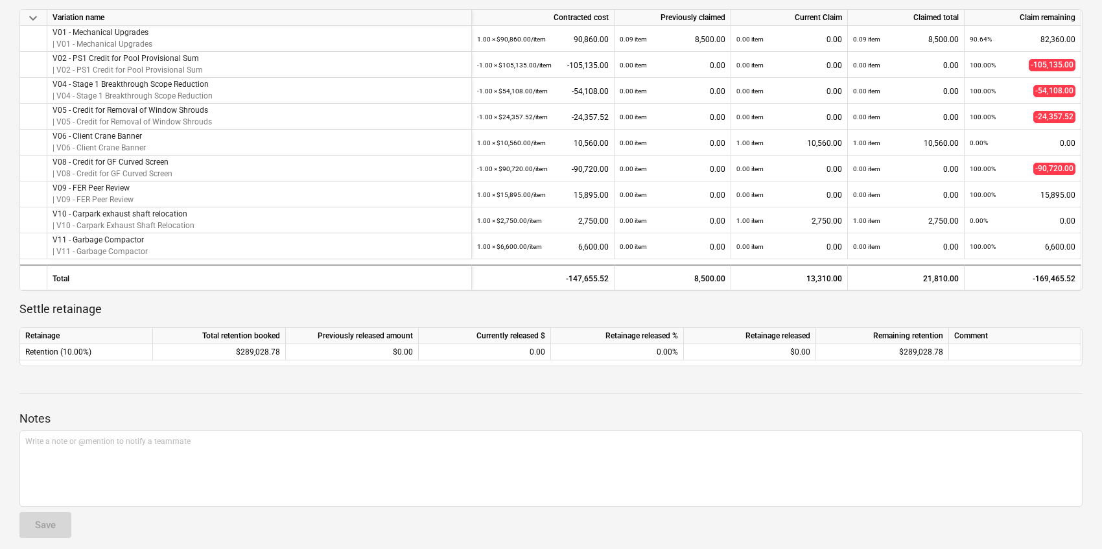
scroll to position [755, 0]
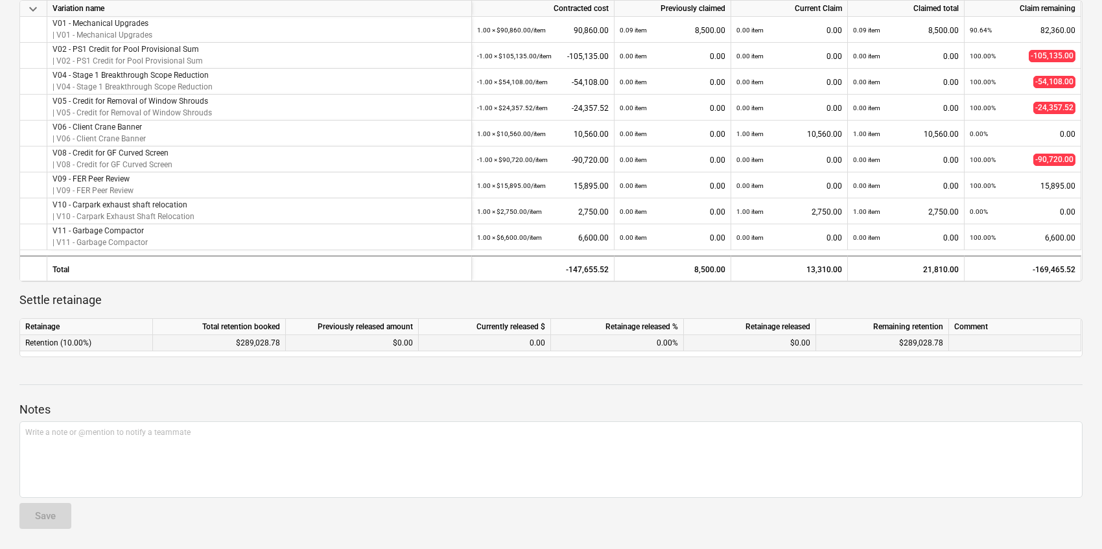
click at [234, 342] on div "$289,028.78" at bounding box center [219, 343] width 133 height 16
click at [228, 351] on div "Retainage Total retention booked Previously released amount Currently released …" at bounding box center [550, 337] width 1063 height 39
click at [253, 341] on div "$289,028.78" at bounding box center [219, 343] width 133 height 16
click at [917, 338] on div "$289,028.78" at bounding box center [882, 343] width 133 height 16
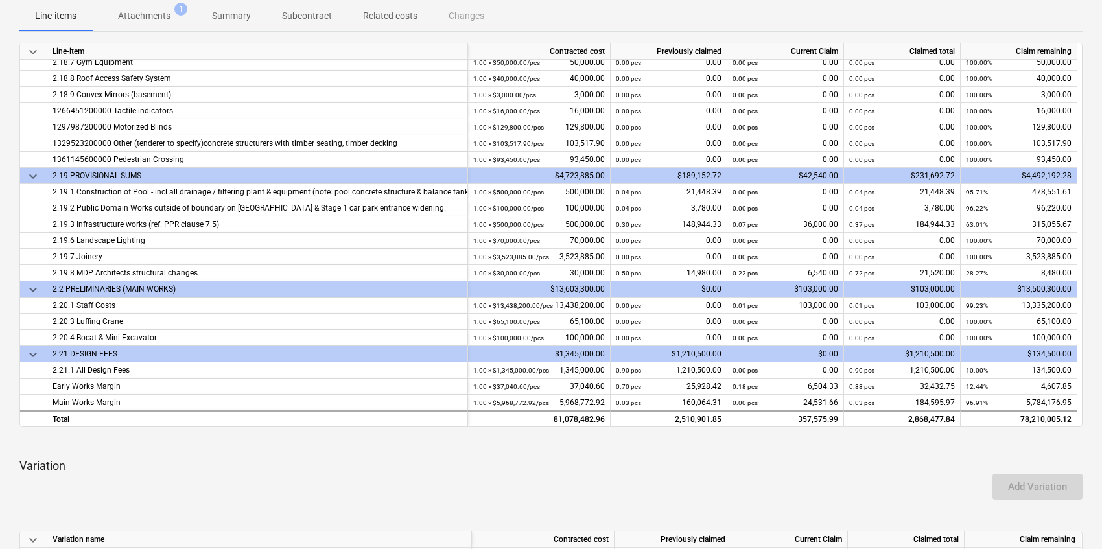
scroll to position [0, 0]
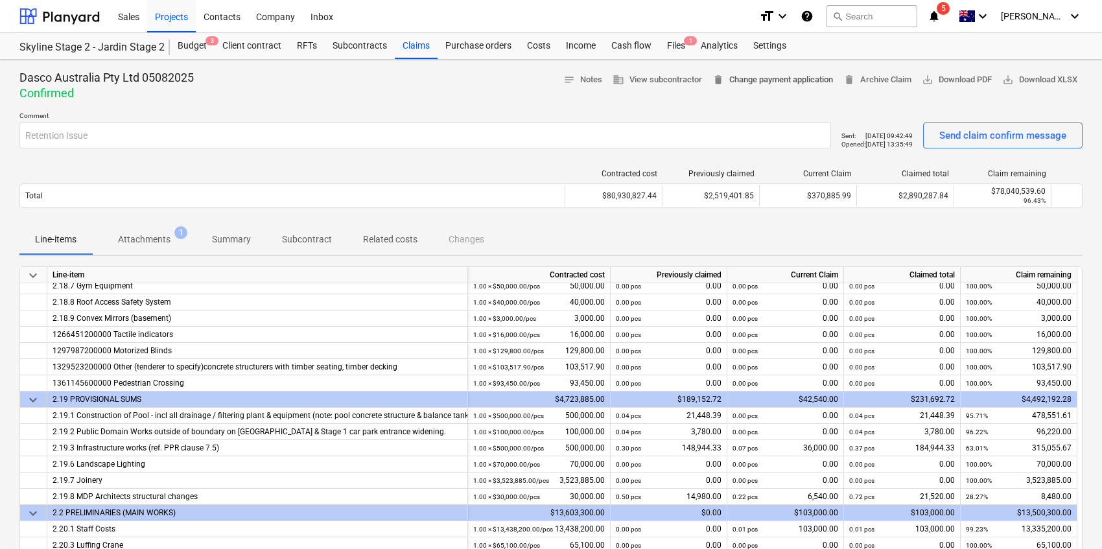
click at [794, 78] on span "delete Change payment application" at bounding box center [773, 80] width 121 height 15
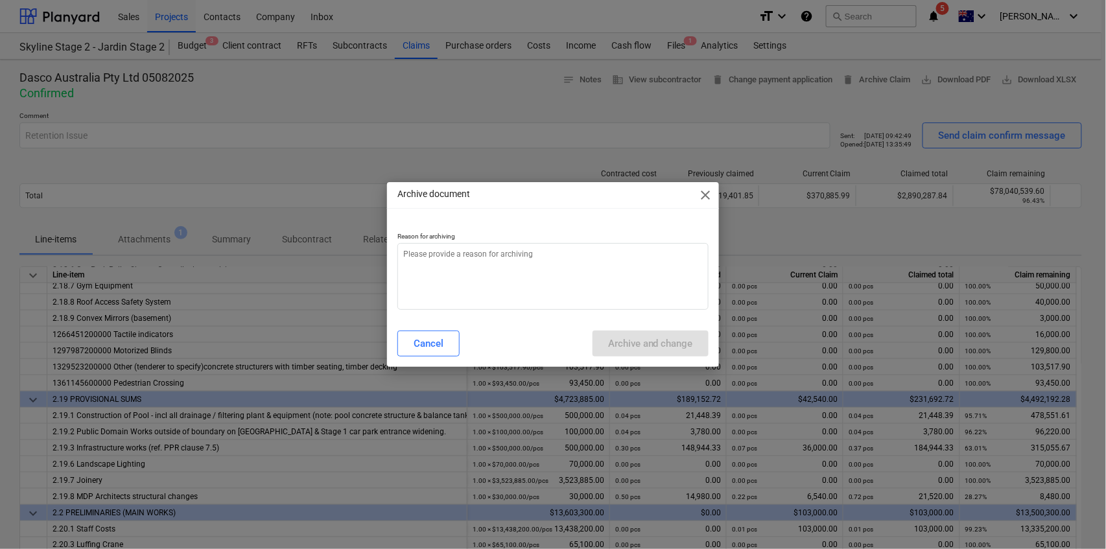
click at [707, 198] on span "close" at bounding box center [706, 195] width 16 height 16
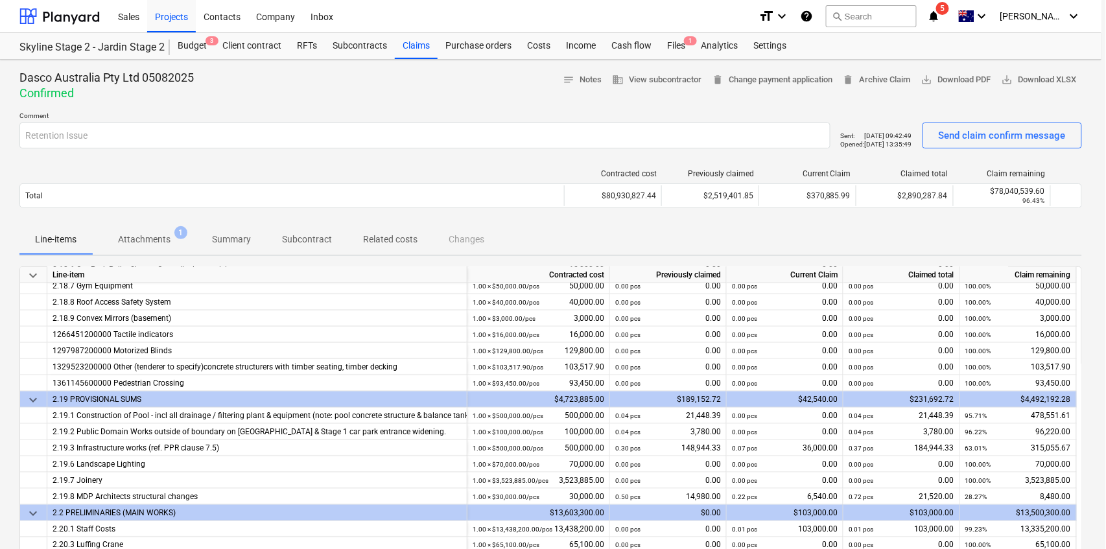
type textarea "x"
click at [404, 50] on div "Claims" at bounding box center [416, 46] width 43 height 26
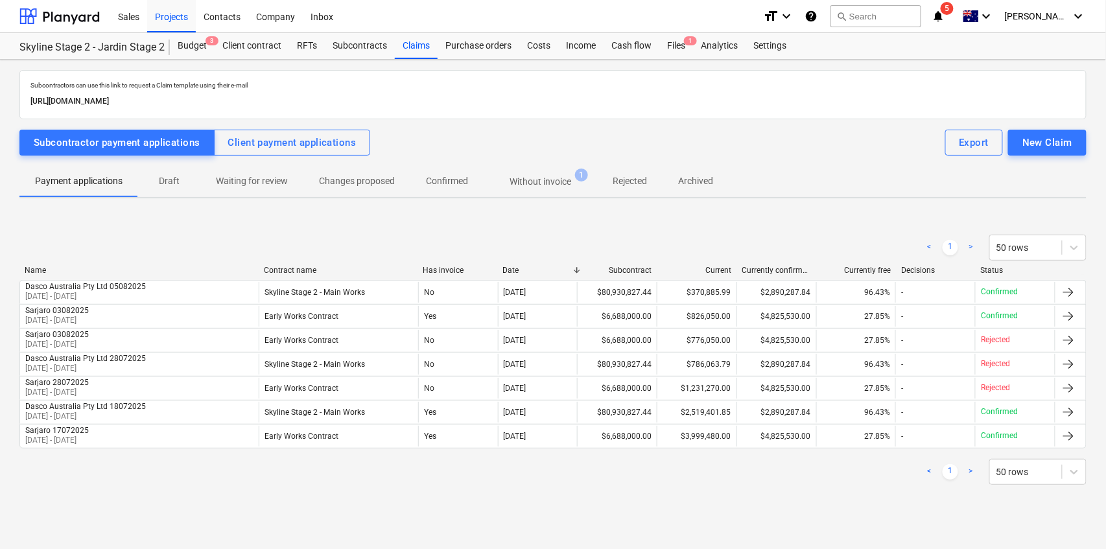
click at [537, 181] on p "Without invoice" at bounding box center [541, 182] width 62 height 14
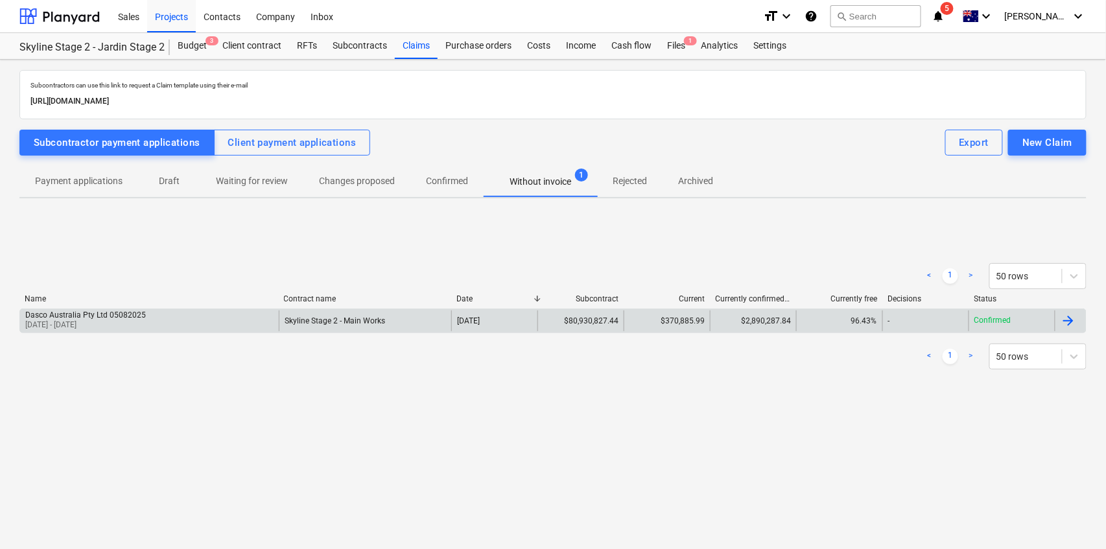
click at [662, 320] on div "$370,885.99" at bounding box center [667, 321] width 86 height 21
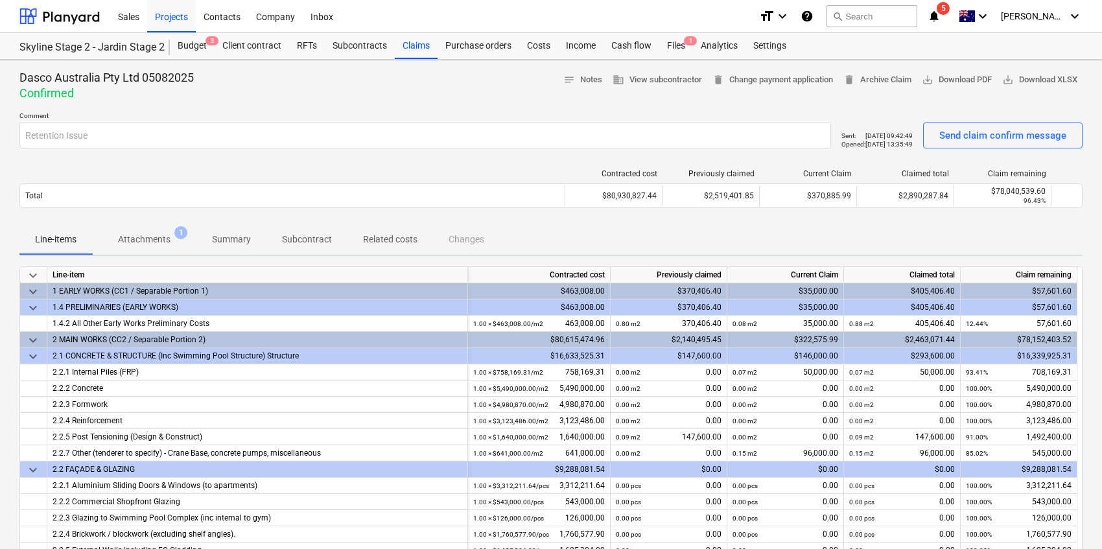
click at [123, 216] on div "Contracted cost Previously claimed Current Claim Claimed total Claim remaining …" at bounding box center [550, 191] width 1063 height 65
click at [137, 239] on p "Attachments" at bounding box center [144, 240] width 53 height 14
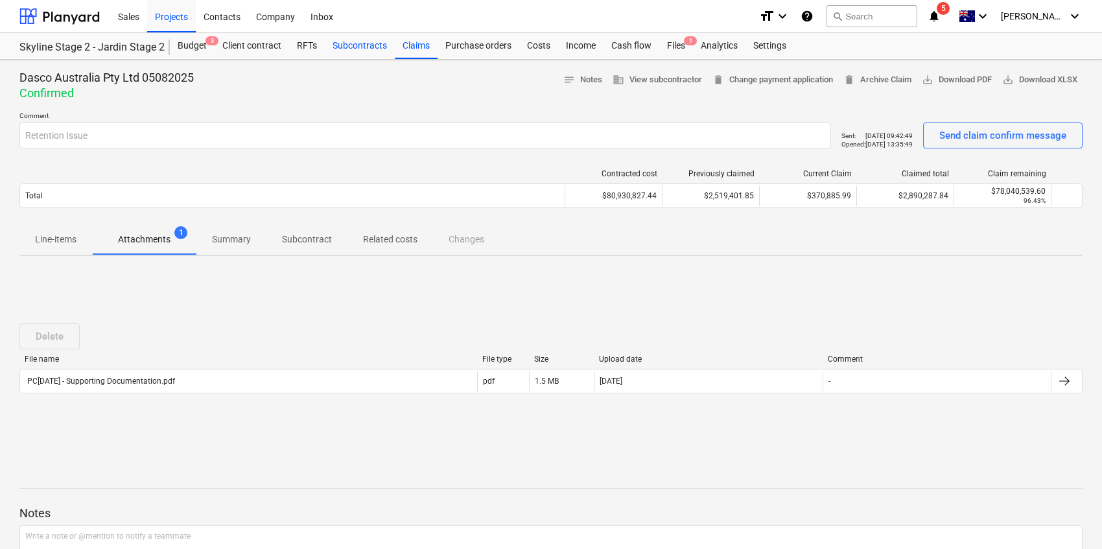
click at [371, 44] on div "Subcontracts" at bounding box center [360, 46] width 70 height 26
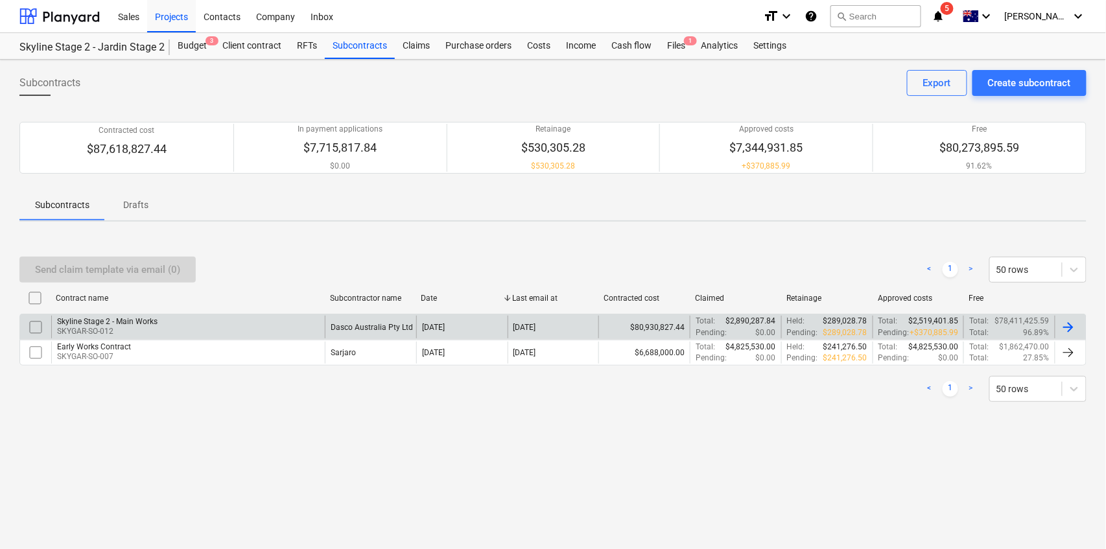
click at [145, 323] on div "Skyline Stage 2 - Main Works" at bounding box center [107, 321] width 101 height 9
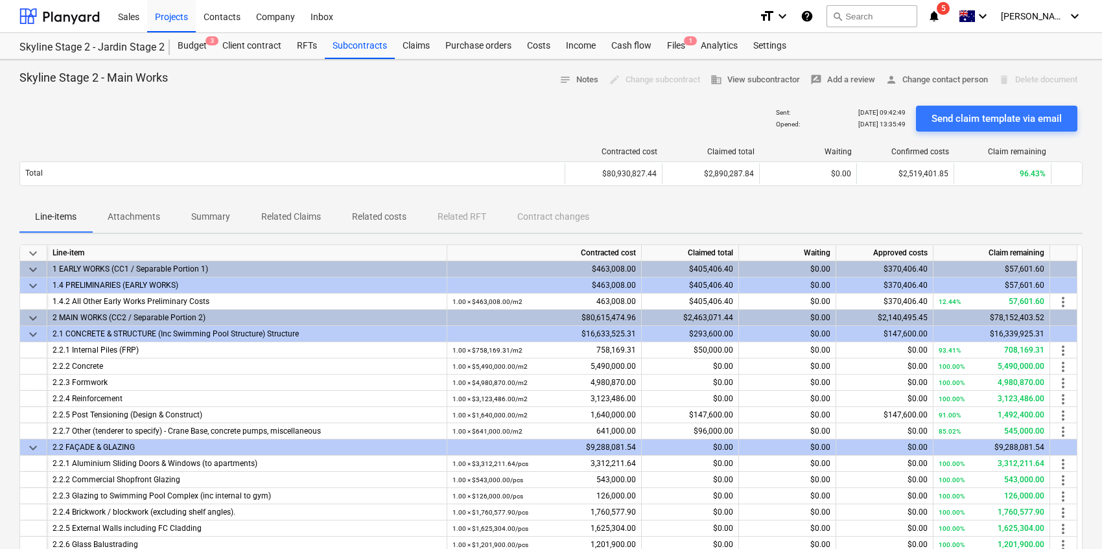
click at [207, 213] on p "Summary" at bounding box center [210, 217] width 39 height 14
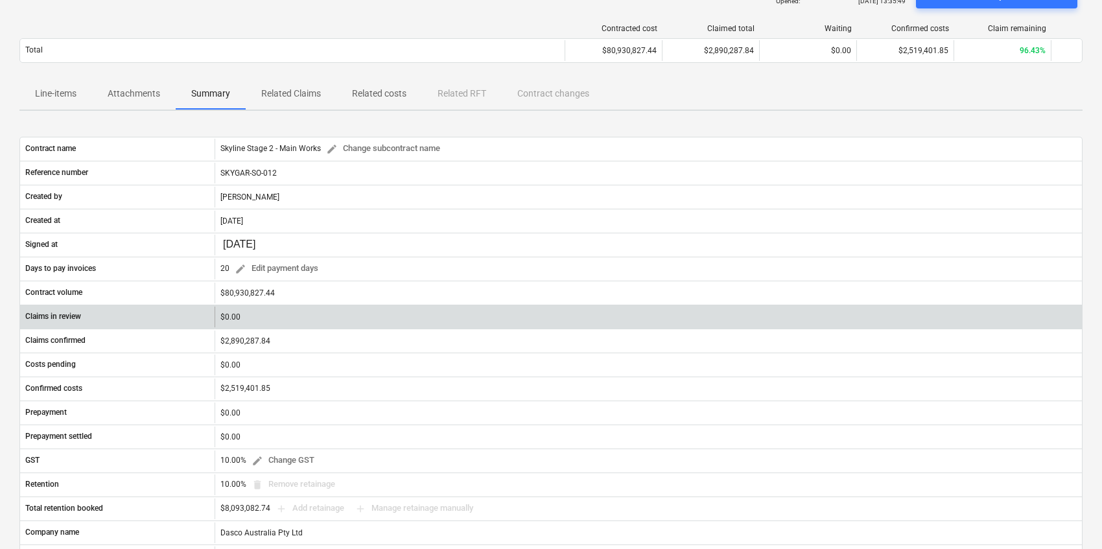
scroll to position [172, 0]
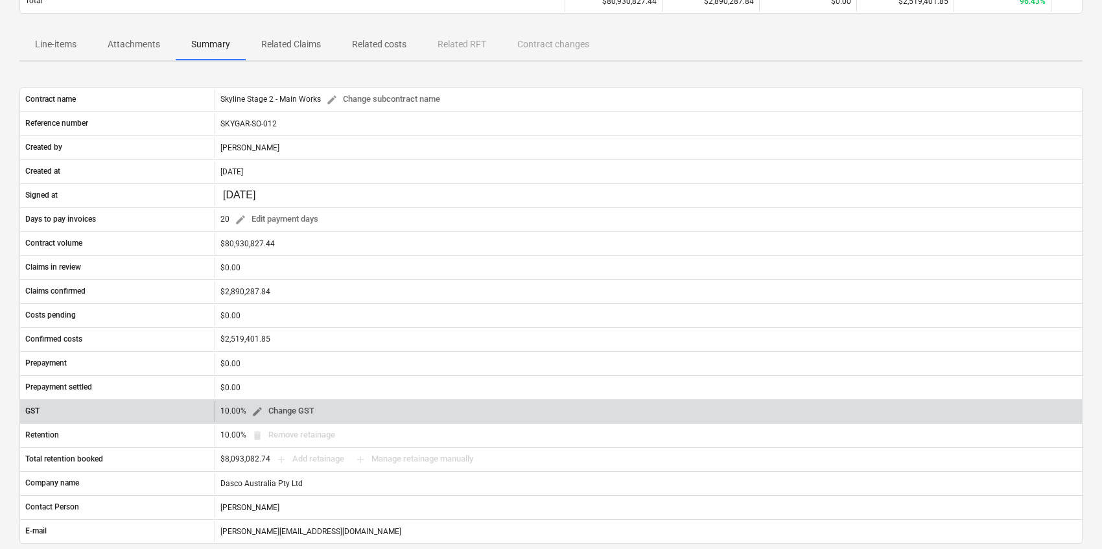
click at [288, 412] on span "edit Change GST" at bounding box center [283, 411] width 63 height 15
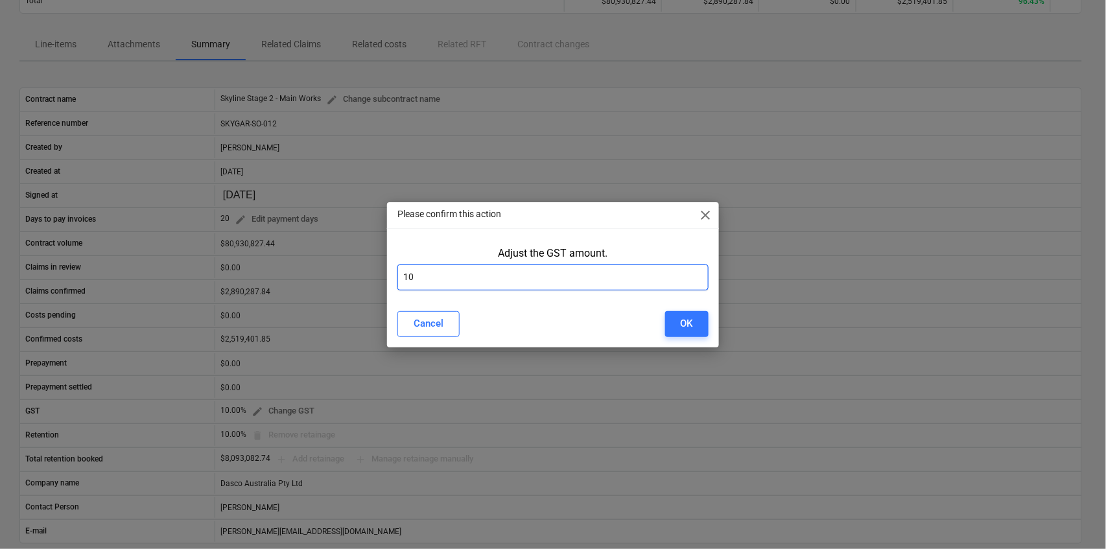
drag, startPoint x: 458, startPoint y: 278, endPoint x: 331, endPoint y: 266, distance: 128.3
click at [336, 277] on div "Please confirm this action close Adjust the GST amount. 10 Cancel OK" at bounding box center [553, 274] width 1106 height 549
type input "0"
click at [687, 331] on div "OK" at bounding box center [687, 323] width 12 height 17
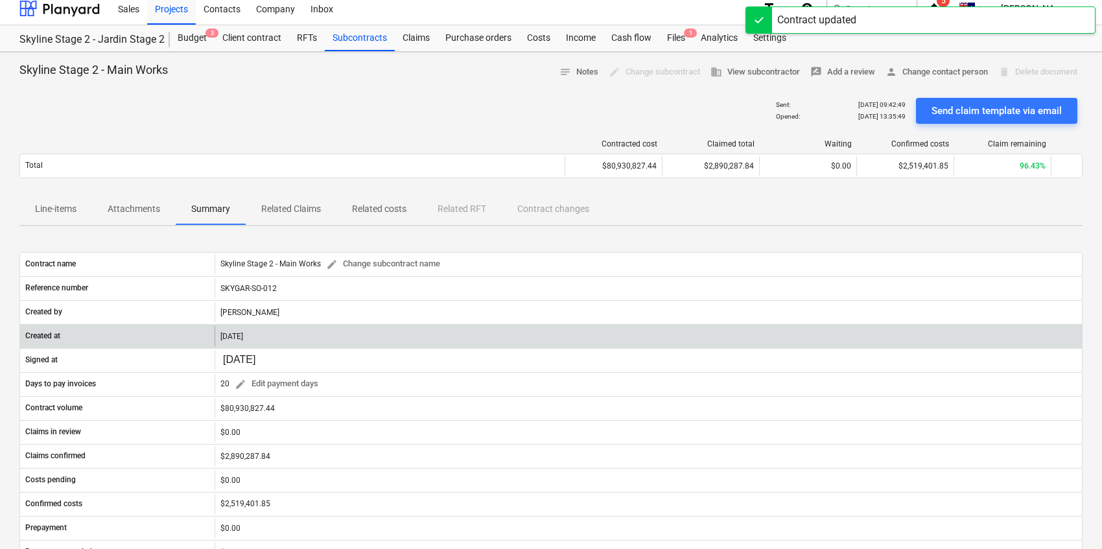
scroll to position [0, 0]
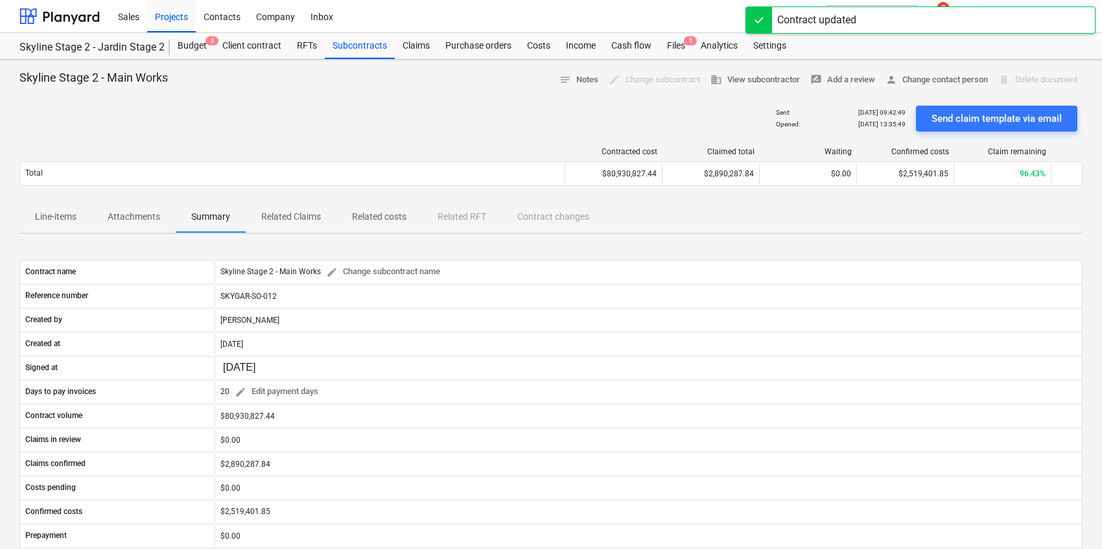
click at [632, 106] on div "Sent : [DATE] 09:42:49 Opened : [DATE] 13:35:49 Send claim template via email" at bounding box center [550, 119] width 1063 height 36
click at [941, 14] on icon "notifications" at bounding box center [934, 16] width 13 height 16
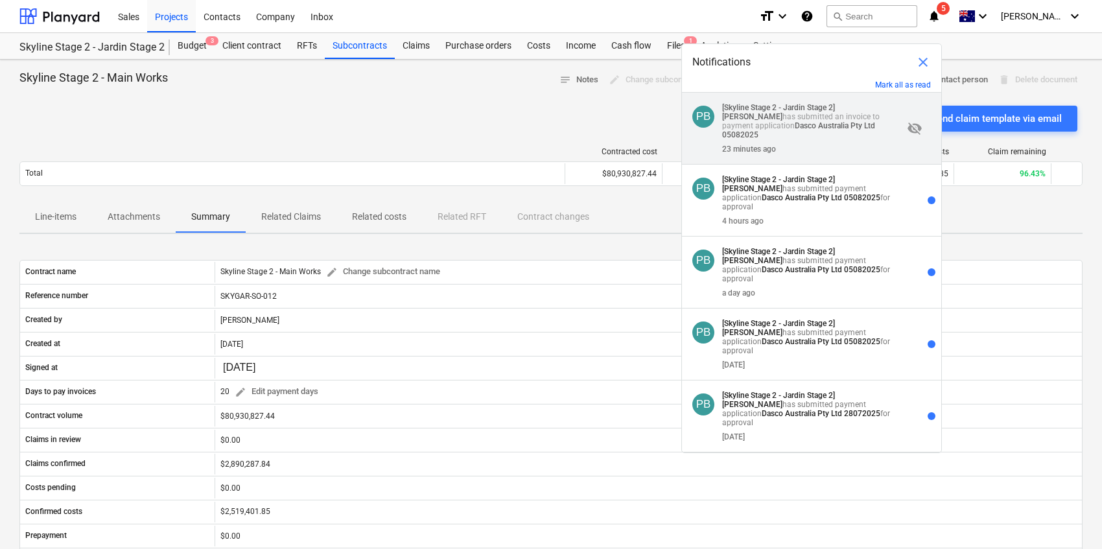
click at [792, 141] on div "23 minutes ago" at bounding box center [812, 146] width 181 height 14
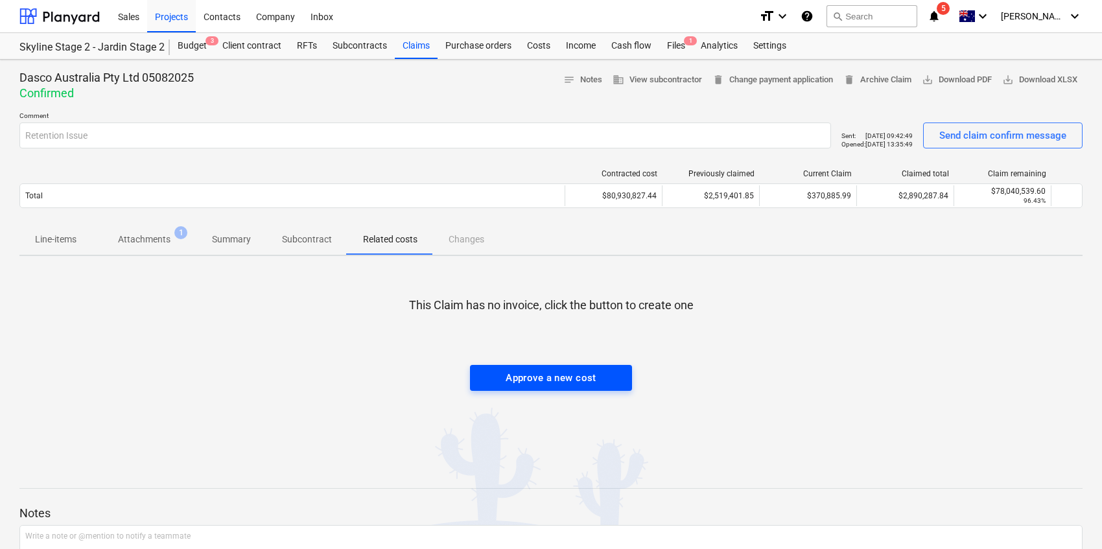
click at [552, 379] on div "Approve a new cost" at bounding box center [551, 378] width 91 height 17
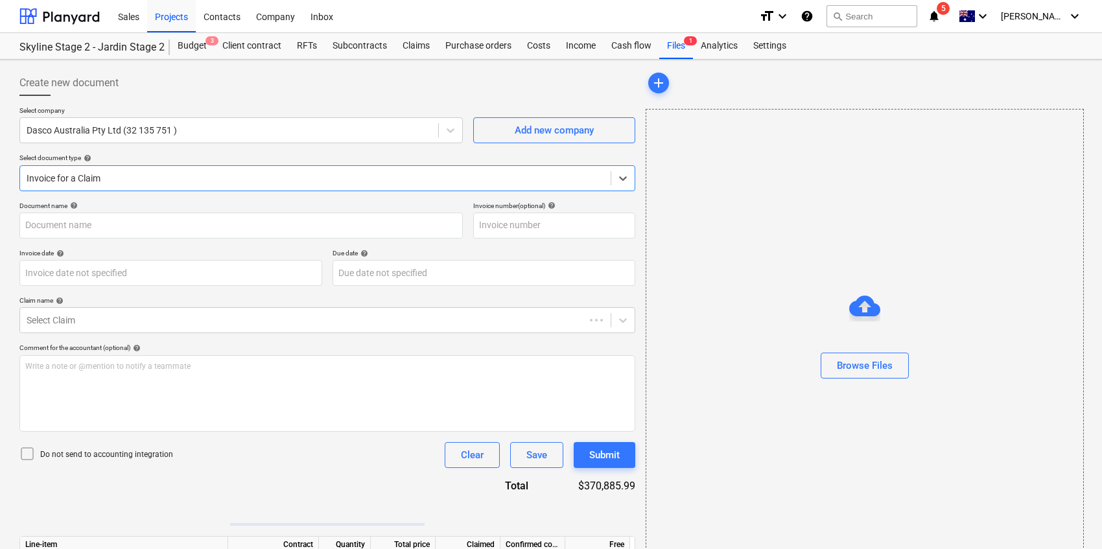
type input "Dasco INV-22 PC7 Frenches Forest.pdf"
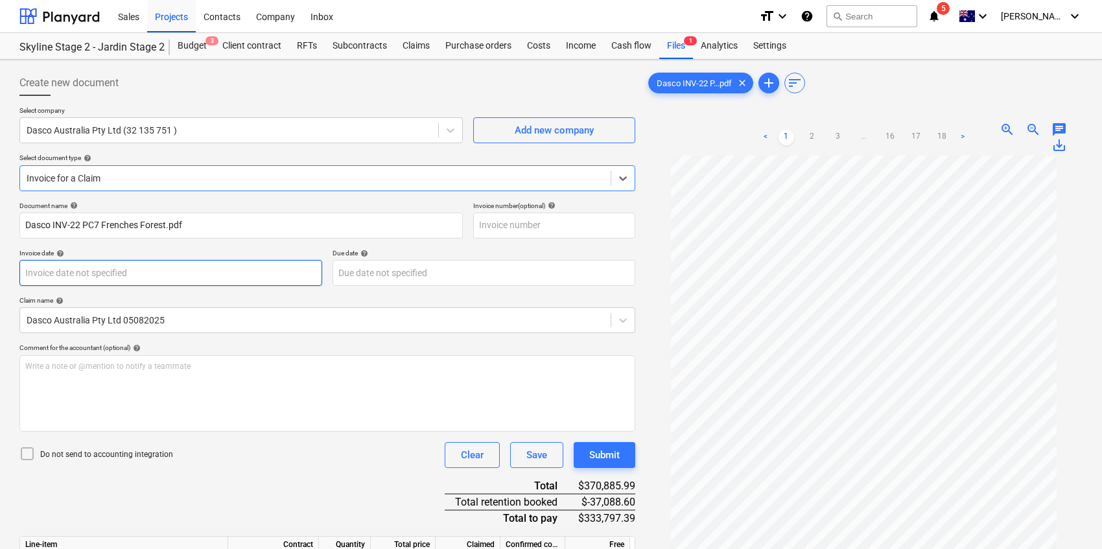
click at [109, 279] on body "Sales Projects Contacts Company Inbox format_size keyboard_arrow_down help sear…" at bounding box center [551, 274] width 1102 height 549
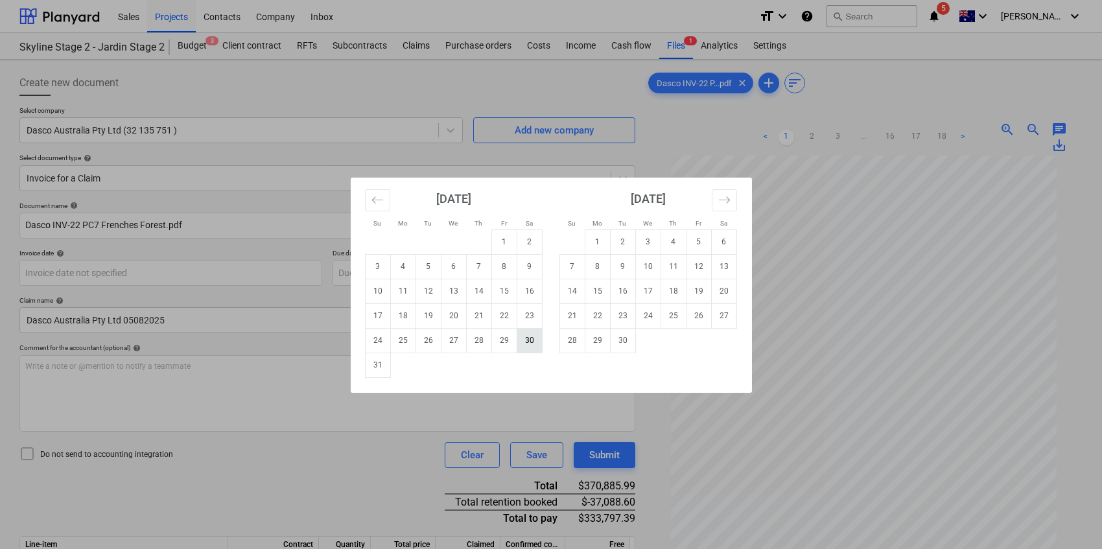
click at [532, 341] on td "30" at bounding box center [529, 340] width 25 height 25
type input "[DATE]"
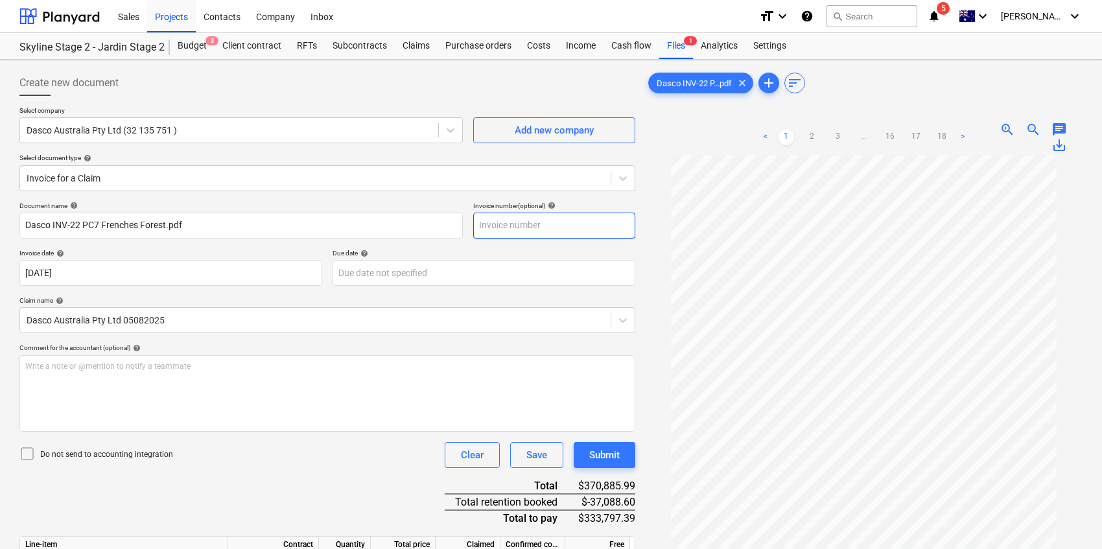
drag, startPoint x: 583, startPoint y: 220, endPoint x: 578, endPoint y: 225, distance: 7.3
click at [583, 220] on input "text" at bounding box center [554, 226] width 162 height 26
type input "000022"
click at [113, 269] on body "Sales Projects Contacts Company Inbox format_size keyboard_arrow_down help sear…" at bounding box center [551, 274] width 1102 height 549
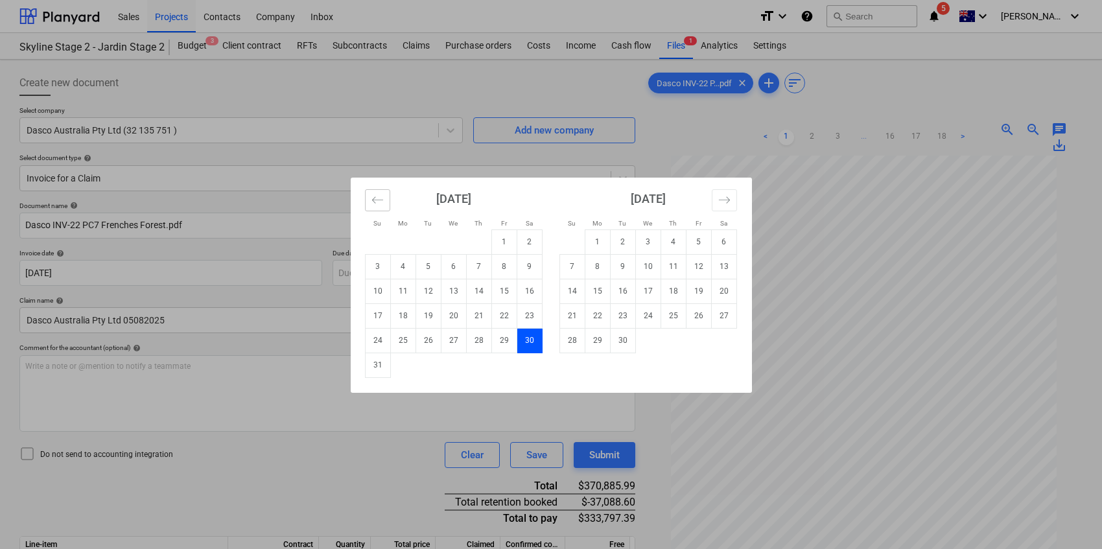
click at [376, 198] on icon "Move backward to switch to the previous month." at bounding box center [378, 200] width 12 height 12
click at [483, 341] on td "31" at bounding box center [478, 340] width 25 height 25
type input "[DATE]"
click at [580, 278] on body "Sales Projects Contacts Company Inbox format_size keyboard_arrow_down help sear…" at bounding box center [551, 274] width 1102 height 549
click at [501, 322] on td "22" at bounding box center [503, 315] width 25 height 25
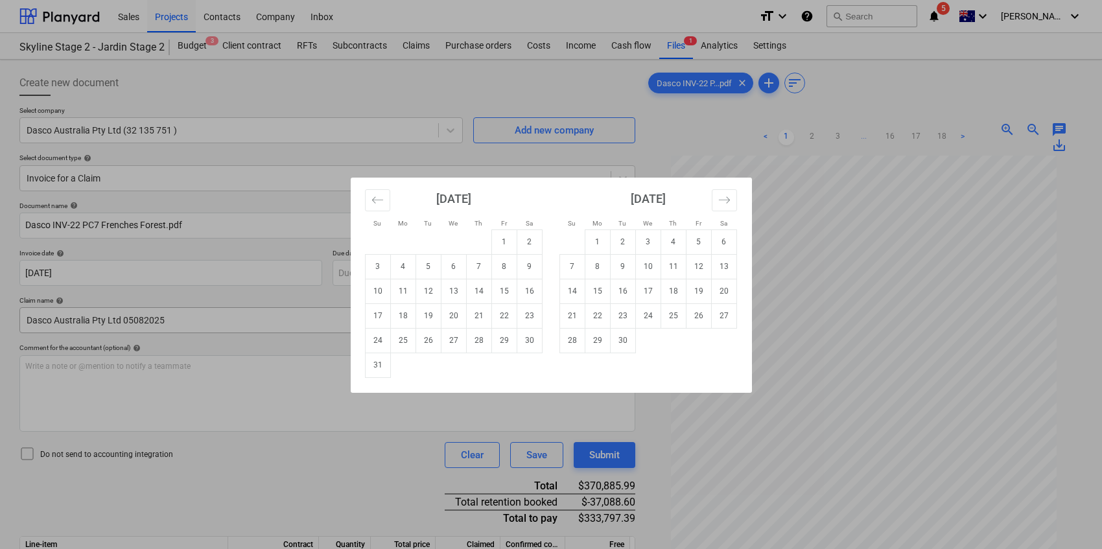
type input "[DATE]"
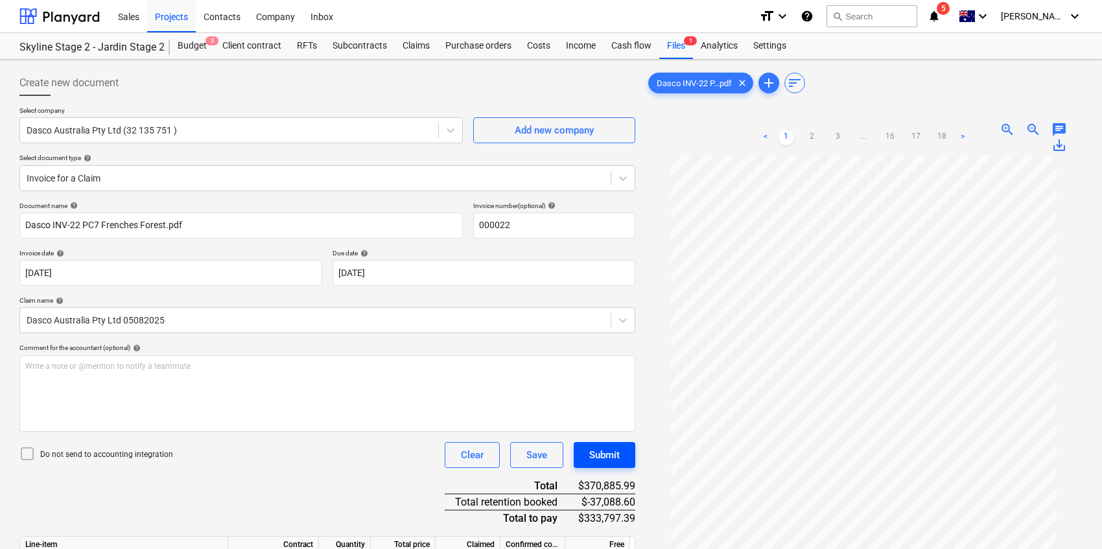
click at [609, 458] on div "Submit" at bounding box center [604, 455] width 30 height 17
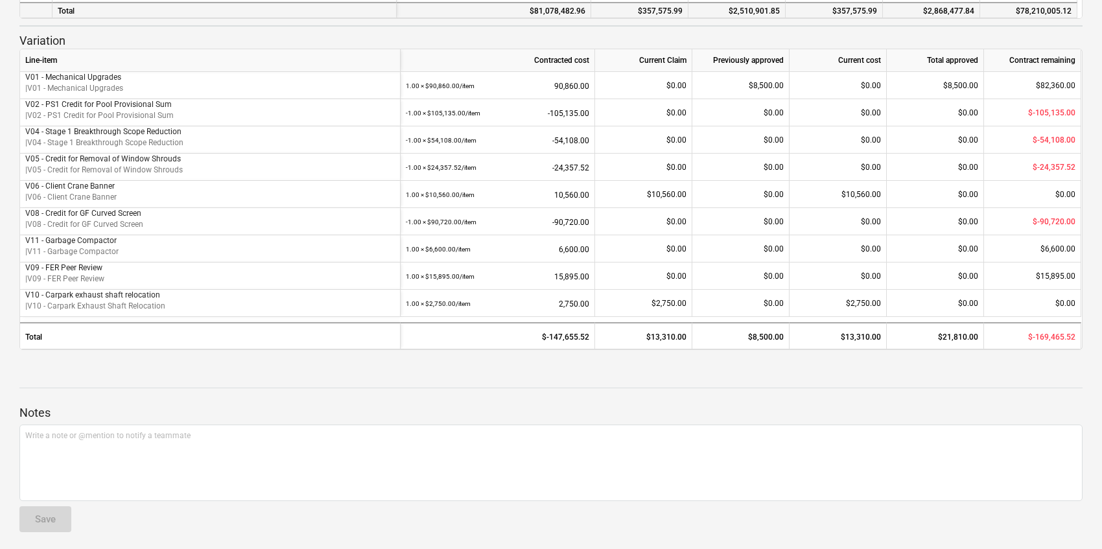
scroll to position [522, 0]
